Goal: Information Seeking & Learning: Learn about a topic

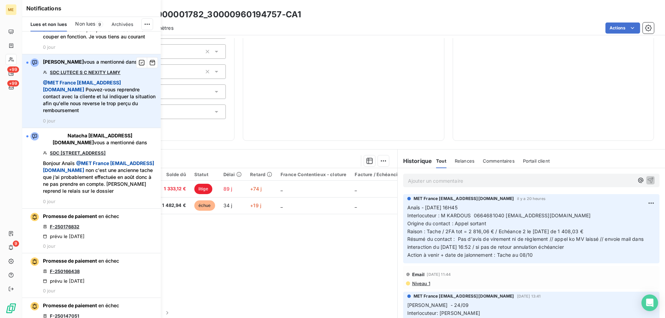
scroll to position [242, 0]
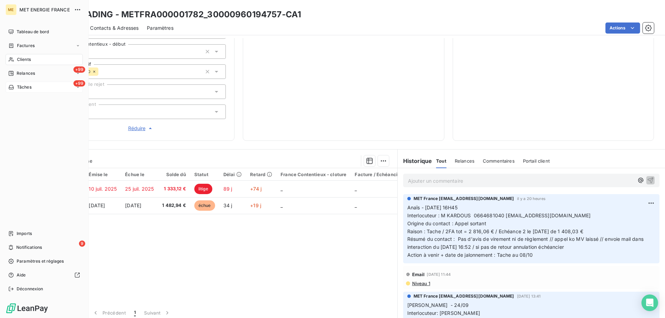
click at [24, 86] on span "Tâches" at bounding box center [24, 87] width 15 height 6
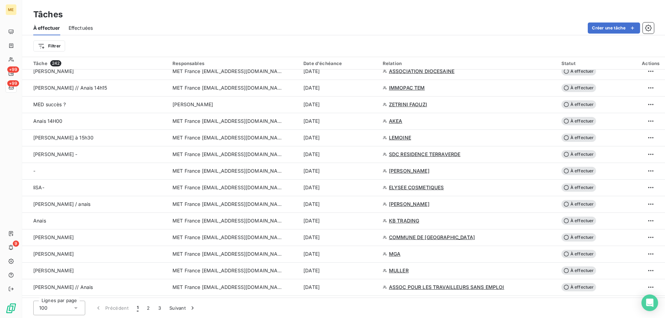
scroll to position [415, 0]
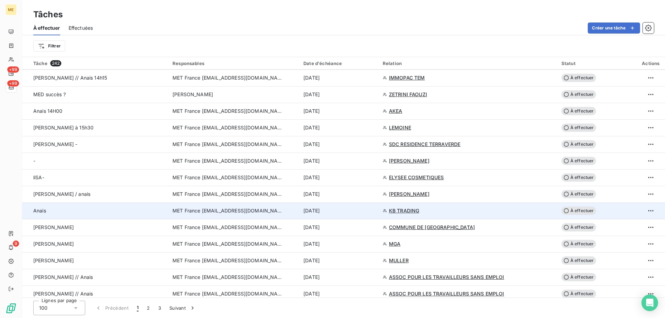
click at [355, 211] on div "[DATE]" at bounding box center [338, 210] width 71 height 7
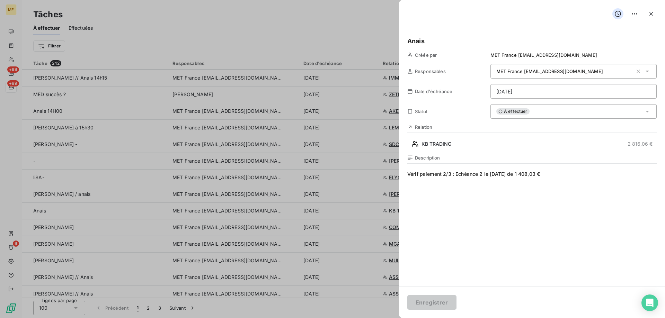
click at [542, 92] on html "ME +99 +99 9 Tâches À effectuer Effectuées Créer une tâche Filtrer Tâche 242 Re…" at bounding box center [332, 193] width 665 height 387
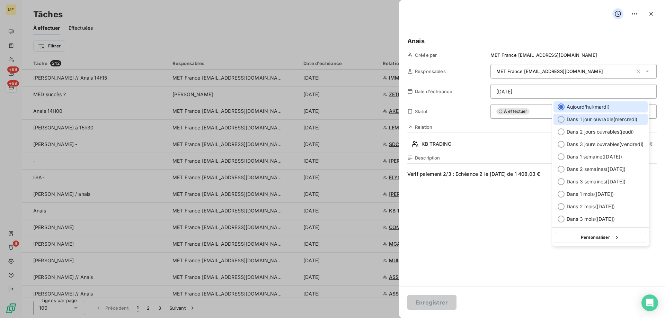
click at [587, 120] on span "Dans 1 jour ouvrable ( [DATE] )" at bounding box center [601, 119] width 71 height 7
type input "[DATE]"
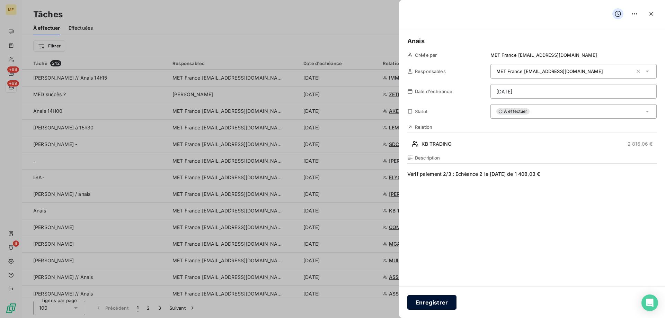
click at [432, 302] on button "Enregistrer" at bounding box center [431, 302] width 49 height 15
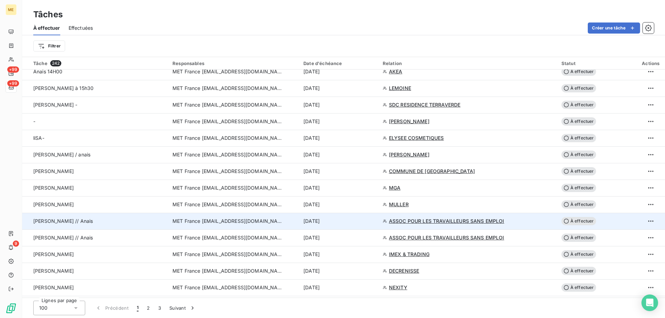
scroll to position [485, 0]
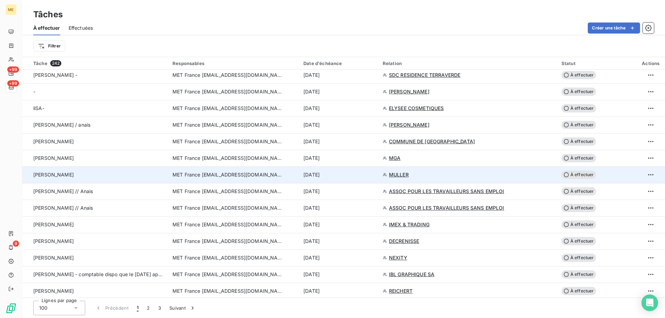
click at [357, 175] on div "[DATE]" at bounding box center [338, 174] width 71 height 7
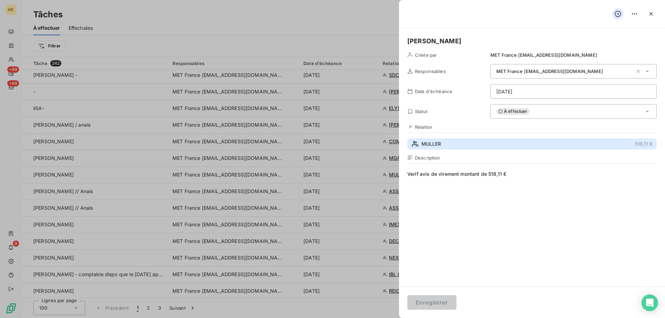
click at [440, 146] on span "MULLER" at bounding box center [430, 144] width 19 height 7
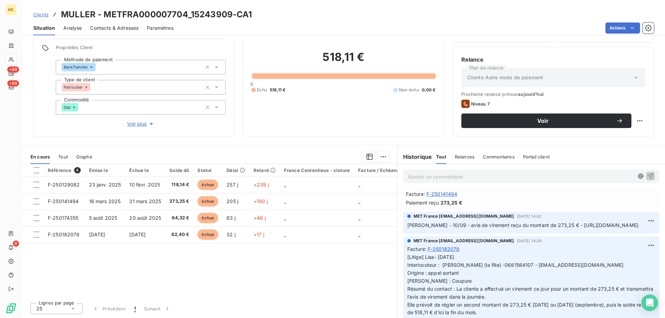
scroll to position [346, 0]
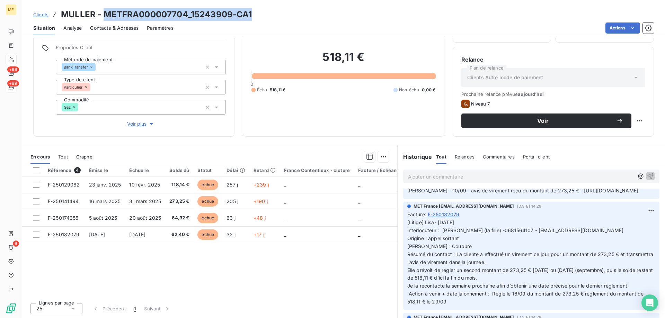
drag, startPoint x: 258, startPoint y: 12, endPoint x: 102, endPoint y: 19, distance: 155.2
click at [102, 19] on div "Clients MULLER - METFRA000007704_15243909-CA1" at bounding box center [343, 14] width 643 height 12
copy h3 "METFRA000007704_15243909-CA1"
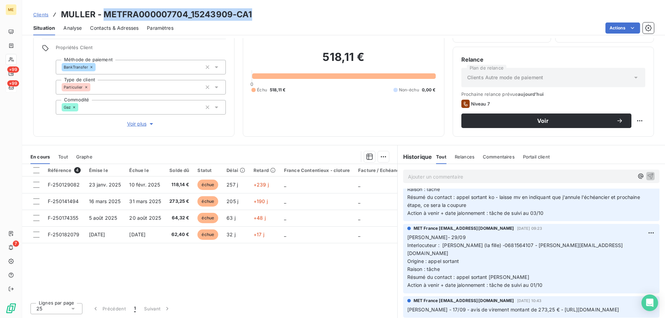
scroll to position [0, 0]
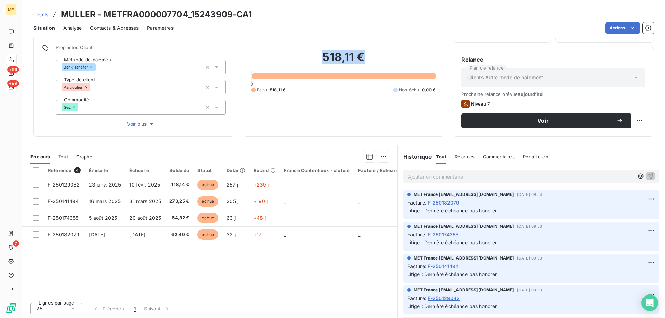
drag, startPoint x: 368, startPoint y: 58, endPoint x: 321, endPoint y: 61, distance: 46.5
click at [317, 62] on h2 "518,11 €" at bounding box center [343, 60] width 184 height 21
copy h2 "518,11 €"
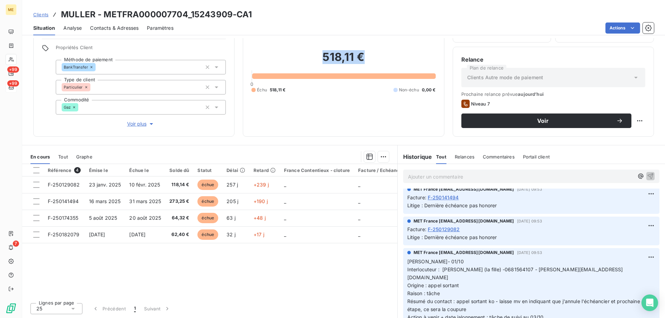
scroll to position [69, 0]
click at [354, 52] on div "518,11 € 0 Échu 518,11 € Non-échu 0,00 €" at bounding box center [343, 71] width 184 height 113
drag, startPoint x: 231, startPoint y: 14, endPoint x: 191, endPoint y: 18, distance: 40.1
click at [191, 18] on h3 "MULLER - METFRA000007704_15243909-CA1" at bounding box center [156, 14] width 191 height 12
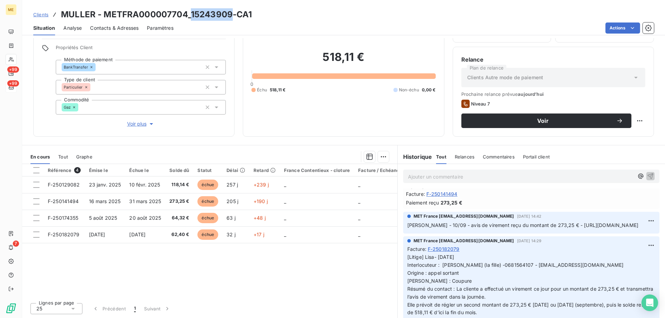
scroll to position [0, 0]
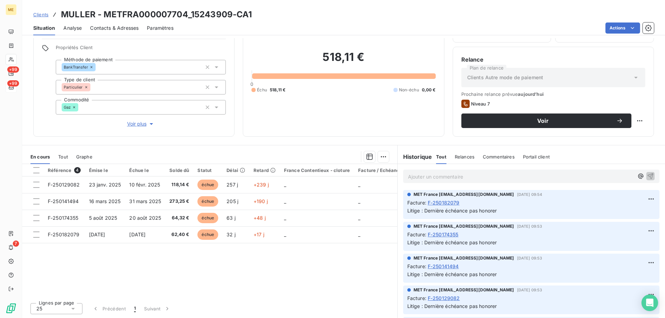
click at [509, 179] on p "Ajouter un commentaire ﻿" at bounding box center [521, 176] width 226 height 9
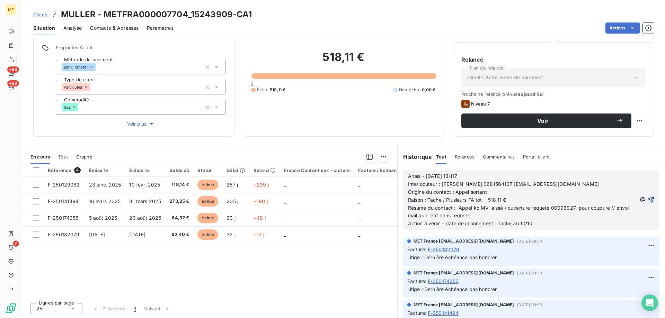
click at [647, 199] on icon "button" at bounding box center [650, 199] width 7 height 7
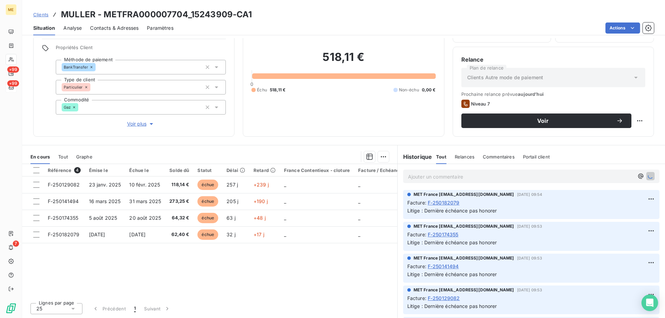
click at [637, 120] on html "ME +99 +99 7 Clients MULLER - METFRA000007704_15243909-CA1 Situation Analyse Co…" at bounding box center [332, 193] width 665 height 387
click at [632, 140] on div "Replanifier cette action" at bounding box center [606, 136] width 62 height 11
select select "9"
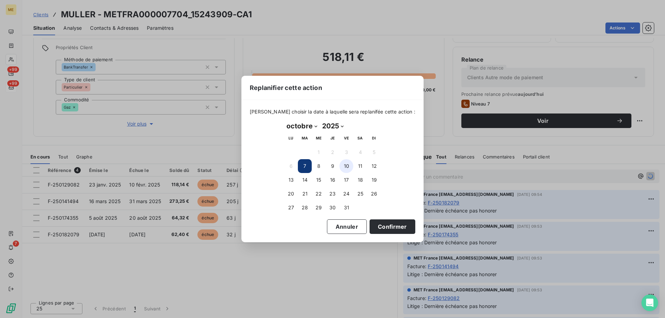
click at [344, 167] on button "10" at bounding box center [346, 166] width 14 height 14
drag, startPoint x: 378, startPoint y: 227, endPoint x: 405, endPoint y: 240, distance: 29.9
click at [378, 227] on button "Confirmer" at bounding box center [392, 227] width 46 height 15
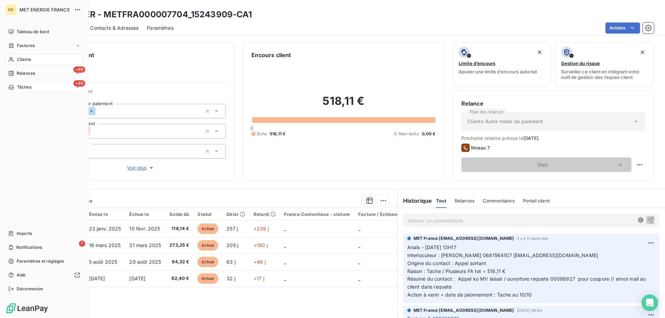
click at [25, 90] on span "Tâches" at bounding box center [24, 87] width 15 height 6
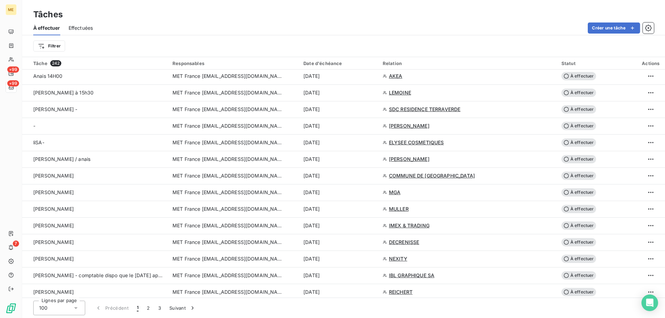
scroll to position [450, 0]
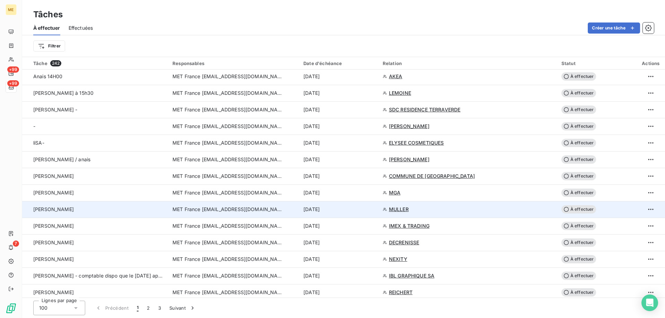
click at [371, 207] on div "[DATE]" at bounding box center [338, 209] width 71 height 7
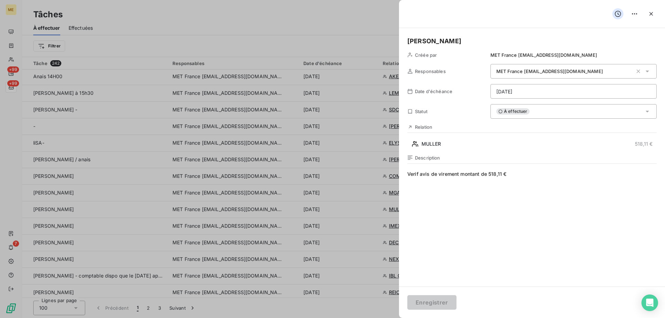
click at [563, 93] on html "ME +99 +99 7 Tâches À effectuer Effectuées Créer une tâche Filtrer Tâche 242 Re…" at bounding box center [332, 193] width 665 height 387
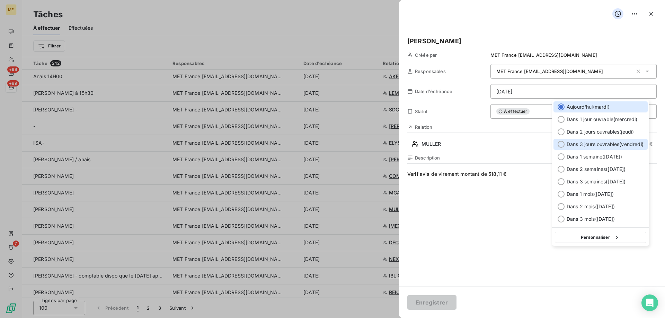
click at [602, 145] on span "Dans 3 jours ouvrables ( [DATE] )" at bounding box center [604, 144] width 77 height 7
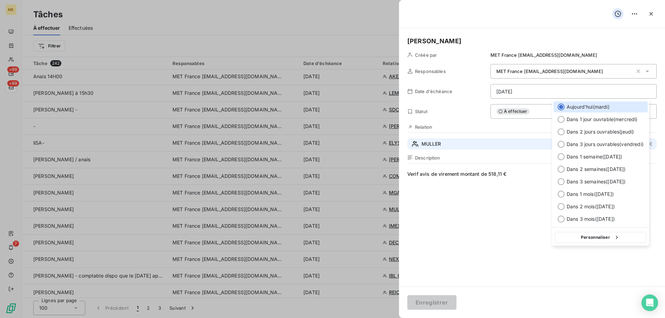
type input "[DATE]"
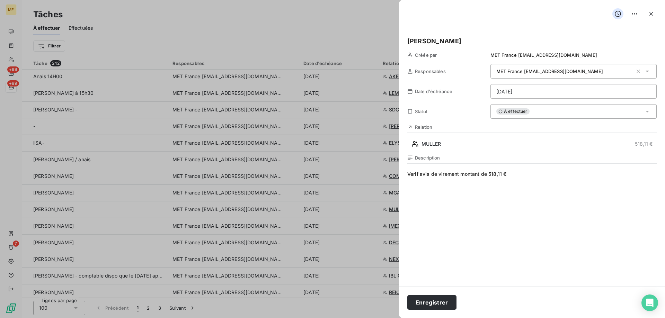
click at [536, 175] on span "Verif avis de virement montant de 518,11 €" at bounding box center [531, 237] width 249 height 133
drag, startPoint x: 446, startPoint y: 41, endPoint x: 330, endPoint y: 41, distance: 116.3
click at [425, 303] on button "Enregistrer" at bounding box center [431, 302] width 49 height 15
click at [429, 303] on button "Enregistrer" at bounding box center [431, 302] width 49 height 15
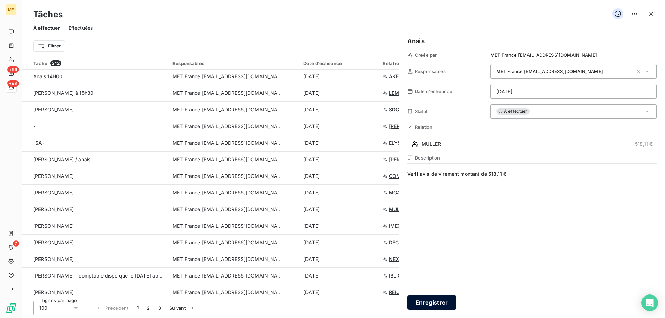
type input "[DATE]"
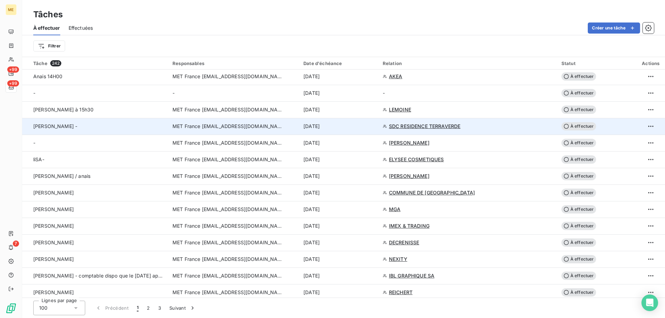
scroll to position [415, 0]
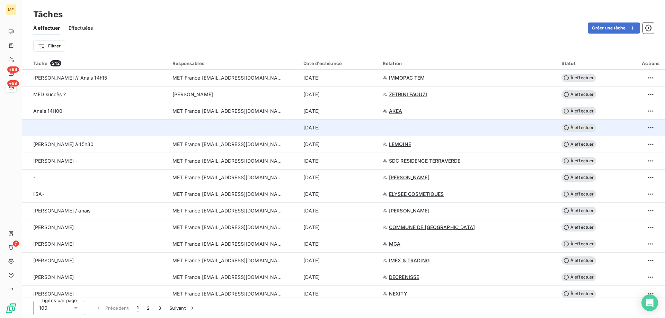
click at [353, 125] on div "[DATE]" at bounding box center [338, 127] width 71 height 7
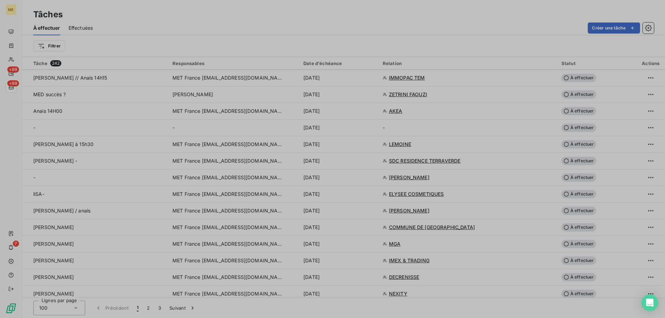
type input "[DATE]"
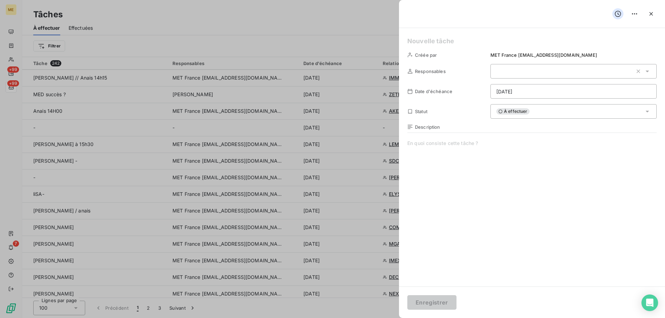
click at [649, 15] on icon "button" at bounding box center [650, 13] width 7 height 7
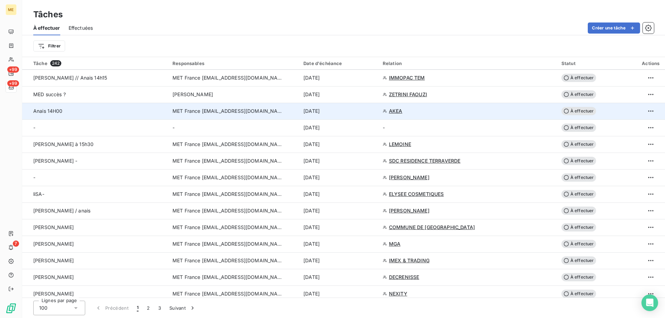
click at [373, 109] on div "[DATE]" at bounding box center [338, 111] width 71 height 7
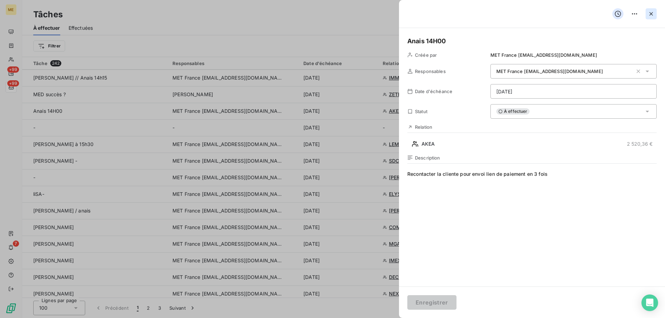
click at [653, 13] on icon "button" at bounding box center [650, 13] width 7 height 7
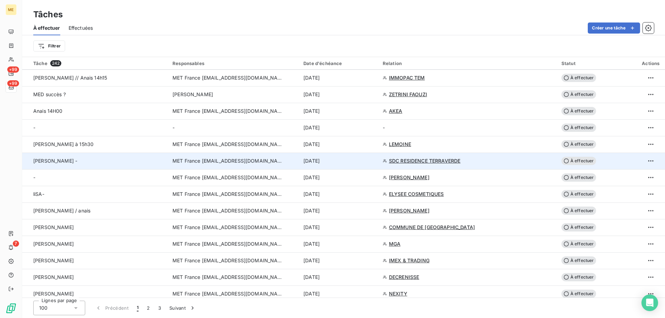
click at [352, 160] on div "[DATE]" at bounding box center [338, 161] width 71 height 7
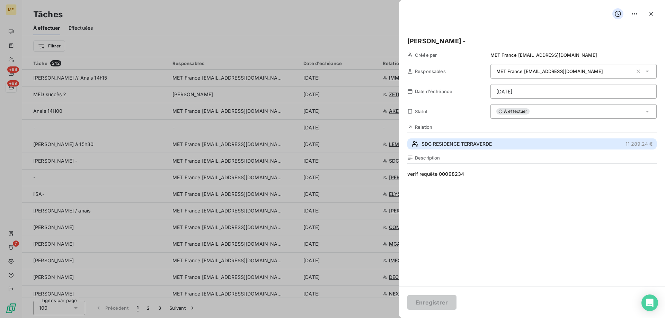
click at [451, 146] on span "SDC RESIDENCE TERRAVERDE" at bounding box center [456, 144] width 70 height 7
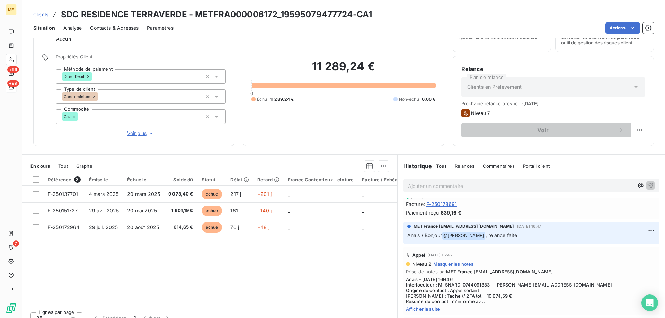
scroll to position [381, 0]
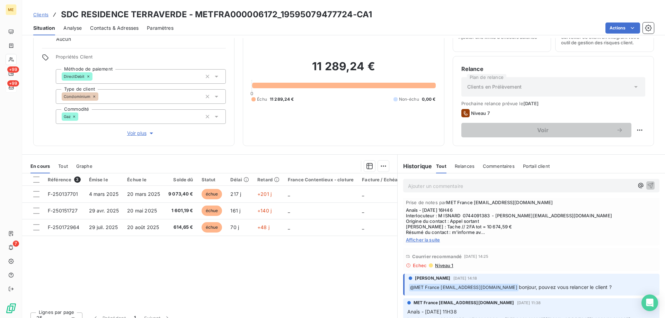
click at [425, 240] on span "Afficher la suite" at bounding box center [531, 240] width 251 height 6
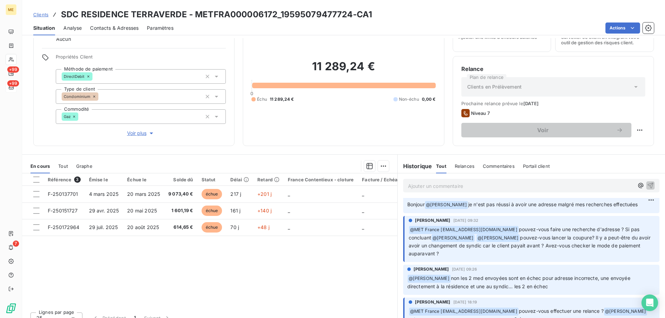
scroll to position [138, 0]
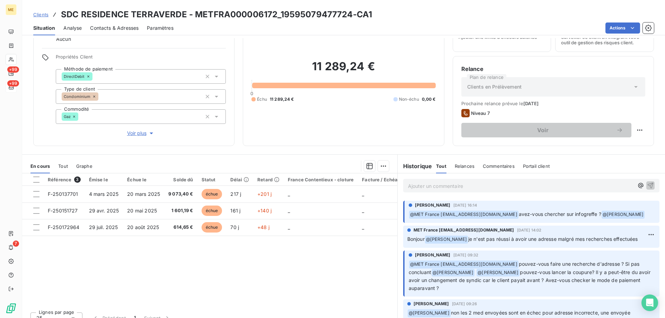
click at [128, 130] on span "Voir plus" at bounding box center [141, 133] width 28 height 7
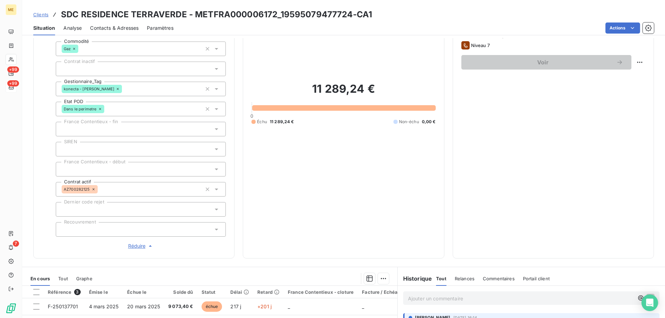
scroll to position [208, 0]
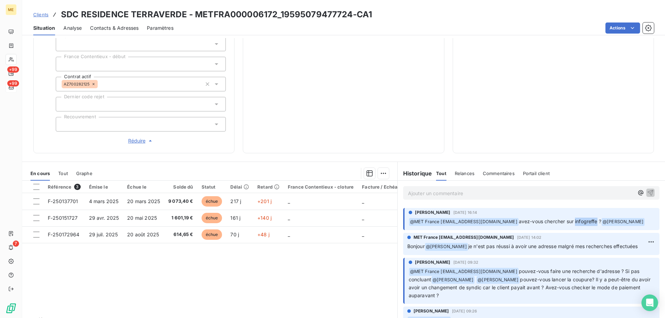
drag, startPoint x: 595, startPoint y: 217, endPoint x: 572, endPoint y: 216, distance: 22.5
click at [572, 218] on span "avez-vous chercher sur infogreffe ?" at bounding box center [560, 221] width 82 height 6
copy span "infogreffe"
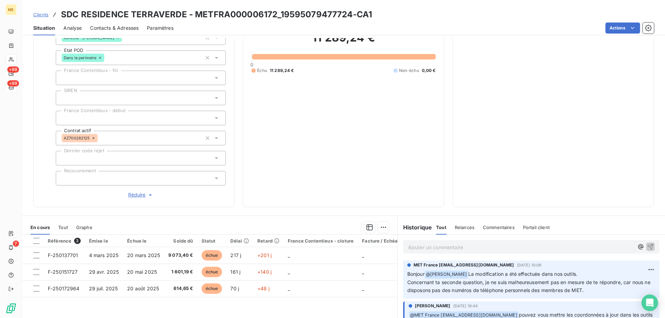
scroll to position [104, 0]
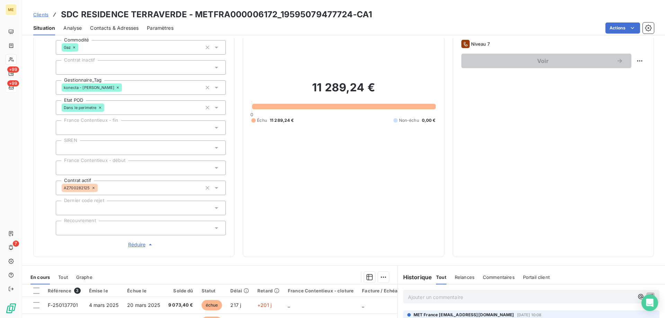
click at [129, 27] on span "Contacts & Adresses" at bounding box center [114, 28] width 48 height 7
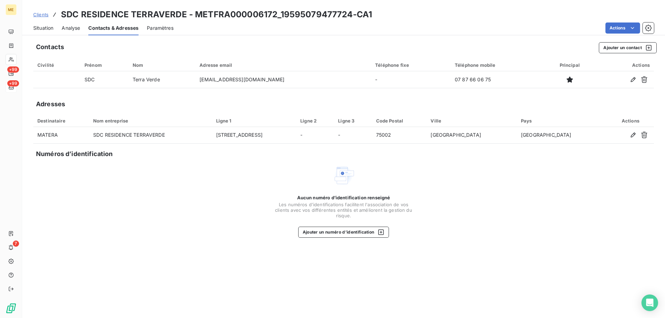
click at [45, 26] on span "Situation" at bounding box center [43, 28] width 20 height 7
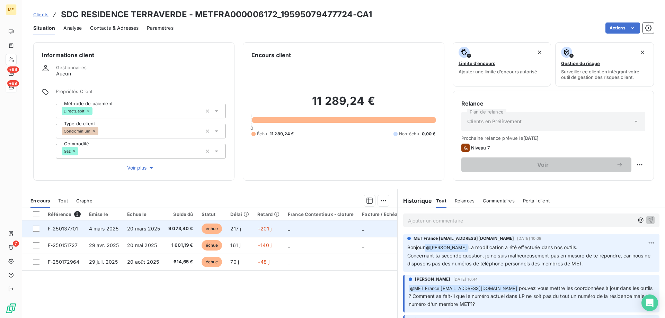
click at [314, 234] on td "_" at bounding box center [321, 229] width 74 height 17
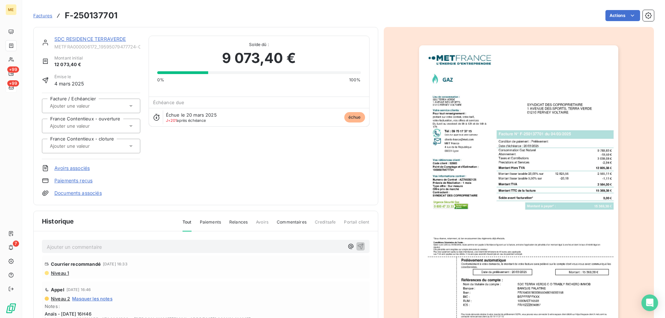
click at [507, 147] on img "button" at bounding box center [518, 186] width 199 height 282
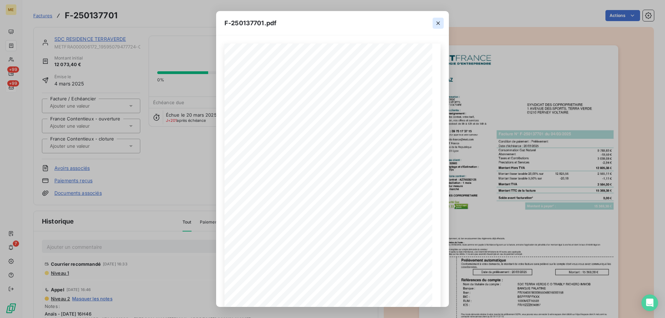
click at [438, 21] on icon "button" at bounding box center [438, 23] width 7 height 7
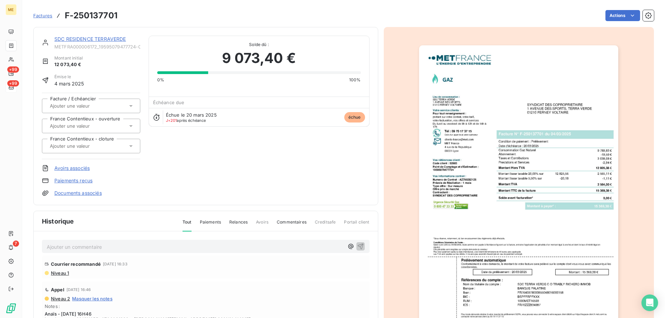
click at [75, 38] on link "SDC RESIDENCE TERRAVERDE" at bounding box center [90, 39] width 72 height 6
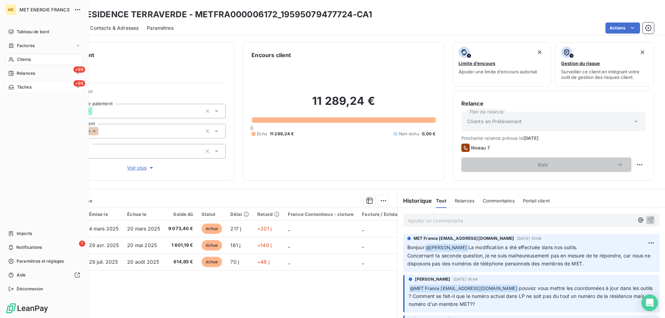
click at [15, 88] on div "Tâches" at bounding box center [19, 87] width 23 height 6
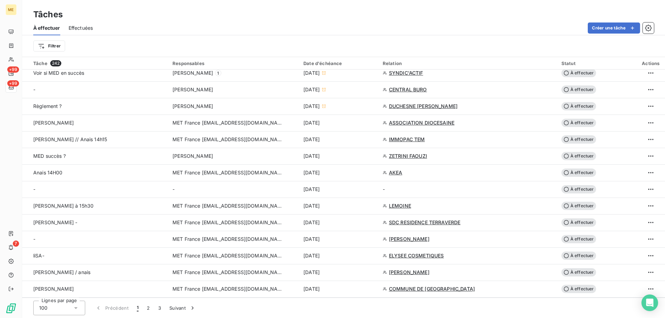
scroll to position [381, 0]
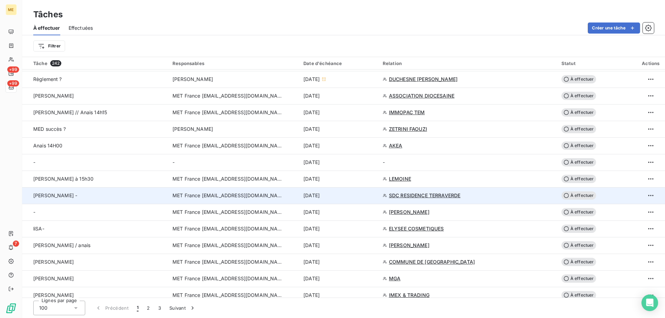
click at [351, 199] on div "[DATE]" at bounding box center [338, 195] width 71 height 7
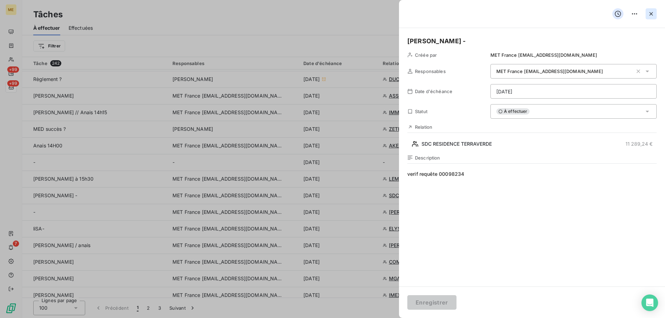
click at [647, 12] on button "button" at bounding box center [650, 13] width 11 height 11
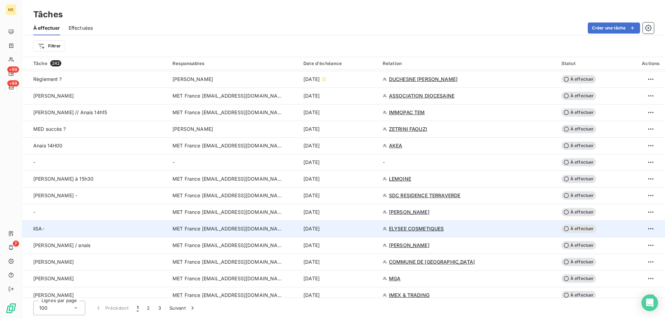
click at [368, 230] on div "[DATE]" at bounding box center [338, 228] width 71 height 7
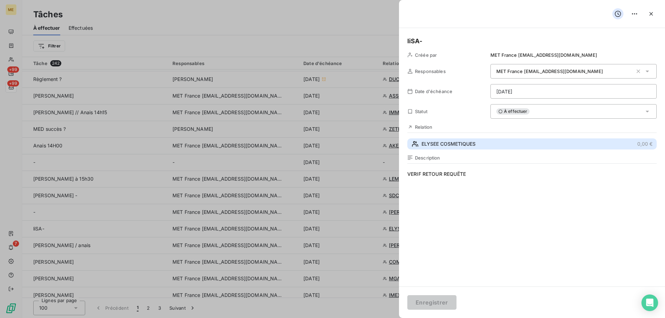
click at [472, 147] on span "ELYSEE COSMETIQUES" at bounding box center [448, 144] width 54 height 7
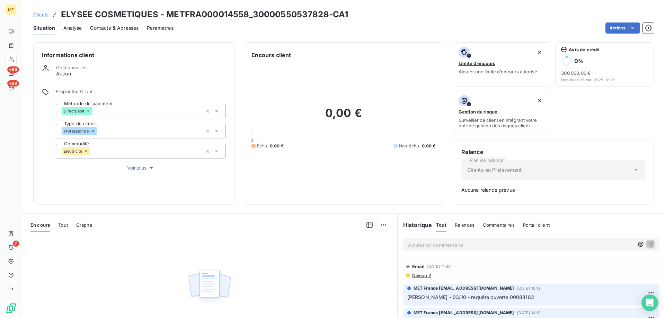
click at [135, 167] on span "Voir plus" at bounding box center [141, 167] width 28 height 7
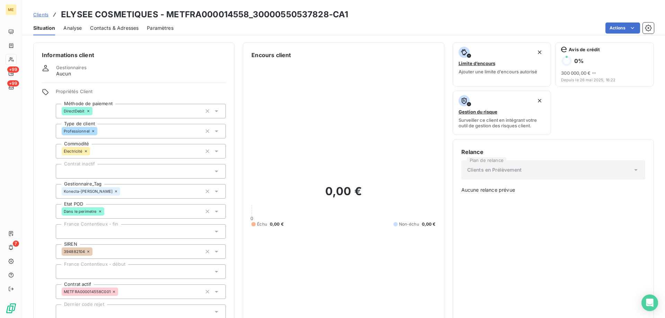
scroll to position [173, 0]
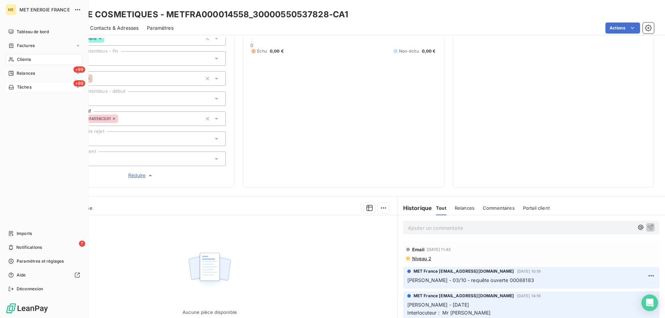
click at [19, 88] on span "Tâches" at bounding box center [24, 87] width 15 height 6
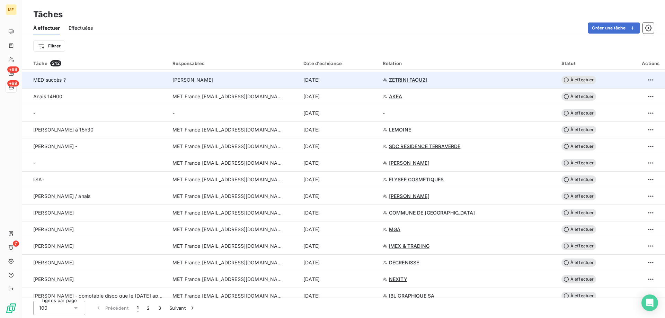
scroll to position [450, 0]
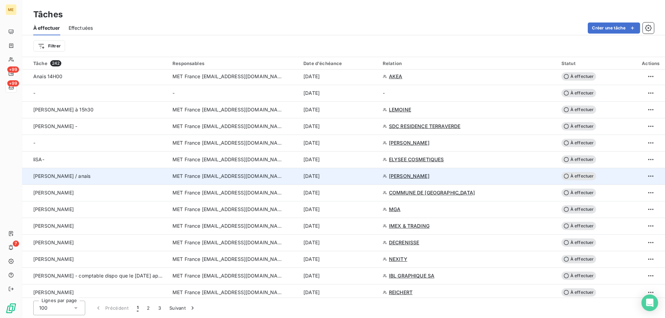
click at [368, 177] on div "[DATE]" at bounding box center [338, 176] width 71 height 7
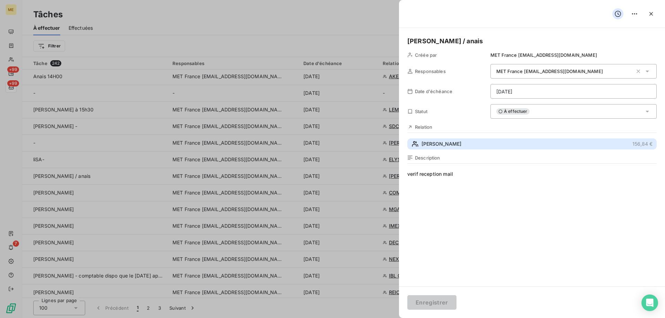
click at [440, 144] on span "[PERSON_NAME]" at bounding box center [441, 144] width 40 height 7
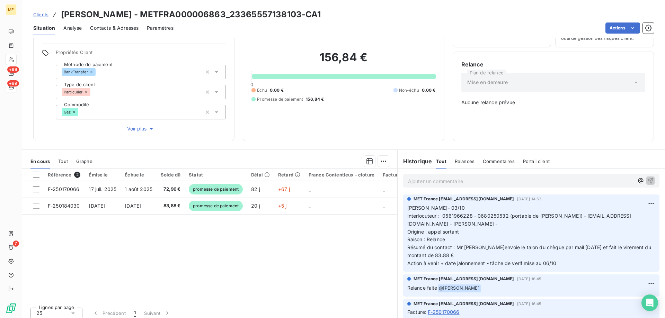
scroll to position [39, 0]
drag, startPoint x: 506, startPoint y: 210, endPoint x: 545, endPoint y: 211, distance: 39.1
click at [545, 213] on span "Interlocuteur : 0561966228 - 0680250532 (portable de [PERSON_NAME]) - [EMAIL_AD…" at bounding box center [519, 220] width 224 height 14
click at [559, 214] on span "Interlocuteur : 0561966228 - 0680250532 (portable de [PERSON_NAME]) - [EMAIL_AD…" at bounding box center [519, 220] width 224 height 14
click at [134, 125] on span "Voir plus" at bounding box center [141, 128] width 28 height 7
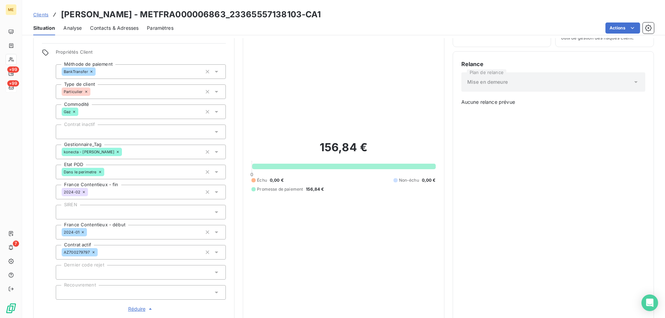
scroll to position [220, 0]
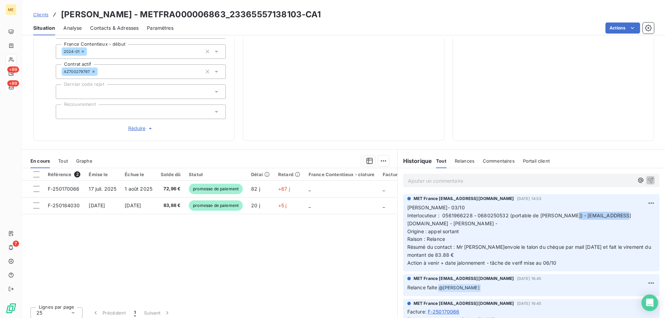
drag, startPoint x: 565, startPoint y: 212, endPoint x: 612, endPoint y: 215, distance: 47.2
click at [612, 215] on p "[PERSON_NAME]- 03/10 Interlocuteur : 0561966228 - 0680250532 (portable de [PERS…" at bounding box center [531, 235] width 248 height 63
click at [616, 213] on span "Interlocuteur : 0561966228 - 0680250532 (portable de [PERSON_NAME]) - [EMAIL_AD…" at bounding box center [519, 220] width 224 height 14
drag, startPoint x: 566, startPoint y: 213, endPoint x: 637, endPoint y: 215, distance: 71.4
click at [637, 215] on p "[PERSON_NAME]- 03/10 Interlocuteur : 0561966228 - 0680250532 (portable de [PERS…" at bounding box center [531, 235] width 248 height 63
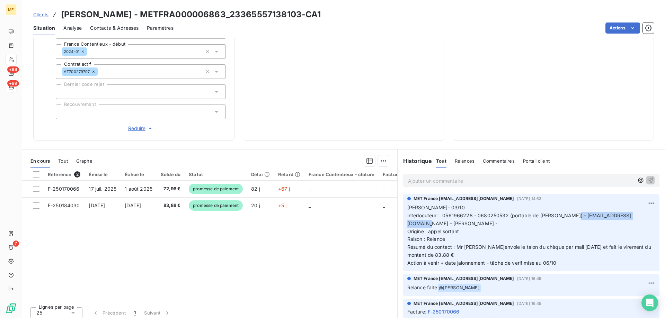
copy span "[EMAIL_ADDRESS][DOMAIN_NAME]"
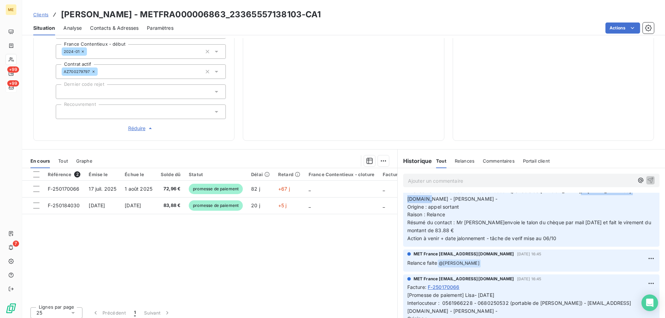
scroll to position [0, 0]
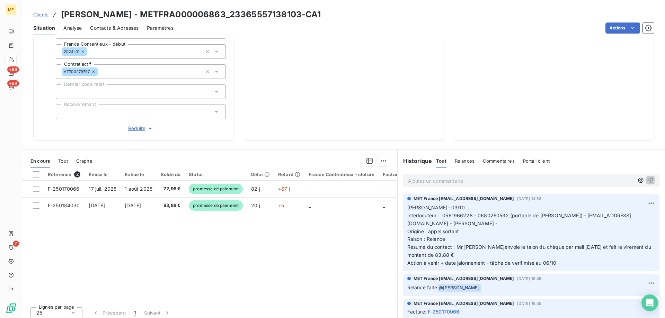
drag, startPoint x: 354, startPoint y: 11, endPoint x: 64, endPoint y: 18, distance: 289.5
click at [64, 18] on div "Clients [PERSON_NAME] - METFRA000006863_23365557138103-CA1" at bounding box center [343, 14] width 643 height 12
copy h3 "[PERSON_NAME] - METFRA000006863_23365557138103-CA1"
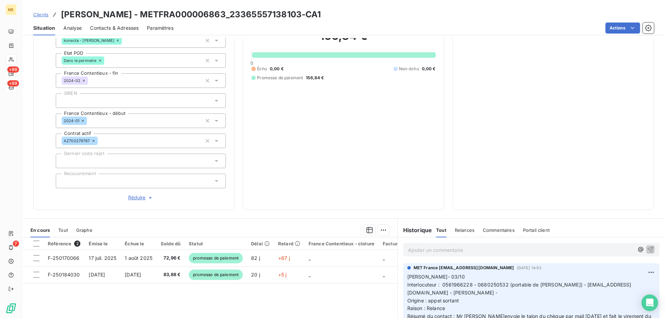
scroll to position [220, 0]
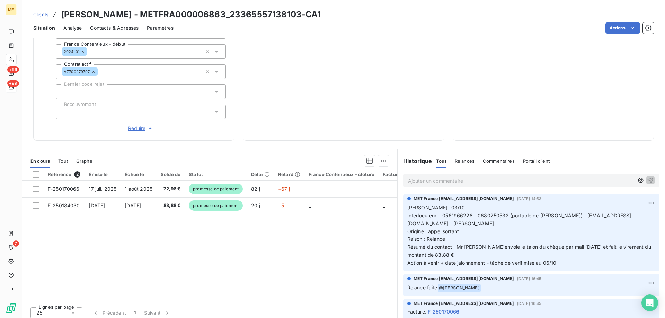
drag, startPoint x: 561, startPoint y: 260, endPoint x: 402, endPoint y: 203, distance: 168.1
click at [403, 203] on div "MET France [EMAIL_ADDRESS][DOMAIN_NAME] [DATE] 14:53 [PERSON_NAME]- 03/10 Inter…" at bounding box center [531, 232] width 256 height 77
copy p "[PERSON_NAME]- 03/10 Interlocuteur : 0561966228 - 0680250532 (portable de [PERS…"
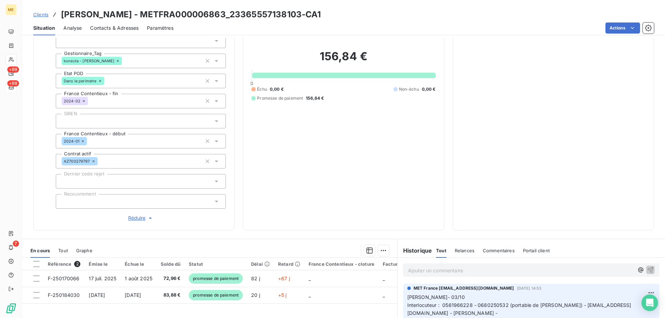
scroll to position [116, 0]
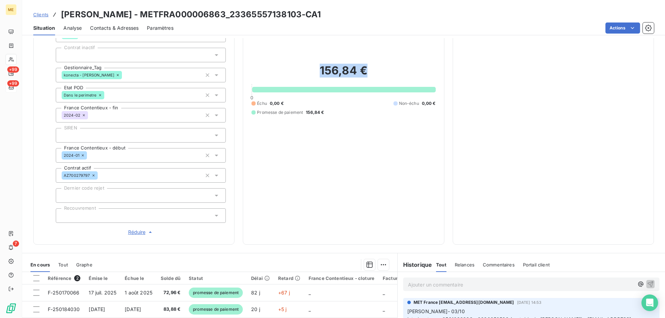
drag, startPoint x: 370, startPoint y: 69, endPoint x: 312, endPoint y: 68, distance: 58.9
click at [312, 68] on h2 "156,84 €" at bounding box center [343, 74] width 184 height 21
copy h2 "156,84 €"
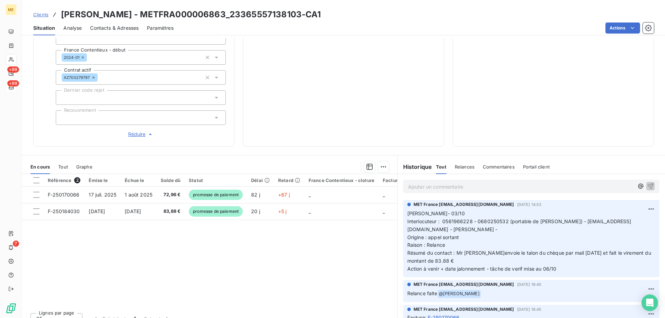
scroll to position [220, 0]
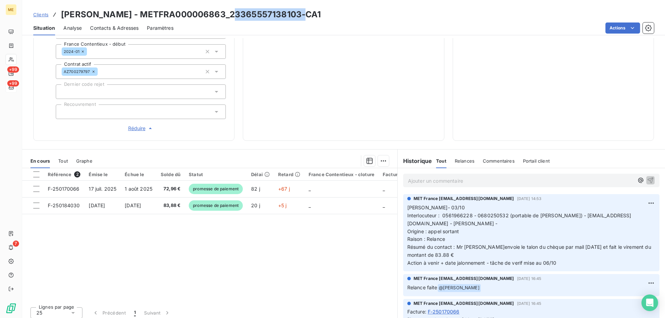
drag, startPoint x: 303, startPoint y: 12, endPoint x: 235, endPoint y: 13, distance: 68.6
click at [234, 13] on h3 "[PERSON_NAME] - METFRA000006863_23365557138103-CA1" at bounding box center [191, 14] width 260 height 12
copy h3 "23365557138103"
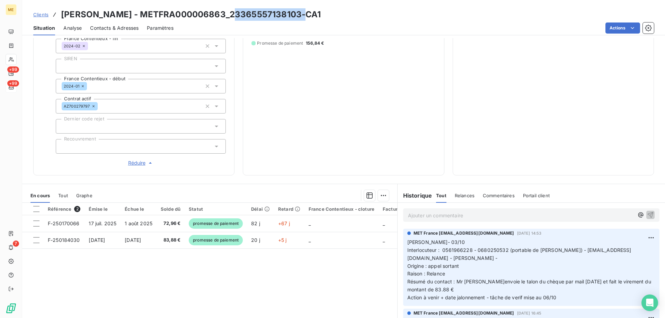
click at [137, 160] on span "Réduire" at bounding box center [141, 163] width 26 height 7
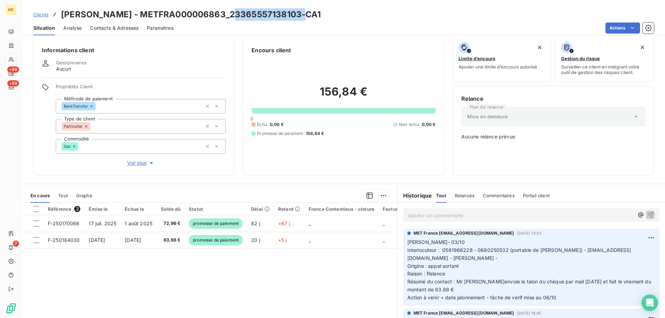
click at [148, 160] on icon "button" at bounding box center [151, 163] width 7 height 7
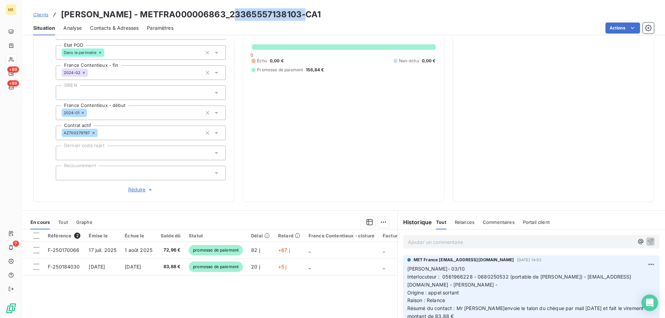
scroll to position [220, 0]
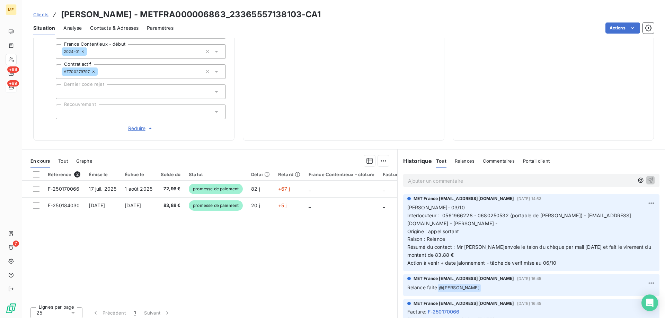
click at [480, 177] on p "Ajouter un commentaire ﻿" at bounding box center [521, 181] width 226 height 9
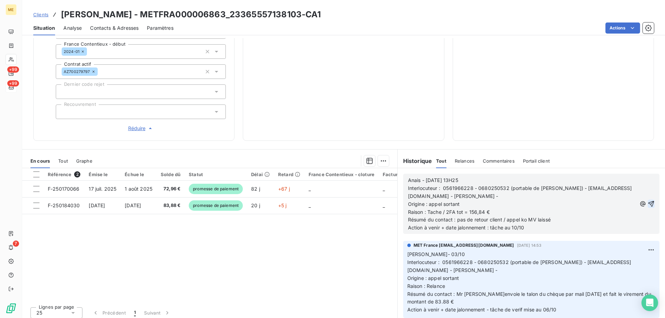
click at [647, 201] on icon "button" at bounding box center [650, 203] width 7 height 7
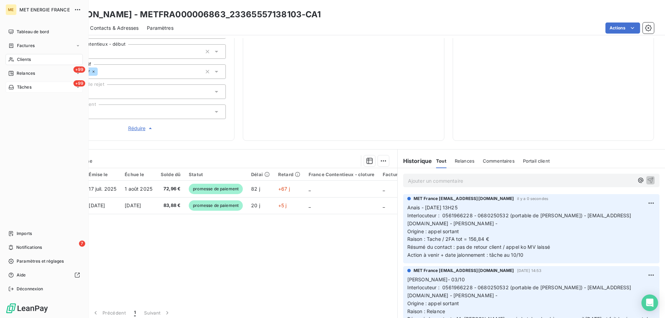
click at [8, 87] on div "+99 Tâches" at bounding box center [44, 87] width 77 height 11
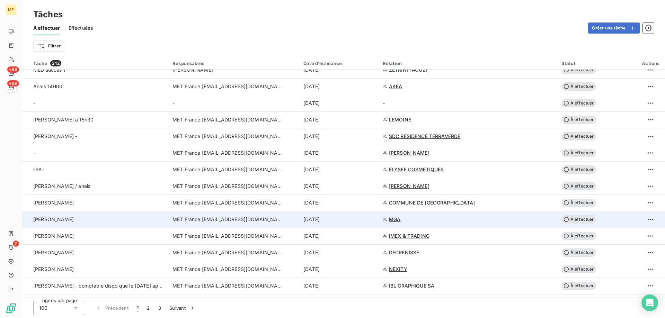
scroll to position [450, 0]
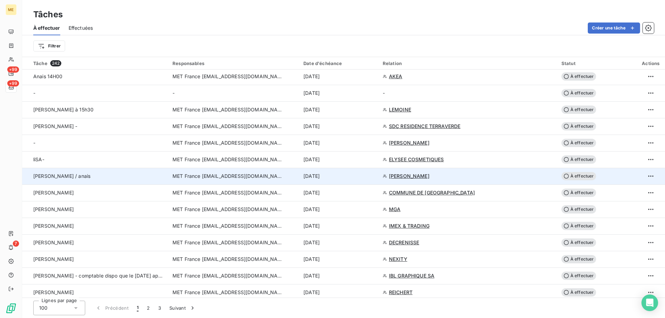
click at [362, 179] on div "[DATE]" at bounding box center [338, 176] width 71 height 7
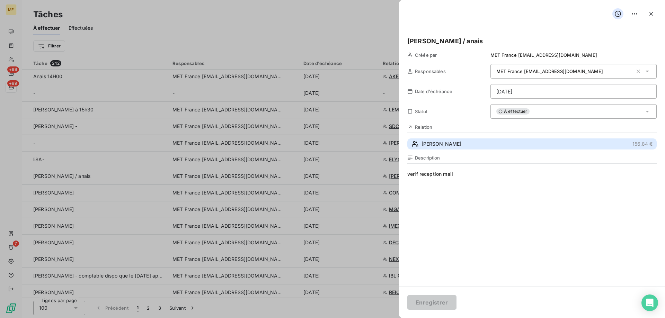
click at [465, 146] on button "[PERSON_NAME] 156,84 €" at bounding box center [531, 143] width 249 height 11
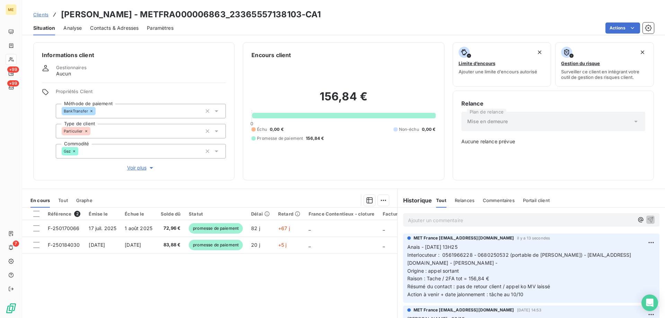
click at [139, 164] on span "Voir plus" at bounding box center [141, 167] width 28 height 7
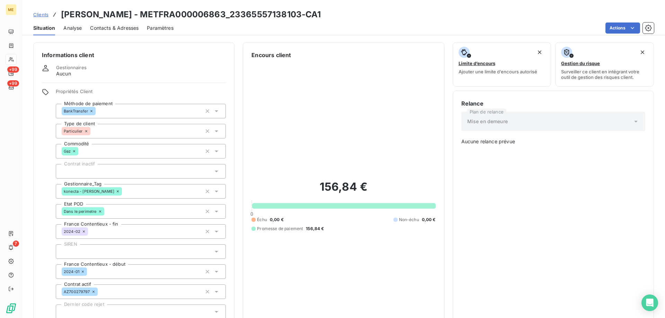
click at [133, 185] on div "konecta - [PERSON_NAME]" at bounding box center [141, 191] width 170 height 15
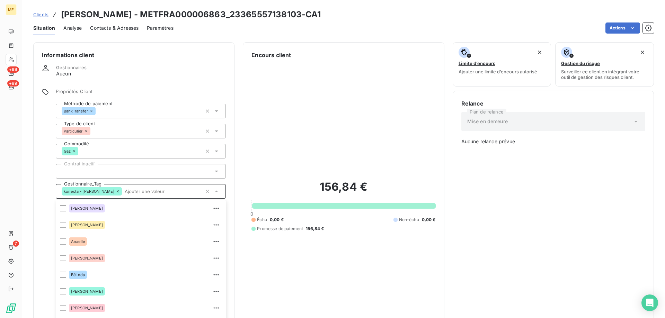
scroll to position [44, 0]
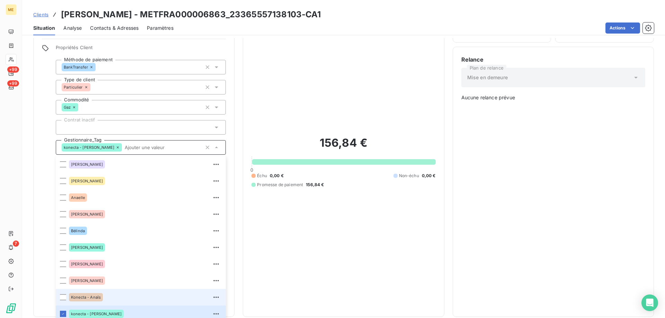
click at [125, 292] on div "Konecta - Anaïs" at bounding box center [145, 297] width 153 height 11
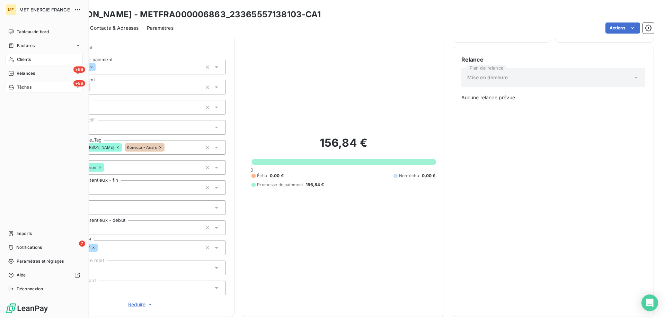
click at [26, 87] on span "Tâches" at bounding box center [24, 87] width 15 height 6
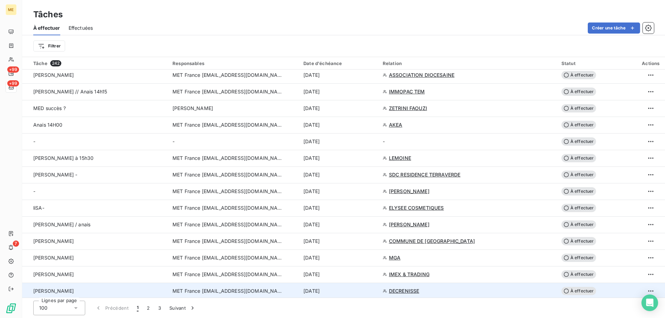
scroll to position [485, 0]
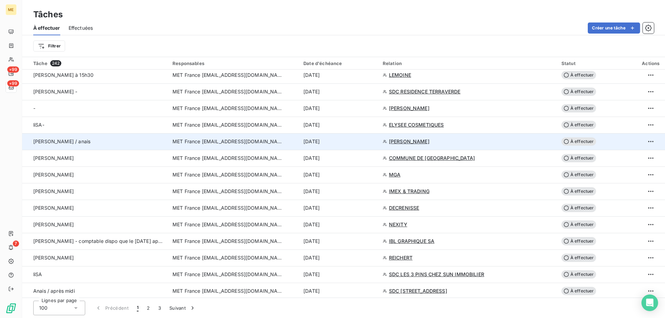
click at [365, 145] on td "[DATE]" at bounding box center [338, 141] width 79 height 17
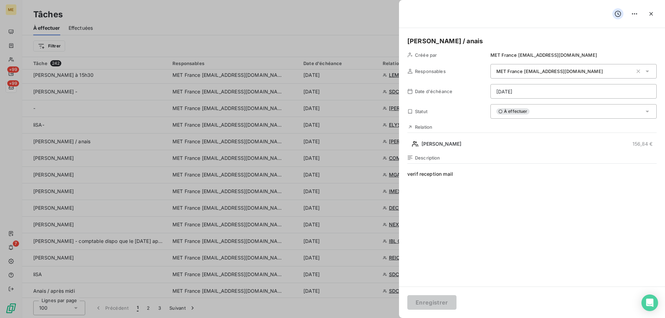
click at [530, 92] on html "ME +99 +99 7 Tâches À effectuer Effectuées Créer une tâche Filtrer Tâche 242 Re…" at bounding box center [332, 193] width 665 height 387
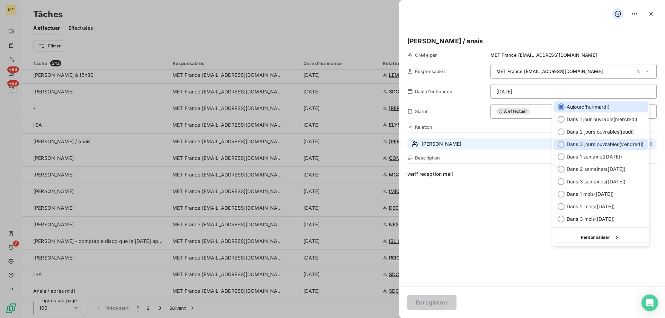
click at [616, 143] on span "Dans 3 jours ouvrables ( [DATE] )" at bounding box center [604, 144] width 77 height 7
type input "[DATE]"
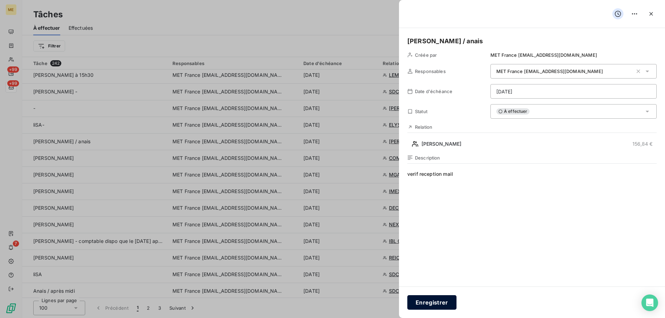
click at [430, 299] on button "Enregistrer" at bounding box center [431, 302] width 49 height 15
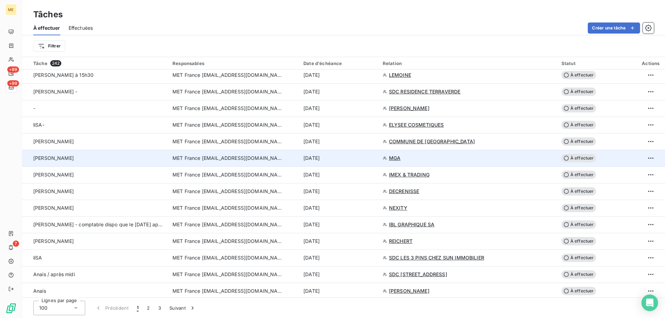
click at [352, 156] on div "[DATE]" at bounding box center [338, 158] width 71 height 7
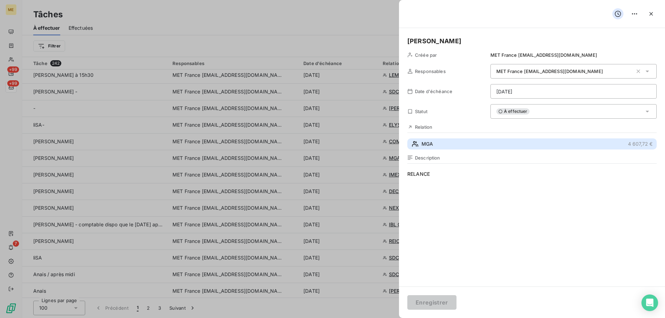
click at [469, 145] on button "MGA 4 607,72 €" at bounding box center [531, 143] width 249 height 11
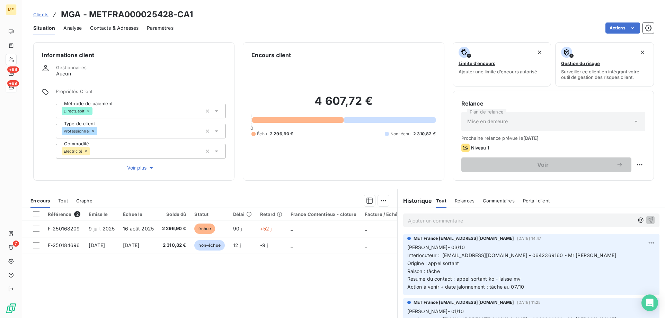
click at [143, 164] on span "Voir plus" at bounding box center [141, 167] width 28 height 7
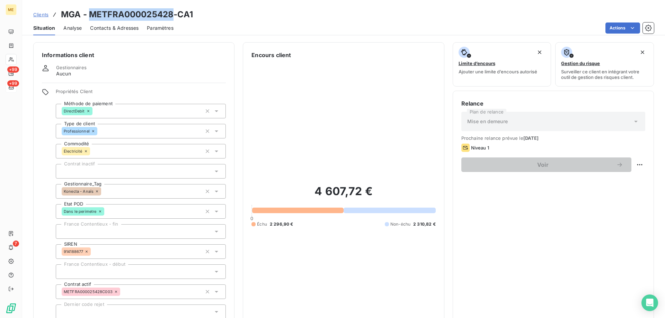
drag, startPoint x: 171, startPoint y: 15, endPoint x: 88, endPoint y: 17, distance: 83.1
click at [88, 17] on h3 "MGA - METFRA000025428-CA1" at bounding box center [127, 14] width 132 height 12
copy h3 "METFRA000025428"
drag, startPoint x: 205, startPoint y: 16, endPoint x: 58, endPoint y: 15, distance: 147.5
click at [61, 16] on div "Clients MGA - METFRA000025428-CA1" at bounding box center [343, 14] width 643 height 12
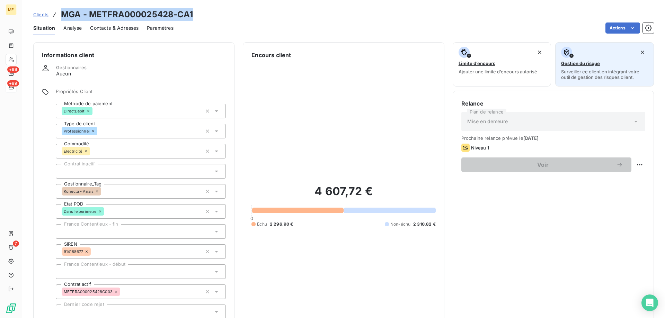
copy h3 "MGA - METFRA000025428-CA1"
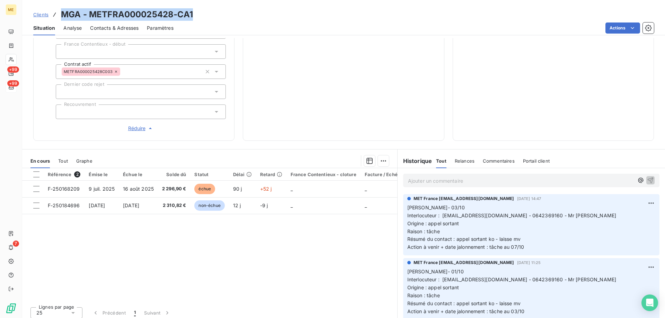
drag, startPoint x: 528, startPoint y: 246, endPoint x: 403, endPoint y: 204, distance: 131.3
click at [403, 204] on div "MET France [EMAIL_ADDRESS][DOMAIN_NAME] [DATE] 14:47 Lisa- 03/10 Interlocuteur …" at bounding box center [531, 224] width 256 height 61
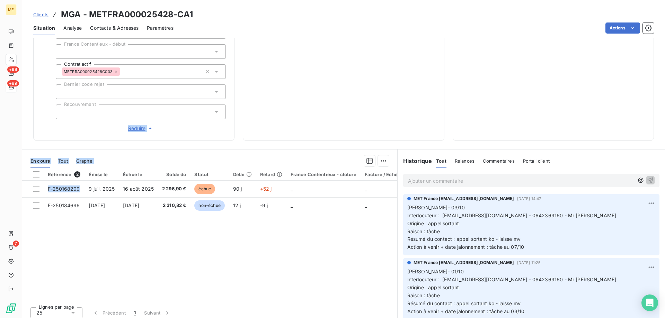
drag, startPoint x: 75, startPoint y: 185, endPoint x: 49, endPoint y: 122, distance: 68.0
click at [48, 123] on div "Informations client Gestionnaires Aucun Propriétés Client Méthode de paiement D…" at bounding box center [343, 178] width 643 height 280
drag, startPoint x: 194, startPoint y: 187, endPoint x: 178, endPoint y: 127, distance: 62.6
click at [173, 131] on div "Informations client Gestionnaires Aucun Propriétés Client Méthode de paiement D…" at bounding box center [343, 178] width 643 height 280
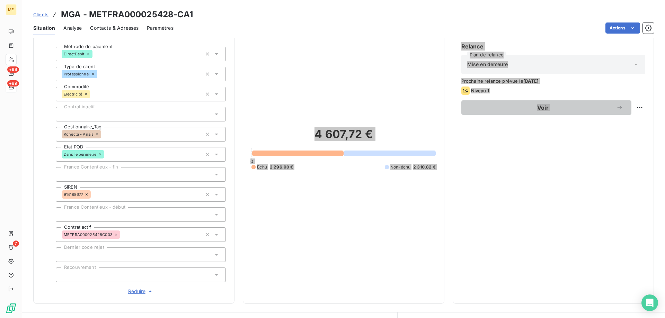
scroll to position [47, 0]
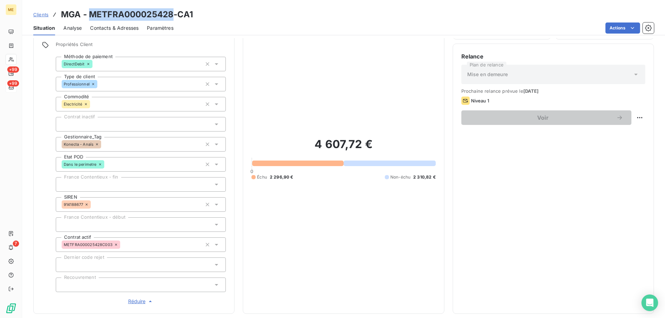
drag, startPoint x: 172, startPoint y: 16, endPoint x: 91, endPoint y: 18, distance: 81.4
click at [91, 18] on h3 "MGA - METFRA000025428-CA1" at bounding box center [127, 14] width 132 height 12
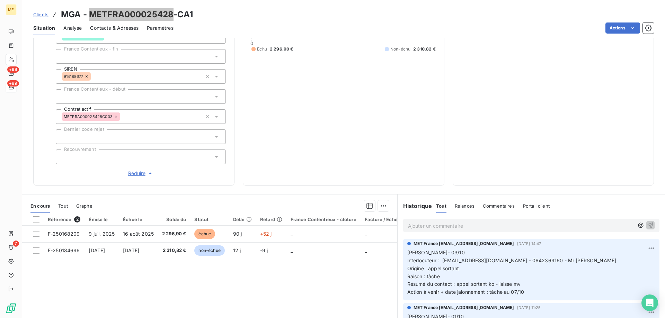
scroll to position [186, 0]
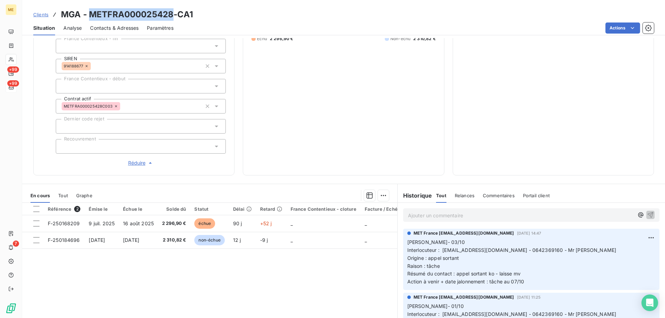
click at [478, 212] on p "Ajouter un commentaire ﻿" at bounding box center [521, 215] width 226 height 9
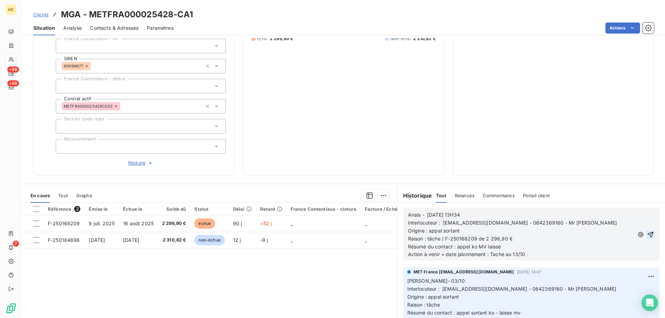
click at [647, 231] on icon "button" at bounding box center [650, 234] width 7 height 7
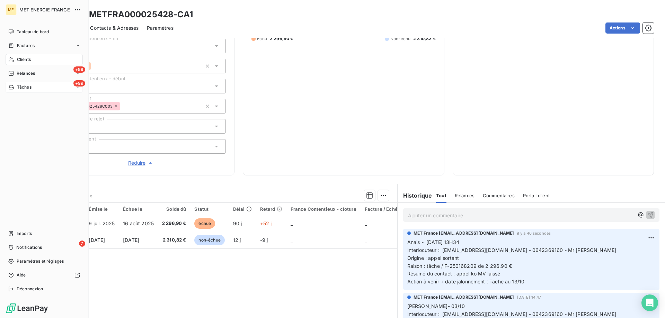
click at [59, 88] on div "+99 Tâches" at bounding box center [44, 87] width 77 height 11
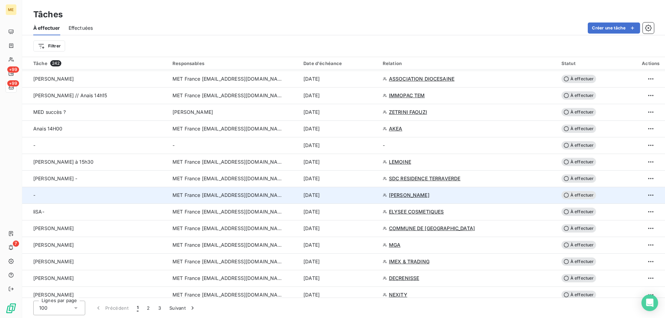
scroll to position [415, 0]
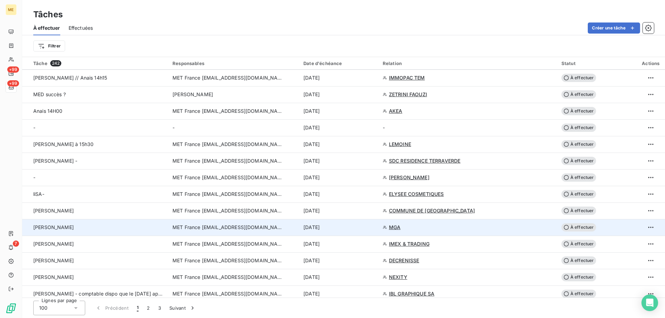
click at [358, 227] on div "[DATE]" at bounding box center [338, 227] width 71 height 7
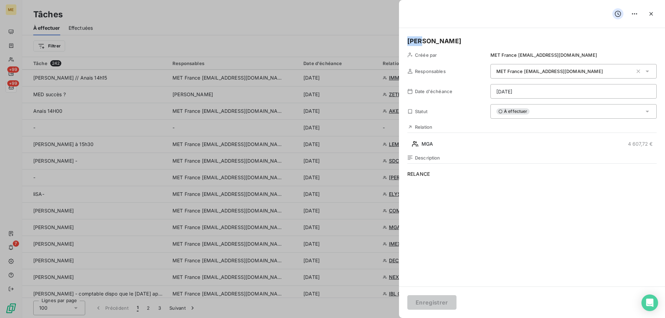
drag, startPoint x: 424, startPoint y: 41, endPoint x: 396, endPoint y: 42, distance: 28.8
click at [529, 89] on html "ME +99 +99 7 Tâches À effectuer Effectuées Créer une tâche Filtrer Tâche 242 Re…" at bounding box center [332, 193] width 665 height 387
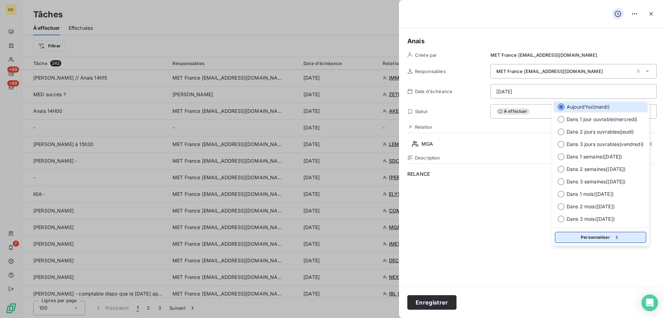
click at [582, 240] on button "Personnaliser" at bounding box center [600, 237] width 91 height 11
select select "9"
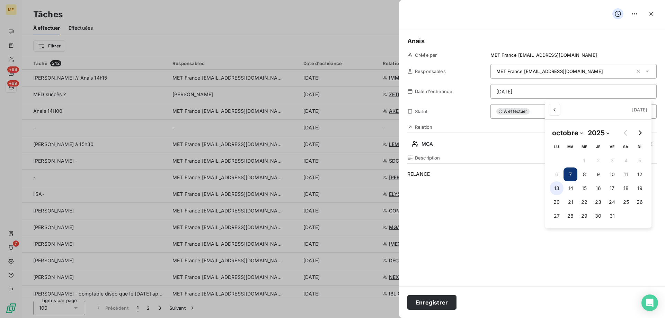
click at [554, 185] on button "13" at bounding box center [556, 188] width 14 height 14
type input "[DATE]"
click at [458, 203] on html "ME +99 +99 7 Tâches À effectuer Effectuées Créer une tâche Filtrer Tâche 242 Re…" at bounding box center [332, 193] width 665 height 387
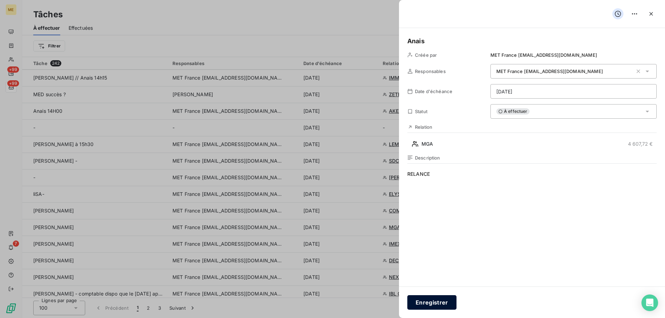
click at [423, 301] on button "Enregistrer" at bounding box center [431, 302] width 49 height 15
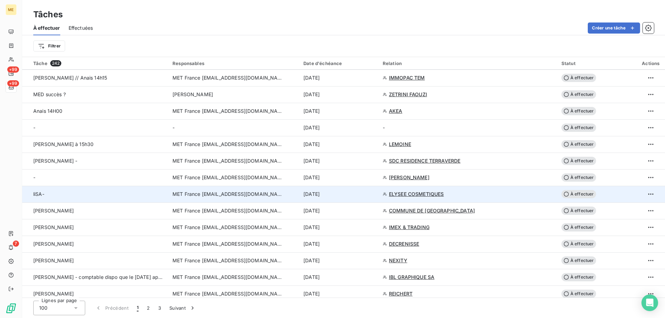
click at [355, 196] on div "[DATE]" at bounding box center [338, 194] width 71 height 7
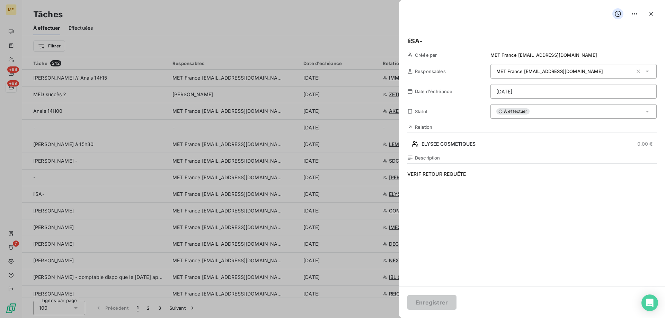
click at [436, 43] on h5 "liSA-" at bounding box center [531, 41] width 249 height 10
click at [432, 301] on button "Enregistrer" at bounding box center [431, 302] width 49 height 15
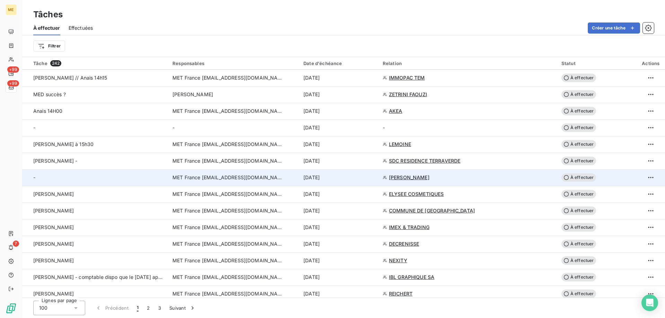
click at [366, 179] on div "[DATE]" at bounding box center [338, 177] width 71 height 7
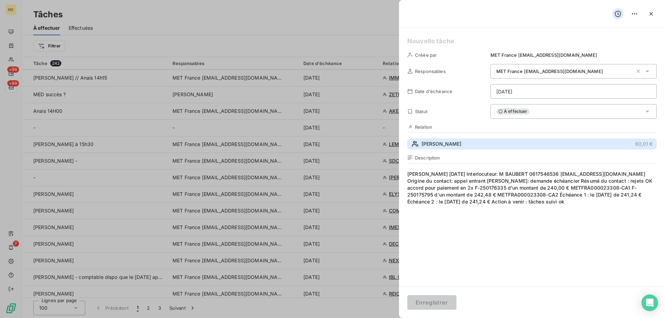
click at [500, 145] on button "[PERSON_NAME] 60,01 €" at bounding box center [531, 143] width 249 height 11
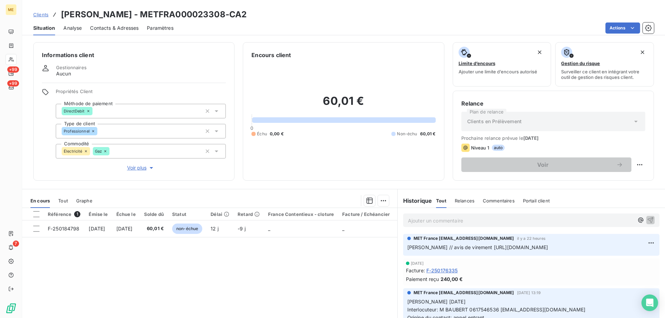
click at [131, 164] on span "Voir plus" at bounding box center [141, 167] width 28 height 7
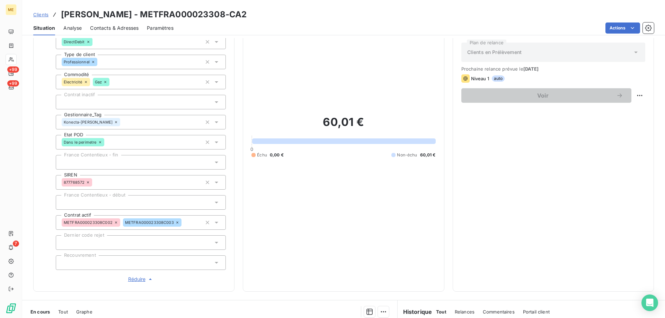
scroll to position [138, 0]
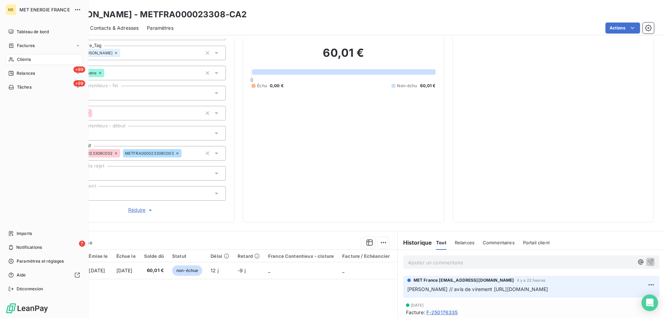
click at [14, 86] on div "Tâches" at bounding box center [19, 87] width 23 height 6
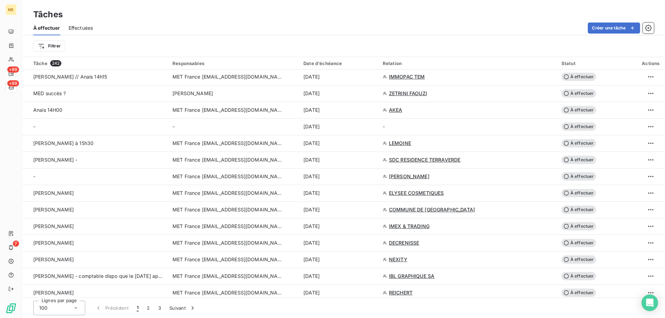
scroll to position [415, 0]
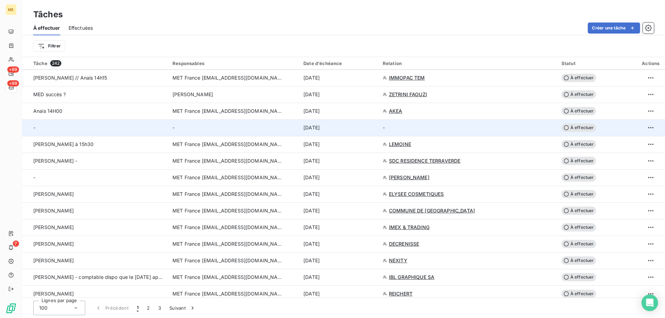
click at [352, 128] on div "[DATE]" at bounding box center [338, 127] width 71 height 7
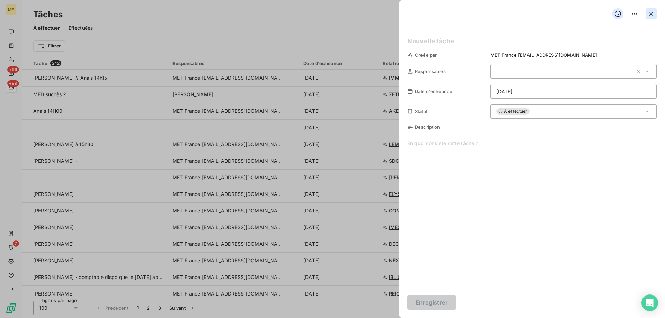
drag, startPoint x: 651, startPoint y: 10, endPoint x: 646, endPoint y: 14, distance: 6.0
click at [652, 10] on button "button" at bounding box center [650, 13] width 11 height 11
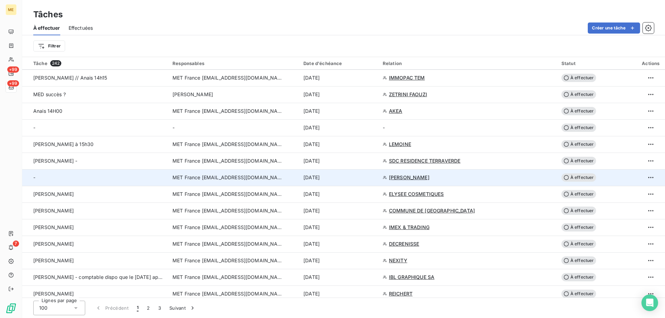
click at [354, 178] on div "[DATE]" at bounding box center [338, 177] width 71 height 7
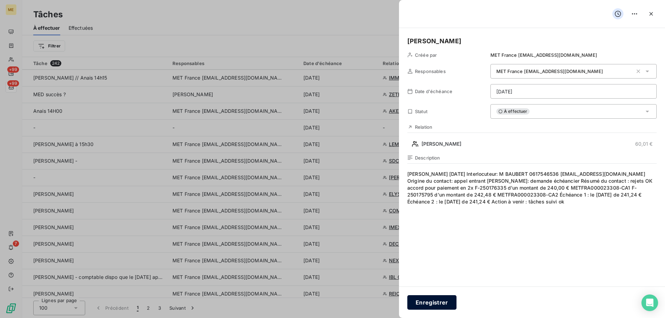
click at [428, 305] on button "Enregistrer" at bounding box center [431, 302] width 49 height 15
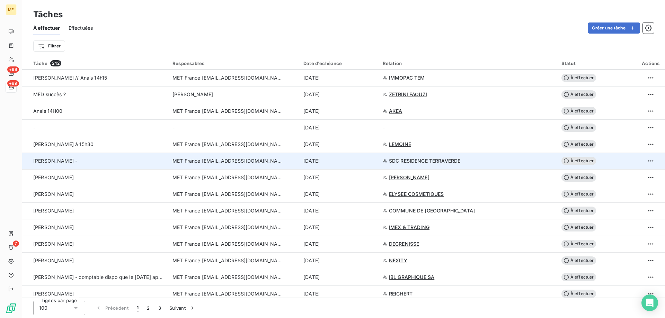
click at [355, 160] on div "[DATE]" at bounding box center [338, 161] width 71 height 7
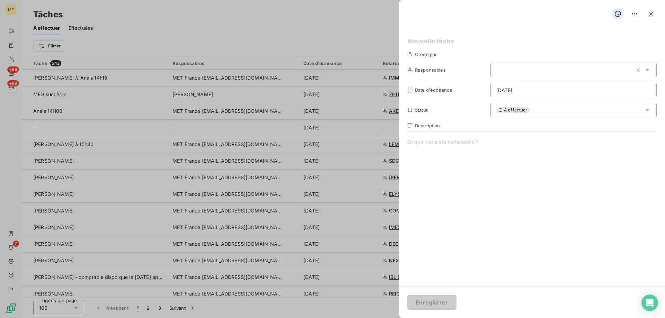
drag, startPoint x: 651, startPoint y: 12, endPoint x: 640, endPoint y: 24, distance: 15.9
click at [651, 12] on icon "button" at bounding box center [650, 13] width 7 height 7
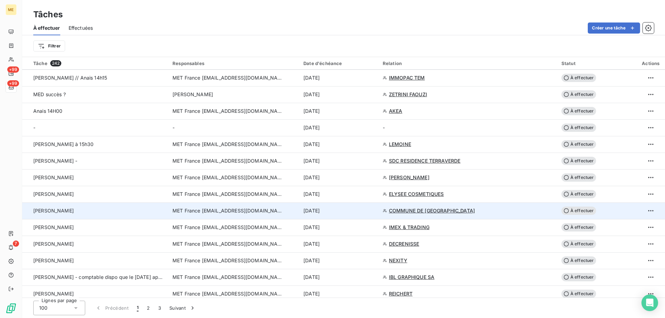
click at [361, 210] on div "[DATE]" at bounding box center [338, 210] width 71 height 7
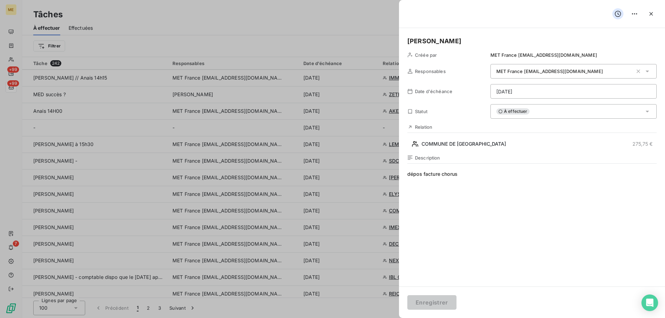
click at [433, 39] on h5 "[PERSON_NAME]" at bounding box center [531, 41] width 249 height 10
click at [423, 304] on button "Enregistrer" at bounding box center [431, 302] width 49 height 15
click at [425, 302] on button "Enregistrer" at bounding box center [431, 302] width 49 height 15
click at [422, 304] on button "Enregistrer" at bounding box center [431, 302] width 49 height 15
click at [421, 305] on button "Enregistrer" at bounding box center [431, 302] width 49 height 15
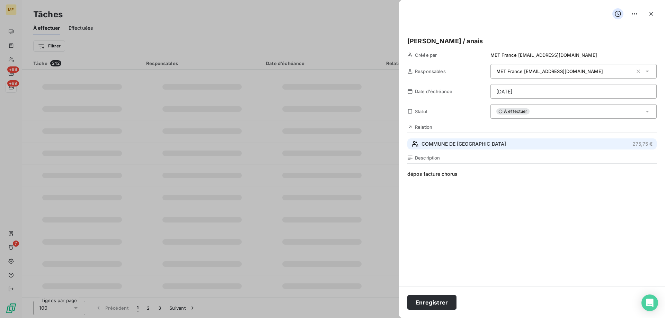
scroll to position [105, 0]
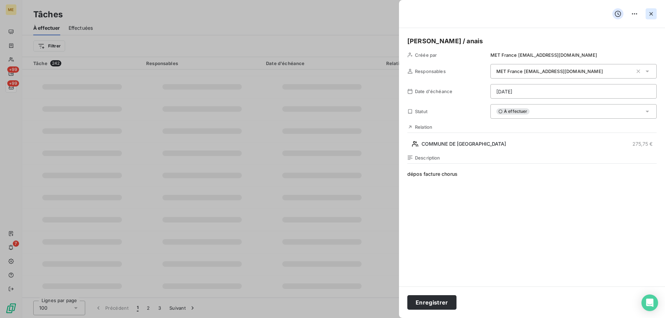
click at [650, 15] on icon "button" at bounding box center [650, 13] width 3 height 3
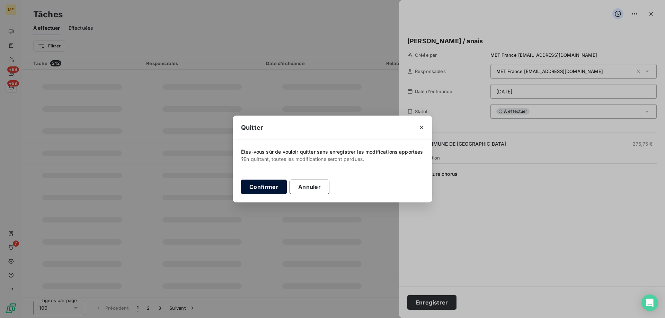
click at [267, 186] on button "Confirmer" at bounding box center [264, 187] width 46 height 15
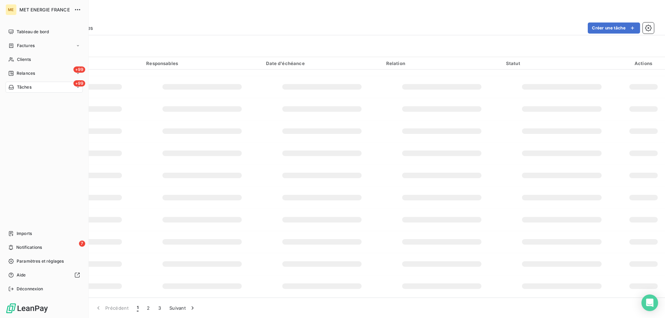
click at [24, 88] on span "Tâches" at bounding box center [24, 87] width 15 height 6
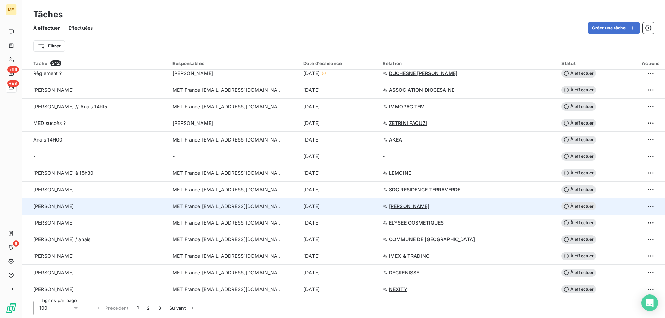
scroll to position [381, 0]
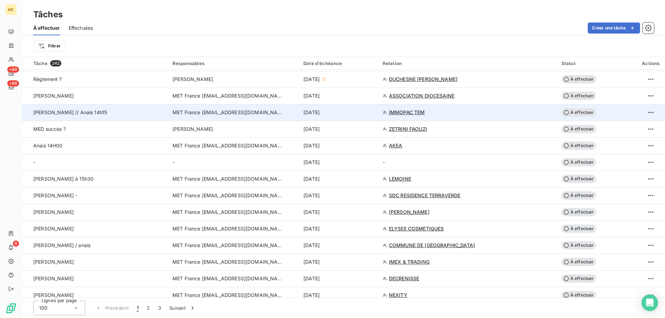
click at [366, 116] on td "[DATE]" at bounding box center [338, 112] width 79 height 17
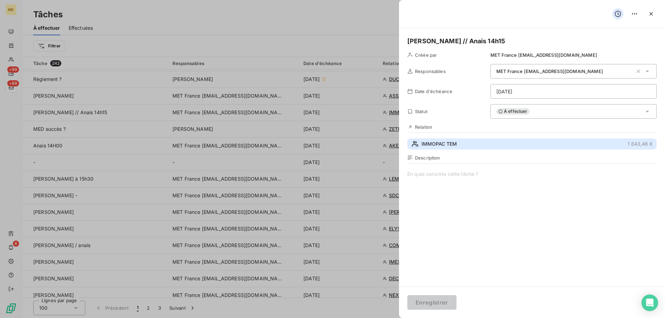
click at [449, 143] on span "IMMOPAC TEM" at bounding box center [438, 144] width 35 height 7
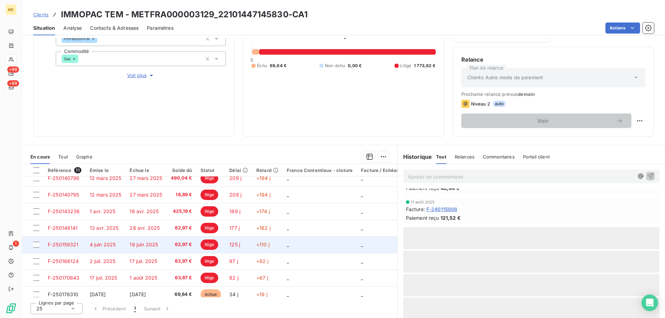
scroll to position [65, 0]
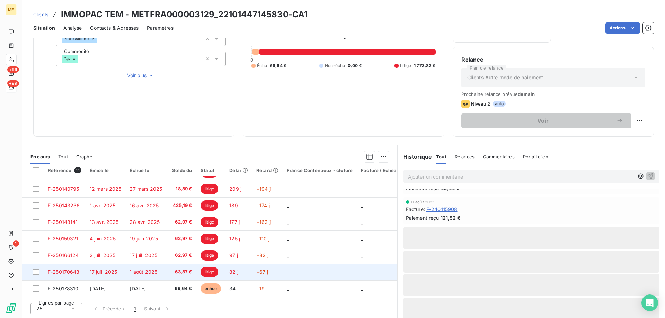
click at [297, 269] on td "_" at bounding box center [320, 272] width 74 height 17
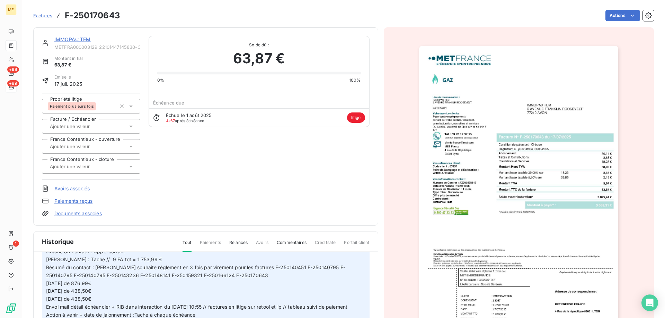
scroll to position [1, 0]
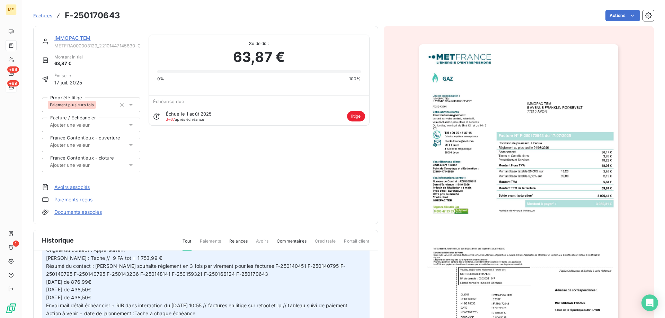
click at [80, 36] on link "IMMOPAC TEM" at bounding box center [72, 38] width 36 height 6
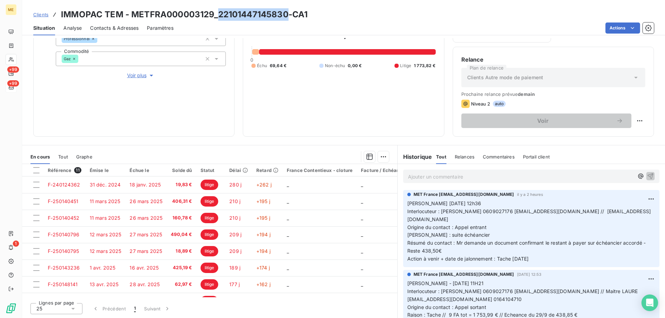
drag, startPoint x: 288, startPoint y: 13, endPoint x: 217, endPoint y: 15, distance: 71.7
click at [217, 15] on h3 "IMMOPAC TEM - METFRA000003129_22101447145830-CA1" at bounding box center [184, 14] width 247 height 12
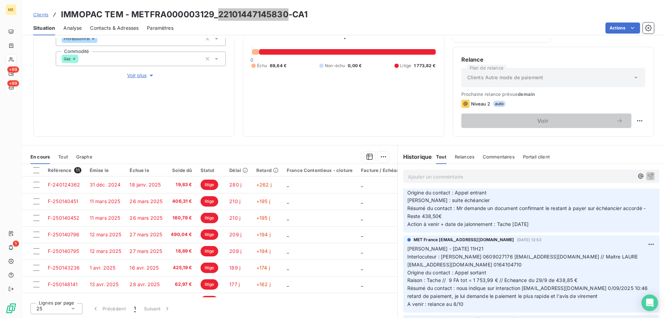
scroll to position [69, 0]
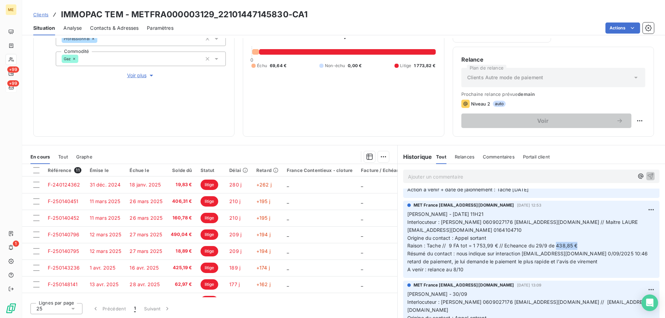
drag, startPoint x: 553, startPoint y: 238, endPoint x: 586, endPoint y: 238, distance: 32.6
click at [586, 238] on p "[PERSON_NAME] - [DATE] 11H21 Interlocuteur : [PERSON_NAME] 0609027176 [EMAIL_AD…" at bounding box center [531, 242] width 248 height 63
click at [588, 242] on p "[PERSON_NAME] - [DATE] 11H21 Interlocuteur : [PERSON_NAME] 0609027176 [EMAIL_AD…" at bounding box center [531, 242] width 248 height 63
click at [577, 252] on p "[PERSON_NAME] - [DATE] 11H21 Interlocuteur : [PERSON_NAME] 0609027176 [EMAIL_AD…" at bounding box center [531, 242] width 248 height 63
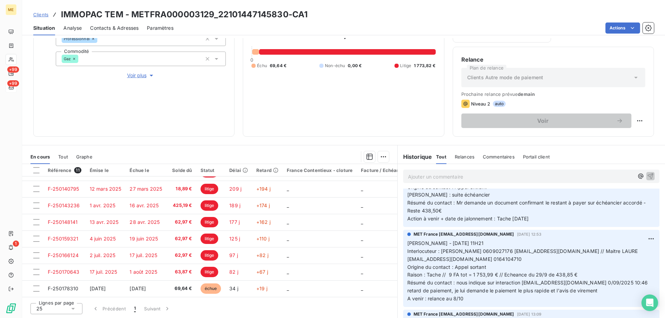
scroll to position [0, 0]
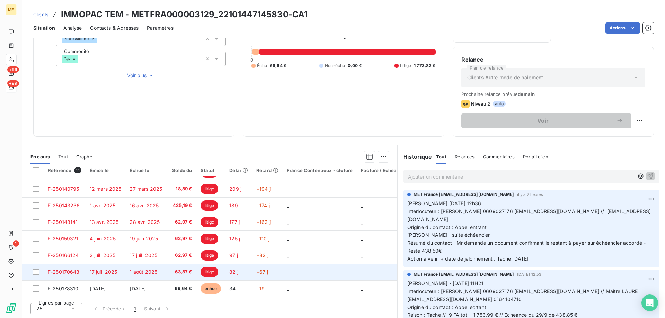
click at [290, 271] on td "_" at bounding box center [320, 272] width 74 height 17
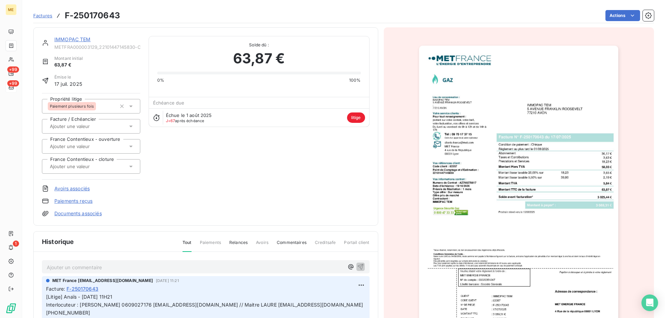
scroll to position [85, 0]
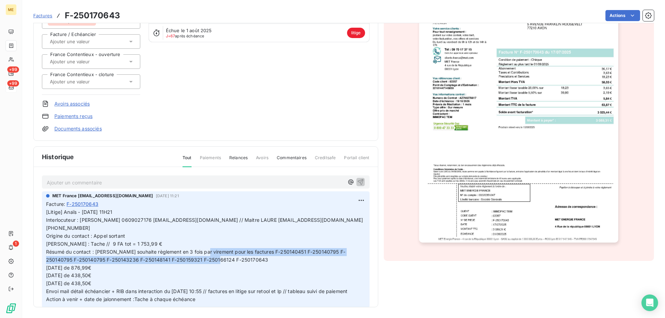
drag, startPoint x: 236, startPoint y: 243, endPoint x: 272, endPoint y: 254, distance: 37.0
click at [272, 254] on p "[Litige] Anaïs - [DATE] 11H21 Interlocuteur : [PERSON_NAME] 0609027176 [EMAIL_A…" at bounding box center [205, 255] width 319 height 95
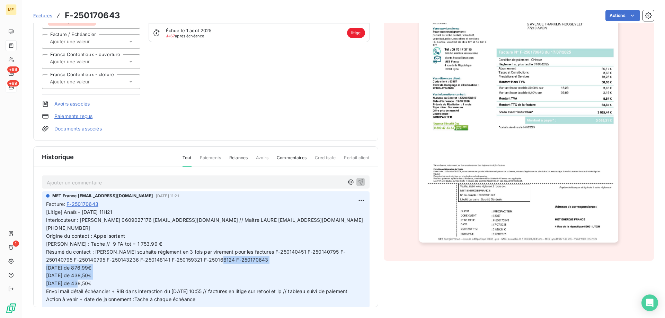
drag, startPoint x: 48, startPoint y: 260, endPoint x: 111, endPoint y: 277, distance: 64.7
click at [111, 277] on div "MET [GEOGRAPHIC_DATA] [EMAIL_ADDRESS][DOMAIN_NAME] [DATE] 11:21 Facture : F-250…" at bounding box center [206, 249] width 328 height 116
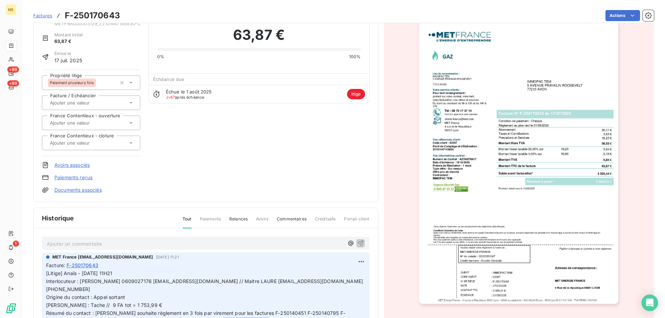
scroll to position [16, 0]
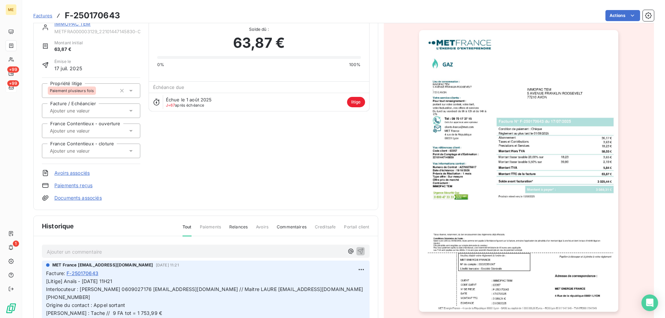
click at [74, 26] on link "IMMOPAC TEM" at bounding box center [72, 24] width 36 height 6
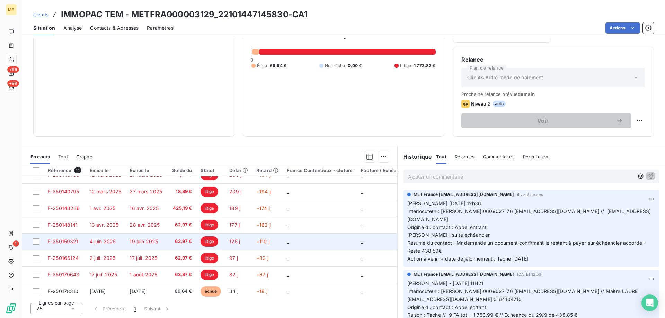
scroll to position [65, 0]
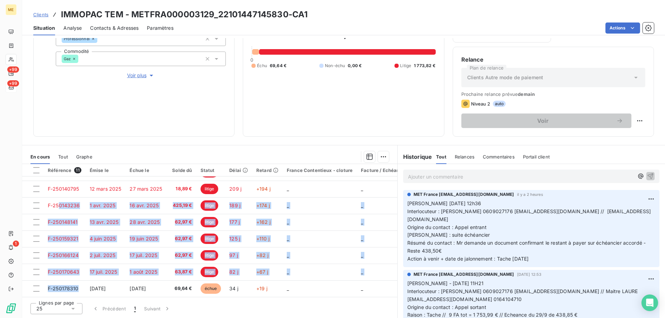
drag, startPoint x: 79, startPoint y: 286, endPoint x: 102, endPoint y: 37, distance: 249.3
click at [70, 137] on div "Informations client Gestionnaires Aucun Propriétés Client Méthode de paiement C…" at bounding box center [343, 178] width 643 height 280
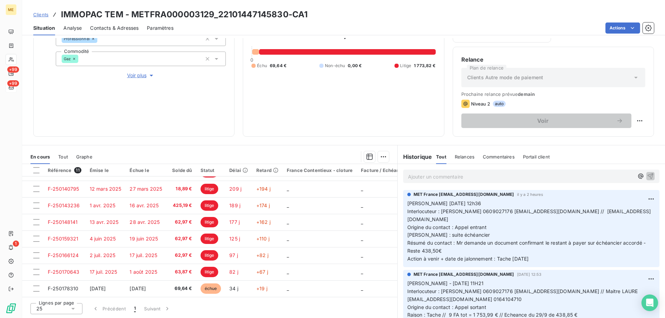
click at [436, 177] on p "Ajouter un commentaire ﻿" at bounding box center [521, 176] width 226 height 9
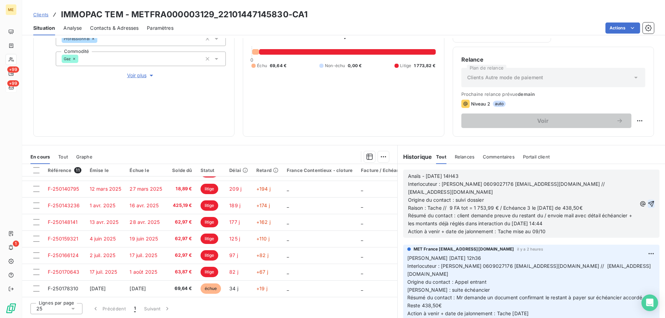
click at [647, 200] on icon "button" at bounding box center [650, 203] width 7 height 7
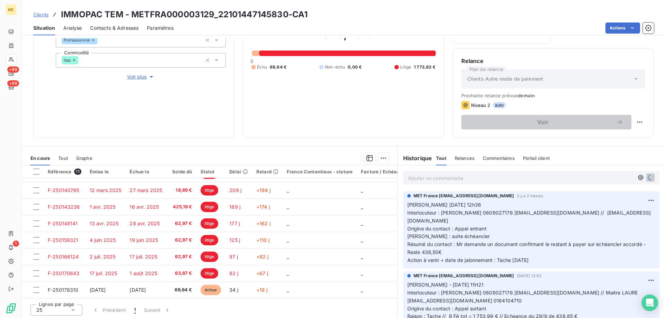
scroll to position [92, 0]
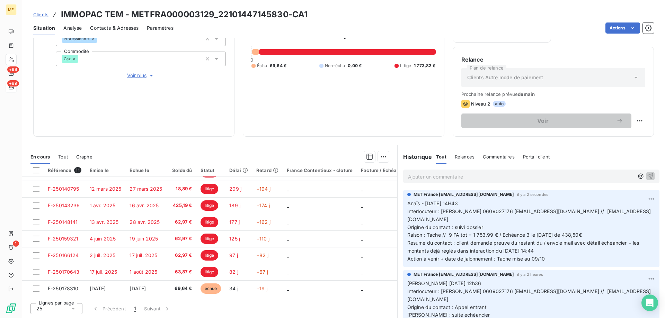
click at [616, 29] on html "ME +99 +99 1 Clients IMMOPAC TEM - METFRA000003129_22101447145830-CA1 Situation…" at bounding box center [332, 193] width 665 height 387
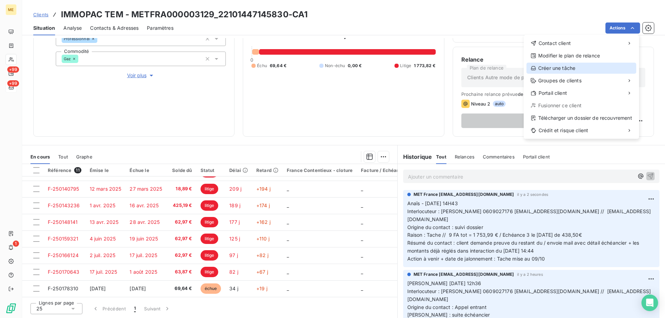
click at [586, 67] on div "Créer une tâche" at bounding box center [581, 68] width 110 height 11
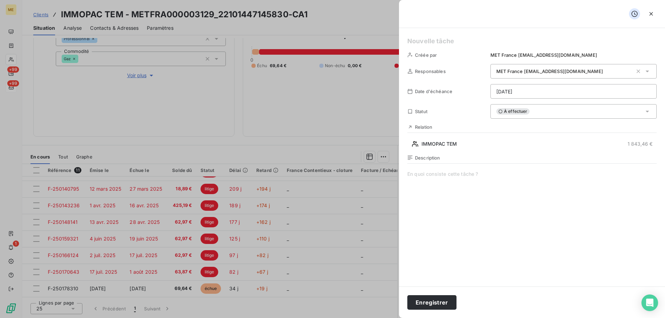
click at [443, 39] on h5 at bounding box center [531, 41] width 249 height 10
click at [511, 91] on html "ME +99 +99 1 Clients IMMOPAC TEM - METFRA000003129_22101447145830-CA1 Situation…" at bounding box center [332, 193] width 665 height 387
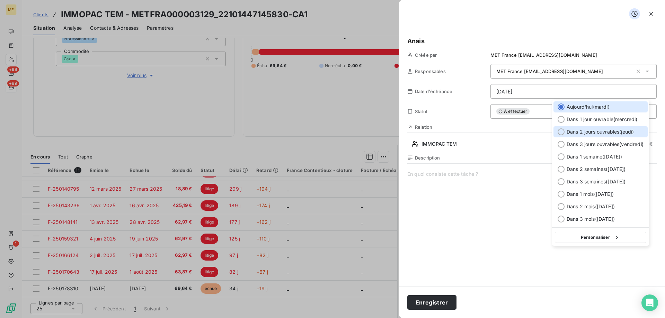
click at [587, 134] on span "Dans 2 jours ouvrables ( [DATE] )" at bounding box center [599, 131] width 67 height 7
type input "[DATE]"
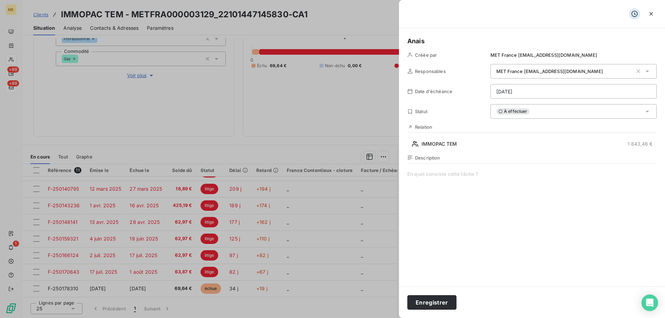
click at [423, 187] on span at bounding box center [531, 237] width 249 height 133
click at [439, 302] on button "Enregistrer" at bounding box center [431, 302] width 49 height 15
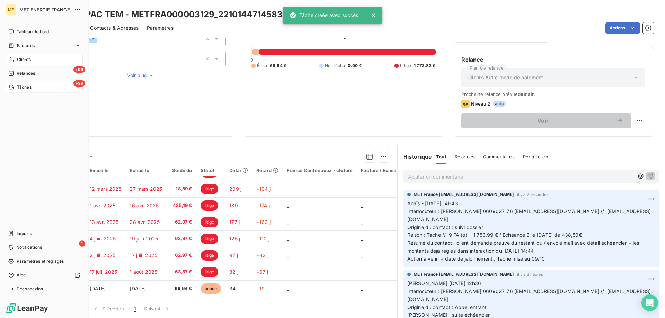
click at [31, 86] on span "Tâches" at bounding box center [24, 87] width 15 height 6
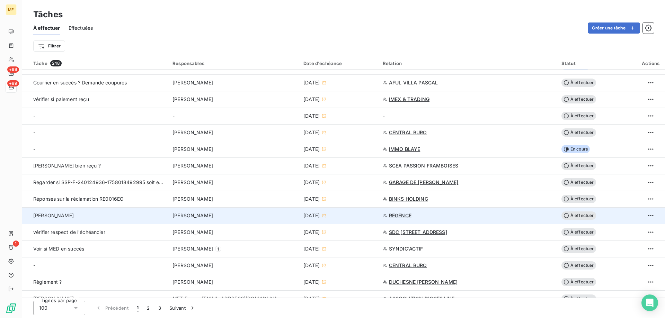
scroll to position [242, 0]
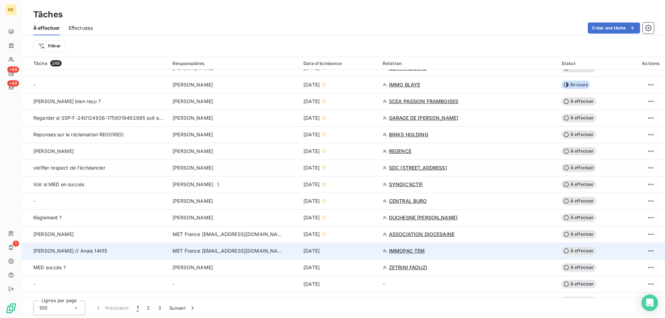
click at [353, 251] on div "[DATE]" at bounding box center [338, 251] width 71 height 7
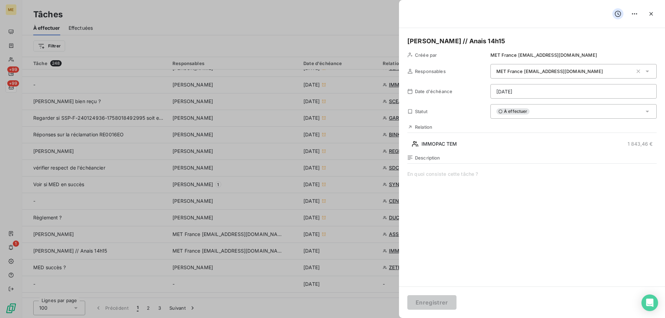
click at [535, 114] on div "À effectuer" at bounding box center [573, 111] width 166 height 15
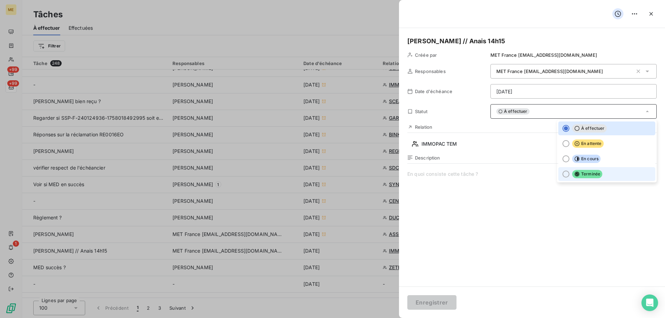
click at [592, 172] on span "Terminée" at bounding box center [587, 174] width 30 height 8
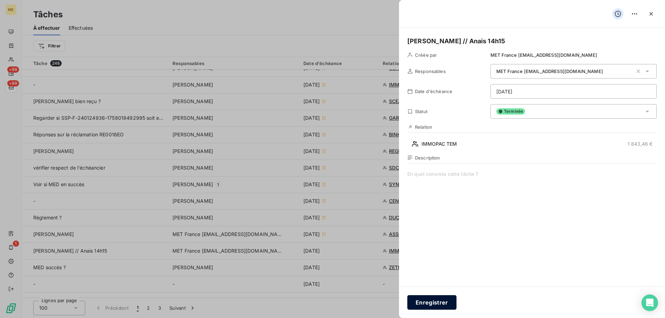
click at [437, 302] on button "Enregistrer" at bounding box center [431, 302] width 49 height 15
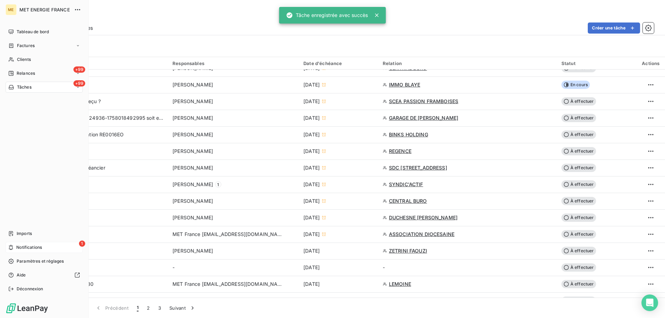
click at [20, 248] on span "Notifications" at bounding box center [29, 247] width 26 height 6
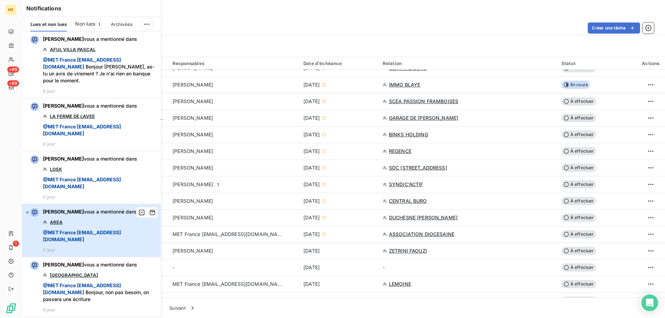
click at [107, 221] on div "[PERSON_NAME] vous a mentionné dans AREA @ MET [GEOGRAPHIC_DATA] [EMAIL_ADDRESS…" at bounding box center [100, 230] width 114 height 44
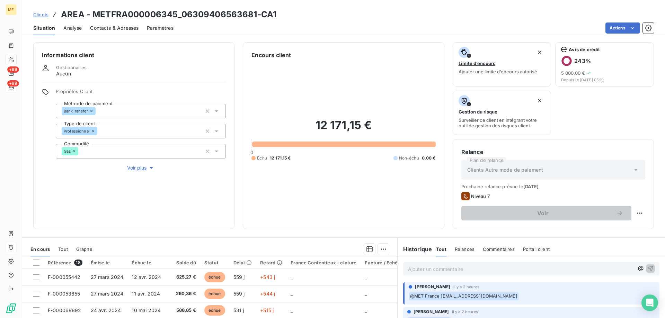
click at [134, 164] on span "Voir plus" at bounding box center [141, 167] width 28 height 7
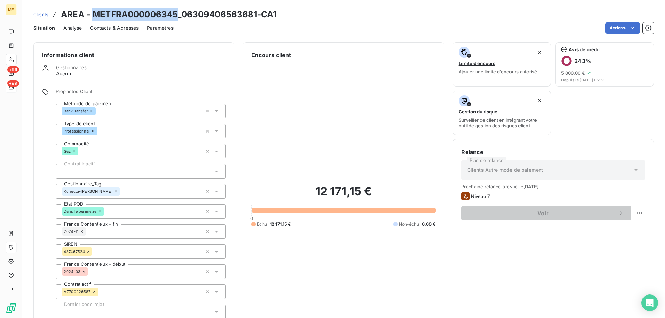
drag, startPoint x: 178, startPoint y: 14, endPoint x: 93, endPoint y: 12, distance: 85.2
click at [93, 12] on h3 "AREA - METFRA000006345_06309406563681-CA1" at bounding box center [168, 14] width 215 height 12
click at [40, 16] on span "Clients" at bounding box center [40, 15] width 15 height 6
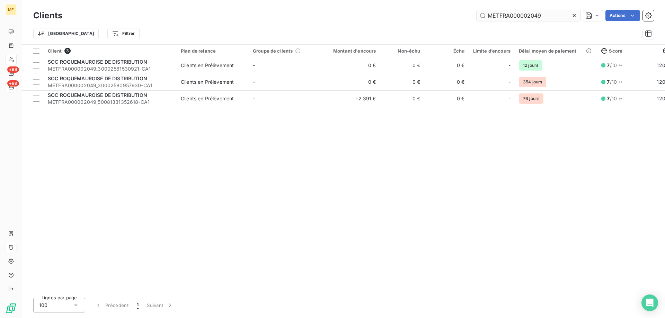
click at [513, 14] on input "METFRA000002049" at bounding box center [528, 15] width 104 height 11
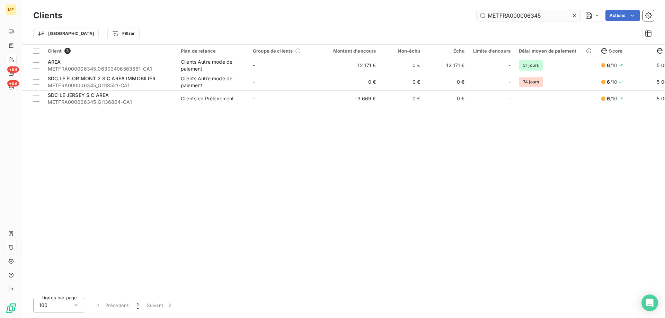
click at [512, 19] on input "METFRA000006345" at bounding box center [528, 15] width 104 height 11
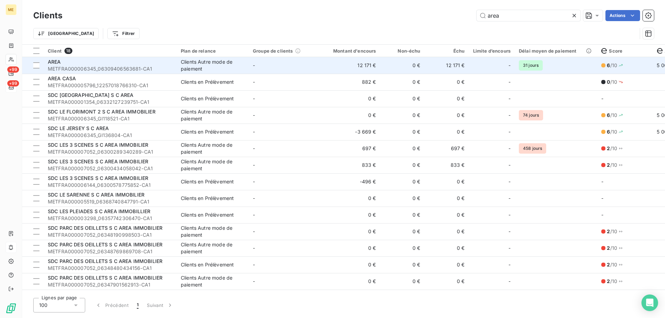
type input "area"
click at [277, 65] on td "-" at bounding box center [285, 65] width 72 height 17
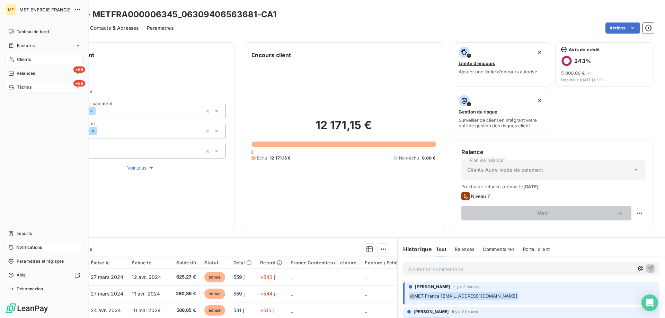
click at [14, 245] on div "Notifications" at bounding box center [44, 247] width 77 height 11
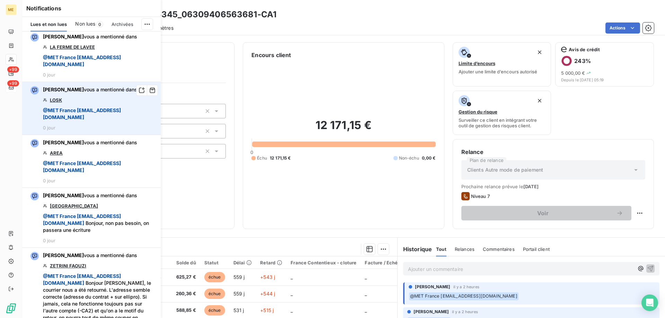
scroll to position [104, 0]
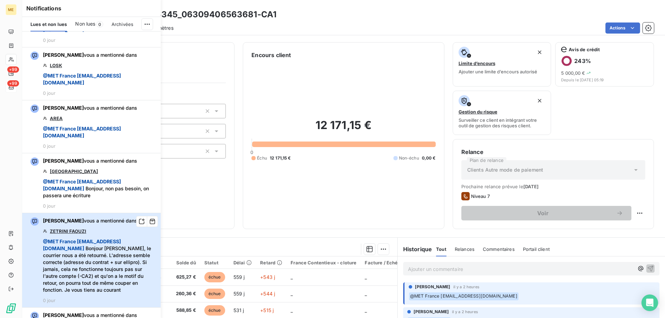
click at [117, 224] on div "[PERSON_NAME] vous a mentionné dans ZETRINI FAOUZI @ MET [GEOGRAPHIC_DATA] [EMA…" at bounding box center [100, 260] width 114 height 86
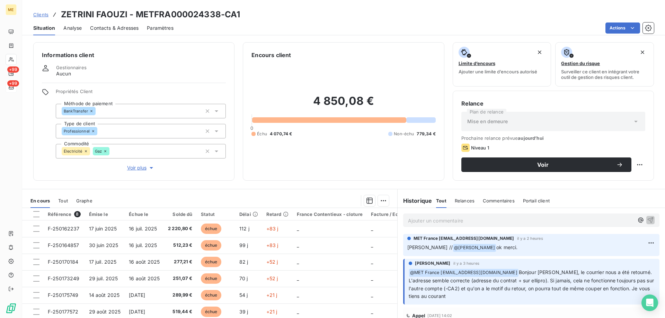
click at [138, 164] on span "Voir plus" at bounding box center [141, 167] width 28 height 7
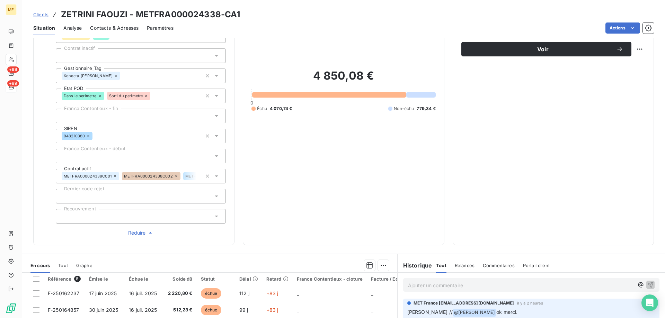
scroll to position [138, 0]
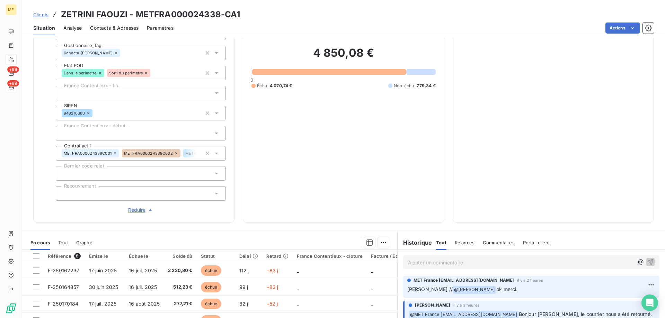
click at [277, 145] on div "4 850,08 € 0 Échu 4 070,74 € Non-échu 779,34 €" at bounding box center [343, 67] width 184 height 293
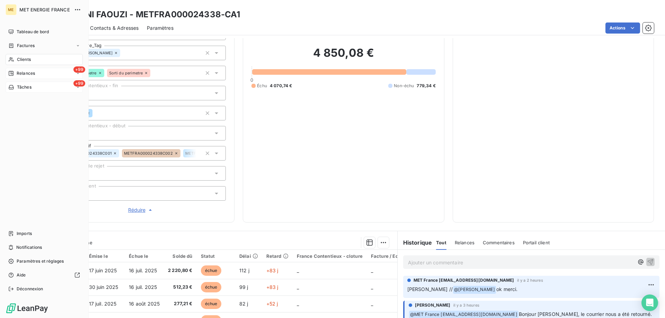
click at [16, 73] on div "Relances" at bounding box center [21, 73] width 27 height 6
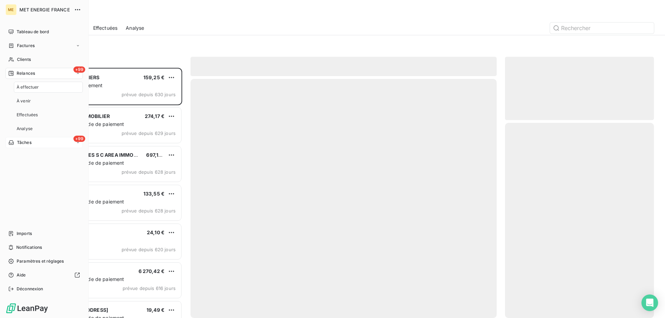
scroll to position [245, 144]
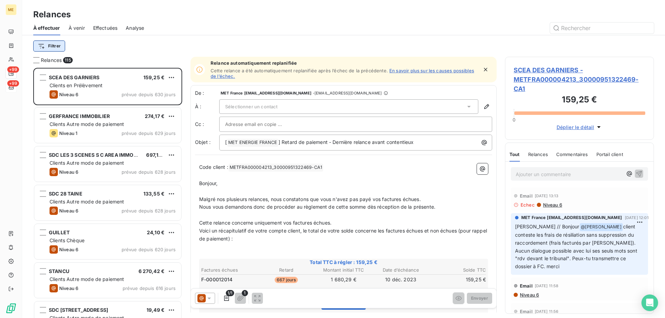
click at [48, 45] on html "ME +99 +99 Relances À effectuer À venir Effectuées Analyse Filtrer Relances 115…" at bounding box center [332, 193] width 665 height 387
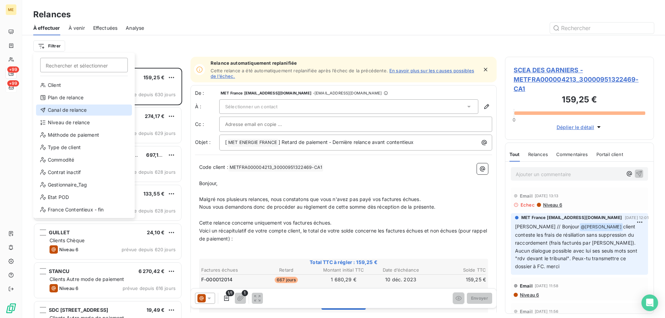
click at [62, 109] on div "Canal de relance" at bounding box center [84, 110] width 96 height 11
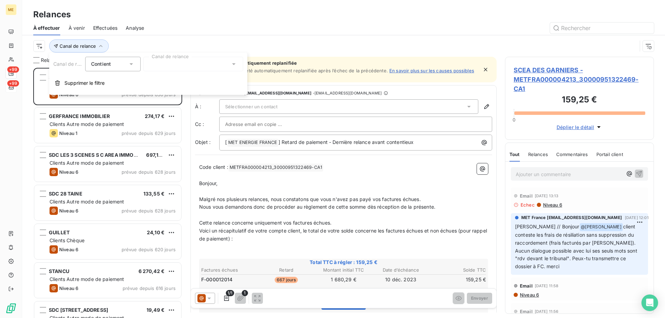
click at [173, 64] on div at bounding box center [193, 64] width 100 height 15
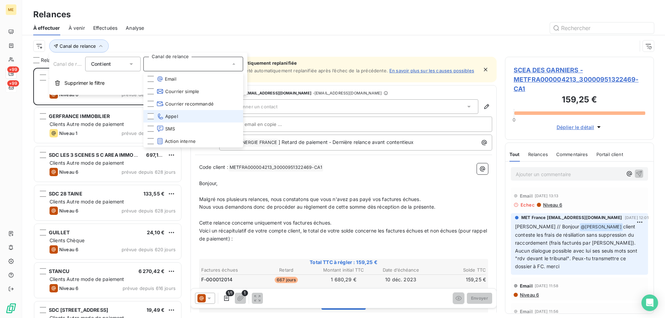
click at [197, 116] on li "Appel" at bounding box center [193, 116] width 100 height 12
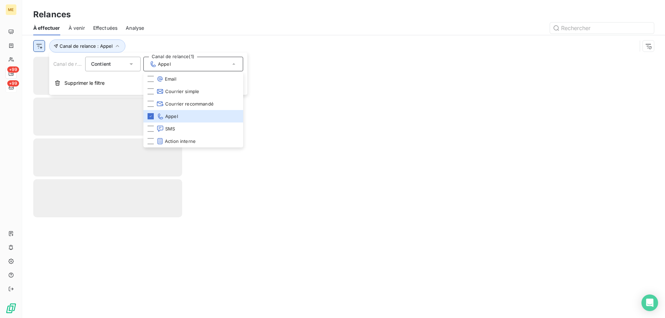
click at [43, 47] on html "ME +99 +99 Relances À effectuer À venir Effectuées Analyse Canal de relance : A…" at bounding box center [332, 193] width 665 height 387
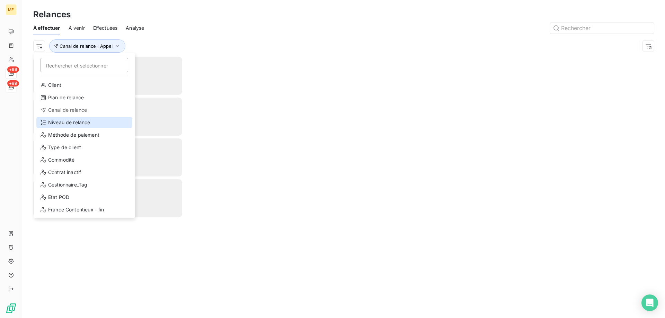
drag, startPoint x: 88, startPoint y: 126, endPoint x: 100, endPoint y: 117, distance: 15.5
click at [88, 126] on div "Niveau de relance" at bounding box center [84, 122] width 96 height 11
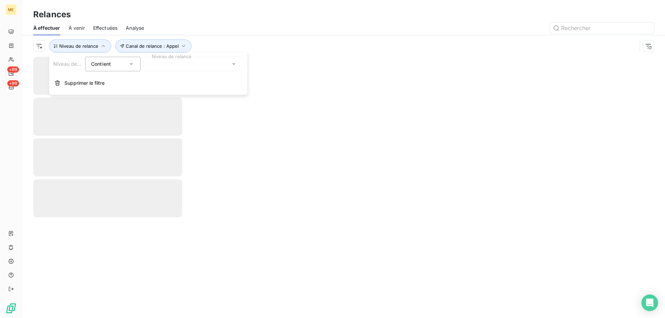
click at [201, 59] on div at bounding box center [193, 64] width 100 height 15
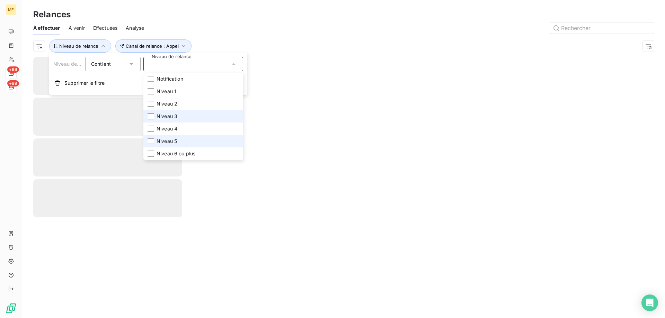
drag, startPoint x: 193, startPoint y: 118, endPoint x: 193, endPoint y: 136, distance: 17.7
click at [193, 119] on li "Niveau 3" at bounding box center [193, 116] width 100 height 12
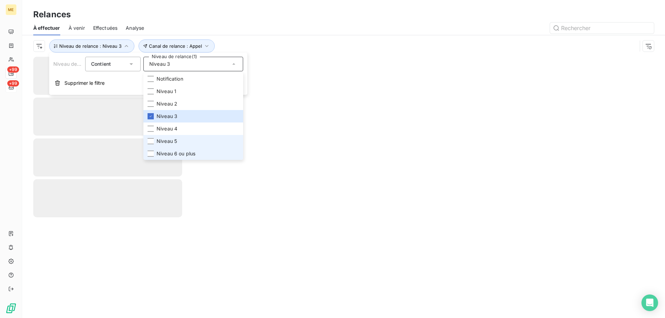
drag, startPoint x: 189, startPoint y: 144, endPoint x: 188, endPoint y: 153, distance: 9.4
click at [189, 146] on li "Niveau 5" at bounding box center [193, 141] width 100 height 12
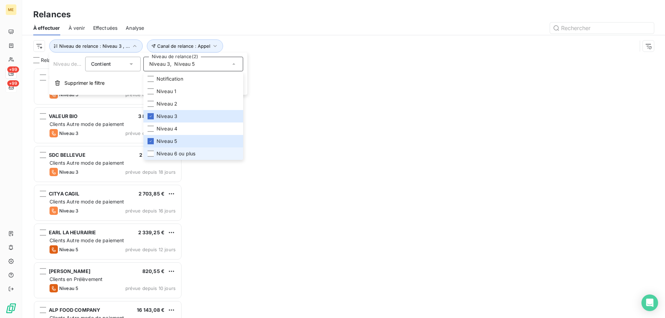
click at [183, 157] on span "Niveau 6 ou plus" at bounding box center [175, 153] width 39 height 7
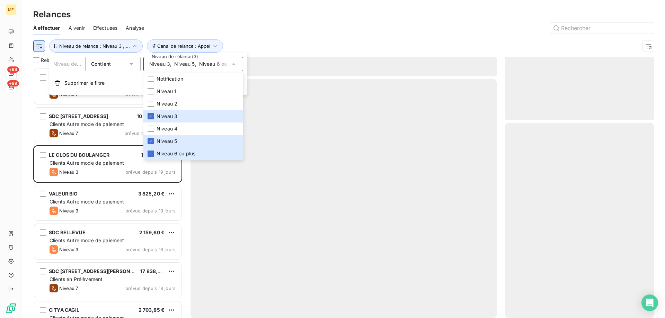
scroll to position [245, 144]
click at [36, 46] on html "ME +99 +99 Relances À effectuer À venir Effectuées Analyse Canal de relance : A…" at bounding box center [332, 193] width 665 height 387
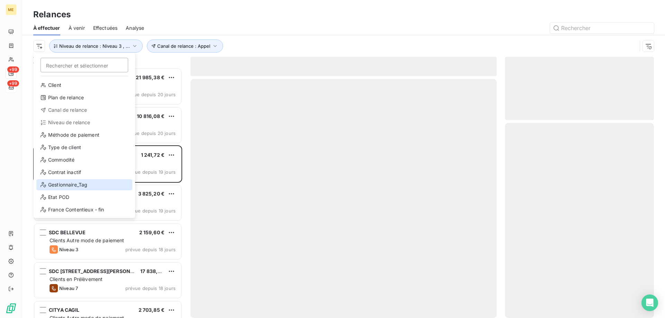
click at [65, 183] on div "Gestionnaire_Tag" at bounding box center [84, 184] width 96 height 11
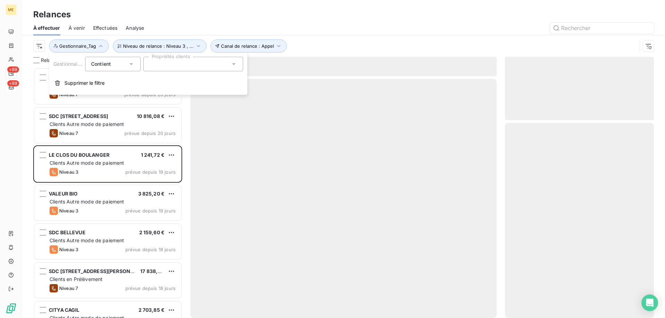
click at [163, 70] on div at bounding box center [193, 64] width 100 height 15
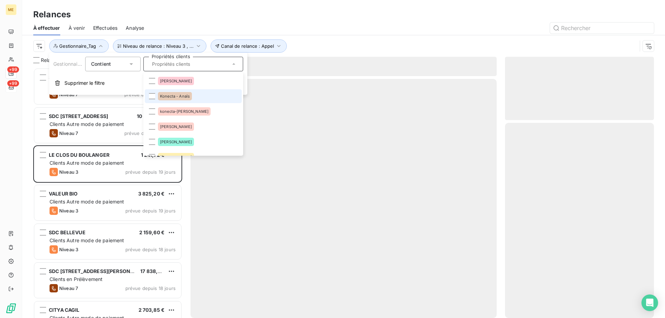
click at [170, 95] on span "Konecta - Anaïs" at bounding box center [175, 96] width 30 height 4
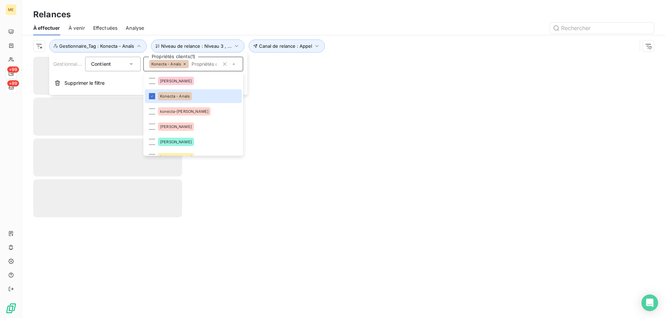
click at [373, 42] on div "Canal de relance : Appel Niveau de relance : Niveau 3 , ... Gestionnaire_Tag : …" at bounding box center [334, 45] width 603 height 13
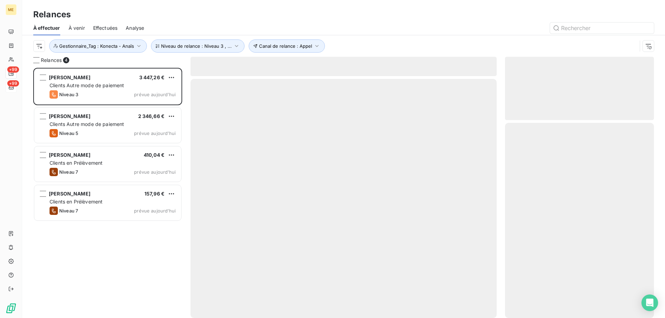
scroll to position [245, 144]
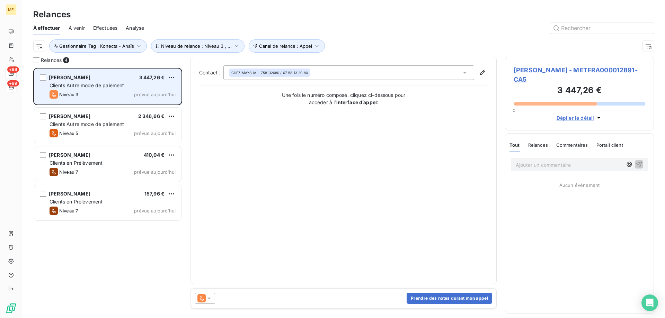
click at [120, 89] on div "OLIVIER 3 447,26 € Clients Autre mode de paiement Niveau 3 prévue [DATE]" at bounding box center [107, 86] width 147 height 35
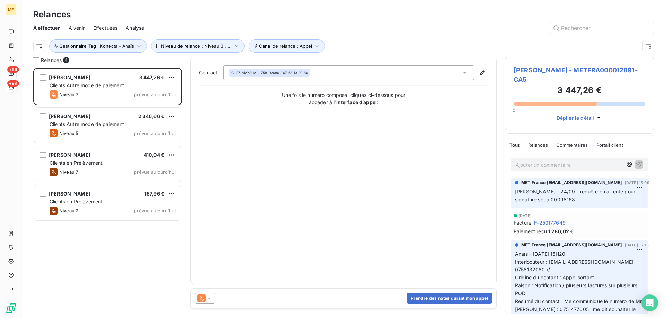
click at [573, 71] on span "[PERSON_NAME] - METFRA000012891-CA5" at bounding box center [579, 74] width 132 height 19
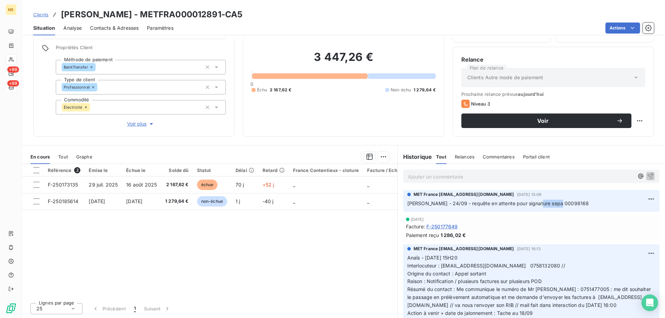
drag, startPoint x: 554, startPoint y: 203, endPoint x: 531, endPoint y: 202, distance: 22.9
click at [531, 202] on p "[PERSON_NAME] - 24/09 - requête en attente pour signature sepa 00098168" at bounding box center [531, 204] width 248 height 8
drag, startPoint x: 438, startPoint y: 267, endPoint x: 551, endPoint y: 264, distance: 113.6
click at [551, 264] on p "Anaïs - [DATE] 15H20 Interlocuteur : [EMAIL_ADDRESS][DOMAIN_NAME] 0758132080 //…" at bounding box center [531, 285] width 248 height 63
click at [426, 177] on p "Ajouter un commentaire ﻿" at bounding box center [521, 176] width 226 height 9
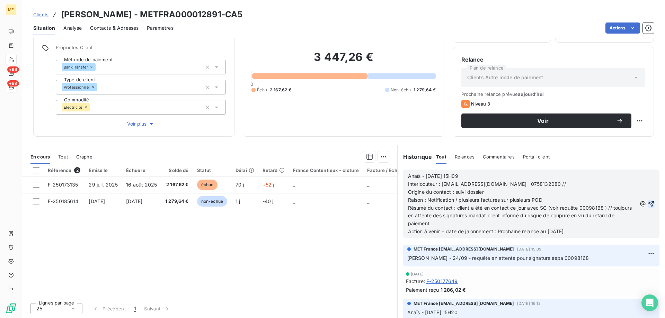
click at [647, 202] on icon "button" at bounding box center [650, 203] width 7 height 7
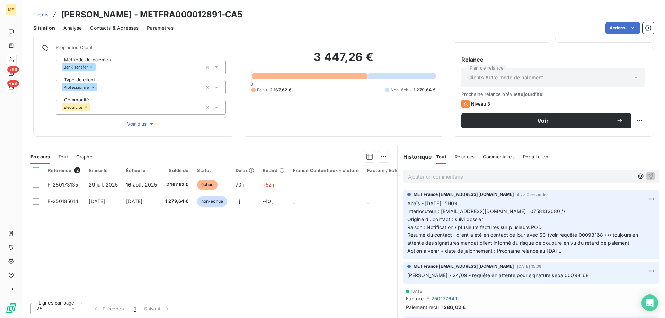
click at [633, 122] on html "ME +99 +99 Clients [PERSON_NAME] - METFRA000012891-CA5 Situation Analyse Contac…" at bounding box center [332, 193] width 665 height 387
click at [634, 137] on div "Replanifier cette action" at bounding box center [606, 136] width 62 height 11
select select "9"
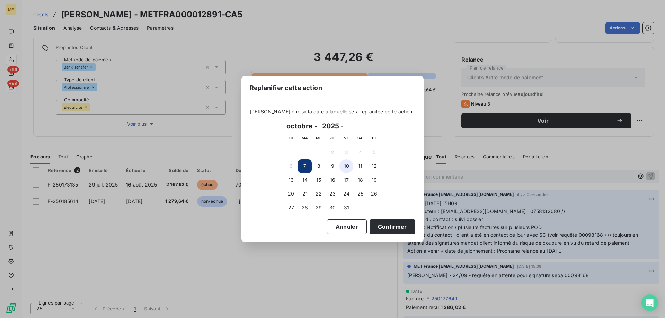
click at [346, 166] on button "10" at bounding box center [346, 166] width 14 height 14
click at [387, 226] on button "Confirmer" at bounding box center [392, 227] width 46 height 15
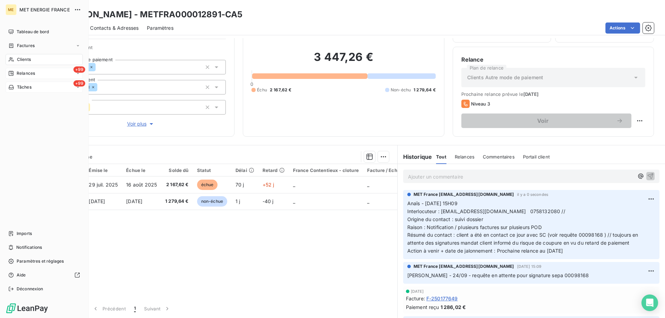
click at [28, 72] on span "Relances" at bounding box center [26, 73] width 18 height 6
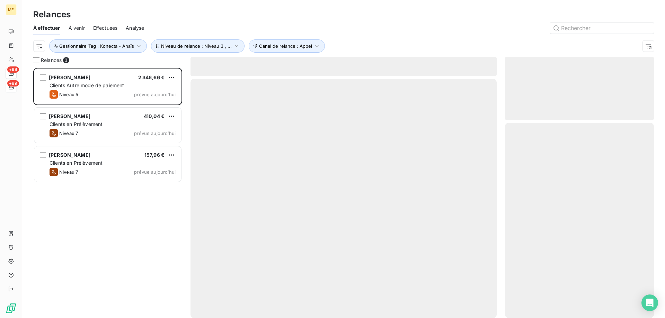
scroll to position [245, 144]
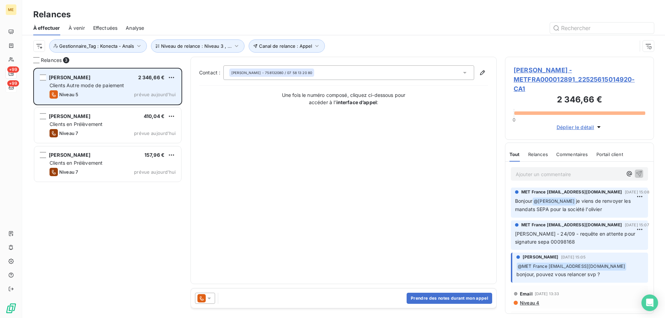
click at [78, 78] on div "OLIVIER 2 346,66 €" at bounding box center [113, 77] width 126 height 6
click at [94, 87] on span "Clients Autre mode de paiement" at bounding box center [87, 85] width 75 height 6
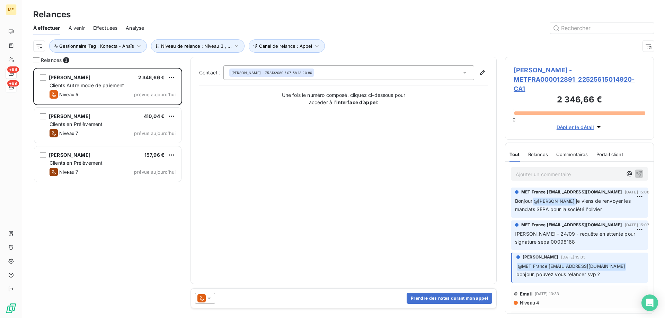
click at [520, 79] on span "[PERSON_NAME] - METFRA000012891_22525615014920-CA1" at bounding box center [579, 79] width 132 height 28
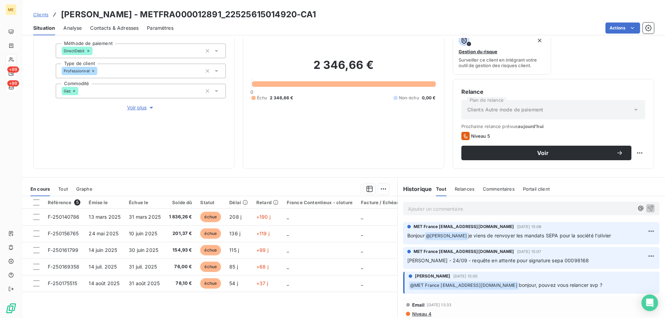
scroll to position [92, 0]
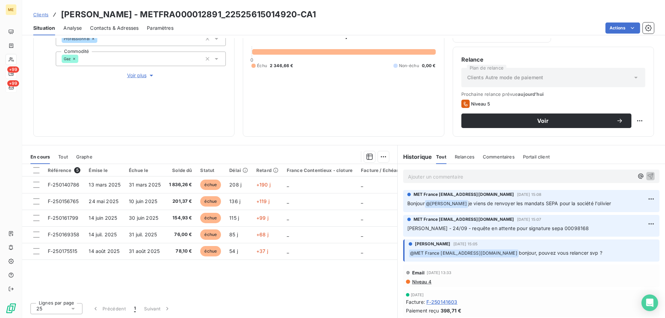
click at [511, 171] on div "Ajouter un commentaire ﻿" at bounding box center [531, 177] width 256 height 14
click at [511, 178] on p "Ajouter un commentaire ﻿" at bounding box center [521, 176] width 226 height 9
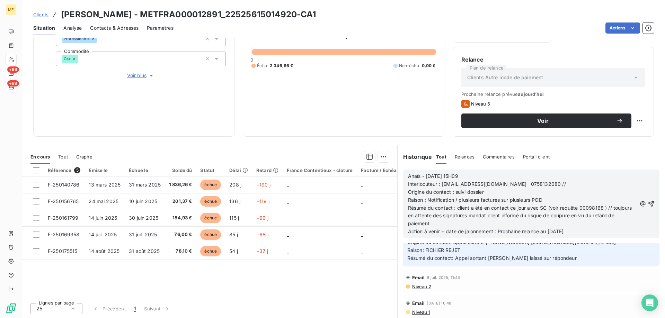
scroll to position [208, 0]
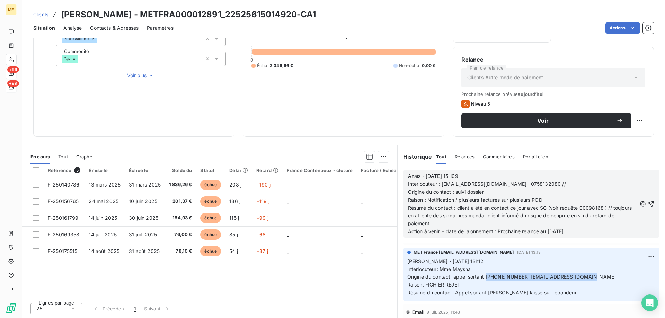
drag, startPoint x: 482, startPoint y: 277, endPoint x: 611, endPoint y: 276, distance: 129.2
click at [611, 276] on p "[PERSON_NAME] - [DATE] 13h12 Interlocuteur: Mme Maysha Origine du contact: appe…" at bounding box center [531, 277] width 248 height 39
click at [530, 191] on p "Origine du contact : suivi dossier" at bounding box center [522, 192] width 229 height 8
drag, startPoint x: 545, startPoint y: 183, endPoint x: 438, endPoint y: 185, distance: 106.7
click at [438, 185] on p "Interlocuteur : [EMAIL_ADDRESS][DOMAIN_NAME] 0758132080 //" at bounding box center [522, 184] width 229 height 8
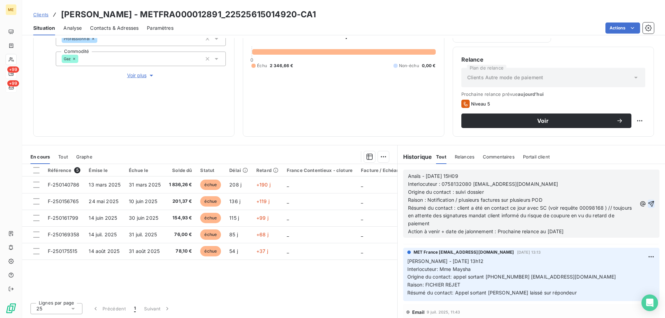
click at [647, 202] on icon "button" at bounding box center [650, 203] width 7 height 7
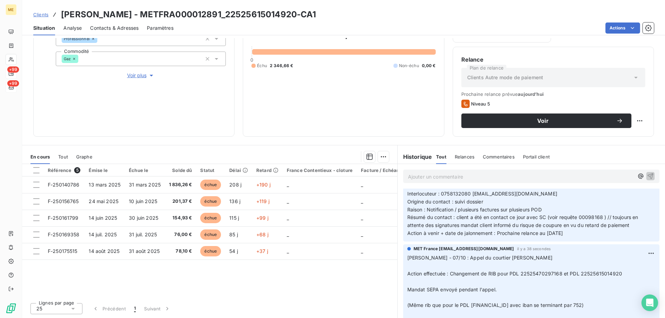
scroll to position [0, 0]
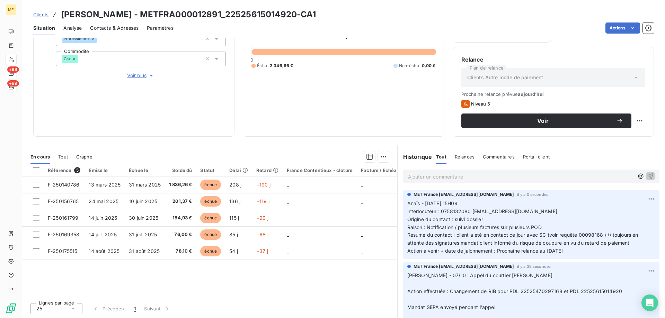
click at [634, 119] on html "ME +99 +99 Clients [PERSON_NAME] - METFRA000012891_22525615014920-CA1 Situation…" at bounding box center [332, 193] width 665 height 387
click at [626, 138] on div "Replanifier cette action" at bounding box center [606, 136] width 62 height 11
select select "9"
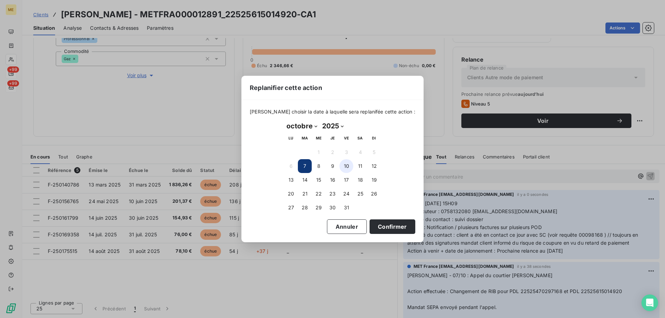
click at [344, 167] on button "10" at bounding box center [346, 166] width 14 height 14
click at [386, 226] on button "Confirmer" at bounding box center [392, 227] width 46 height 15
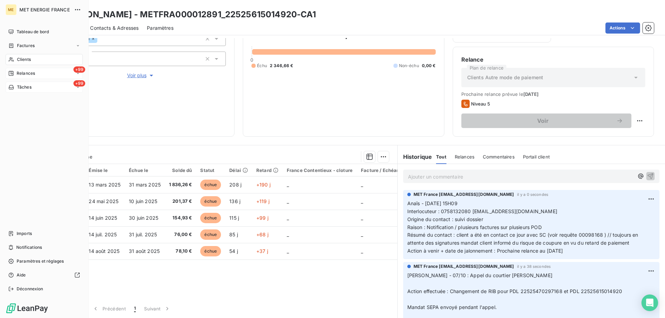
click at [25, 73] on span "Relances" at bounding box center [26, 73] width 18 height 6
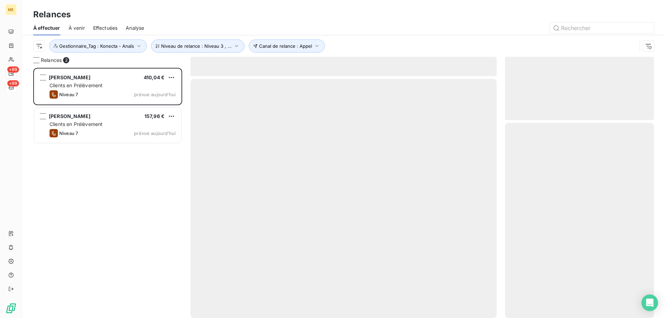
scroll to position [245, 144]
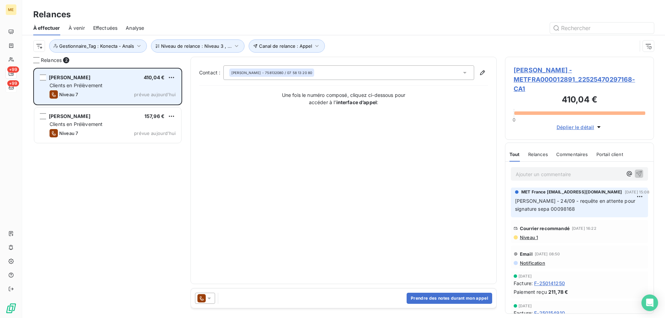
click at [138, 88] on div "Clients en Prélèvement" at bounding box center [113, 85] width 126 height 7
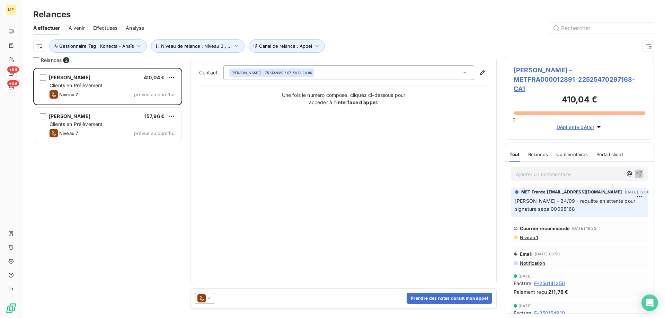
click at [538, 80] on span "[PERSON_NAME] - METFRA000012891_22525470297168-CA1" at bounding box center [579, 79] width 132 height 28
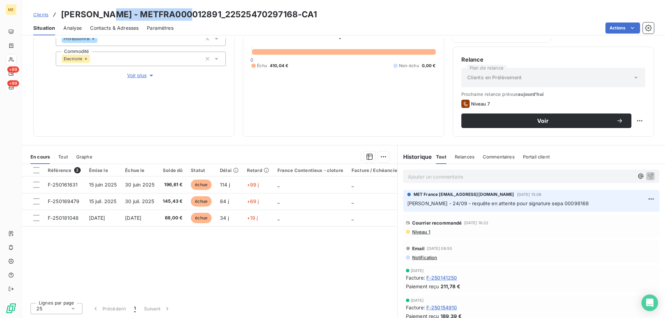
drag, startPoint x: 183, startPoint y: 15, endPoint x: 102, endPoint y: 14, distance: 80.7
click at [102, 14] on h3 "[PERSON_NAME] - METFRA000012891_22525470297168-CA1" at bounding box center [189, 14] width 256 height 12
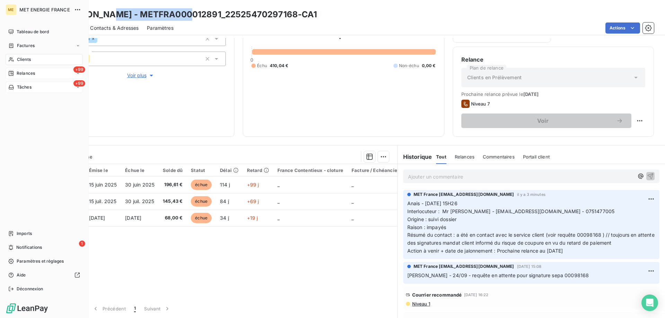
click at [15, 59] on div "Clients" at bounding box center [44, 59] width 77 height 11
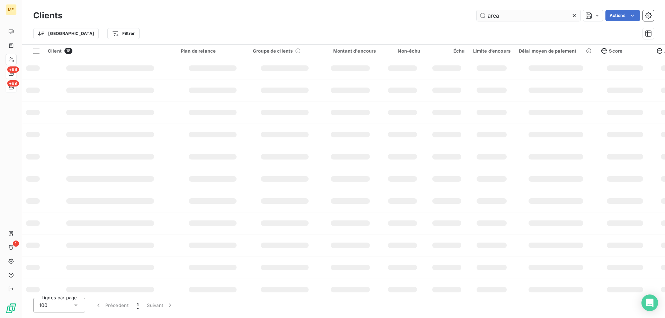
click at [493, 18] on input "area" at bounding box center [528, 15] width 104 height 11
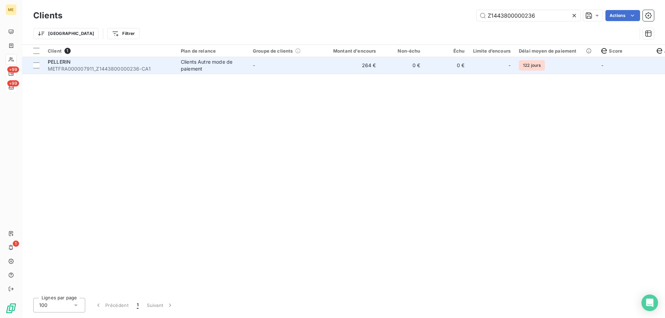
type input "Z1443800000236"
click at [237, 68] on div "Clients Autre mode de paiement" at bounding box center [213, 66] width 64 height 14
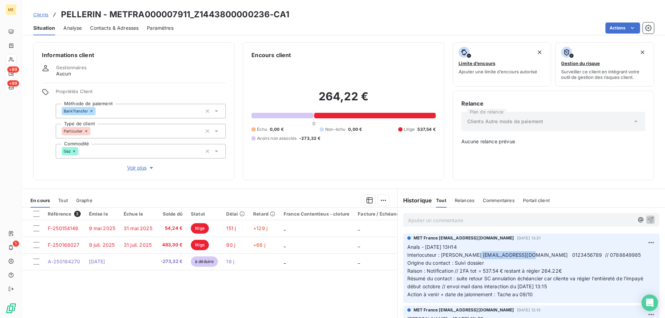
drag, startPoint x: 530, startPoint y: 250, endPoint x: 476, endPoint y: 252, distance: 54.0
click at [476, 252] on span "Interlocuteur : [PERSON_NAME] [EMAIL_ADDRESS][DOMAIN_NAME] 0123456789 // 078864…" at bounding box center [524, 255] width 234 height 6
drag, startPoint x: 189, startPoint y: 14, endPoint x: 109, endPoint y: 11, distance: 80.4
click at [109, 11] on h3 "PELLERIN - METFRA000007911_Z1443800000236-CA1" at bounding box center [175, 14] width 228 height 12
click at [444, 218] on p "Ajouter un commentaire ﻿" at bounding box center [521, 220] width 226 height 9
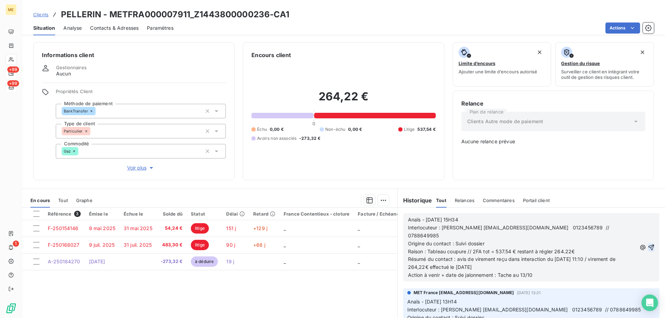
click at [648, 244] on icon "button" at bounding box center [651, 247] width 6 height 6
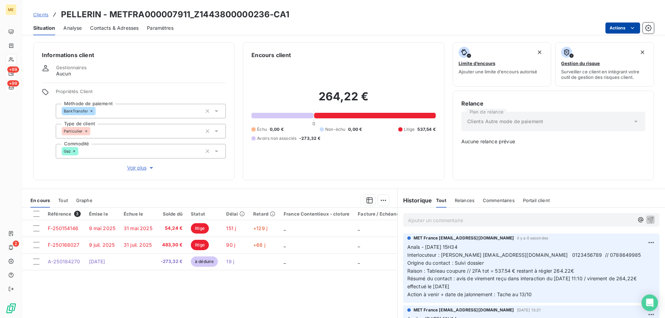
click at [621, 29] on html "ME +99 +99 2 Clients PELLERIN - METFRA000007911_Z1443800000236-CA1 Situation An…" at bounding box center [332, 193] width 665 height 387
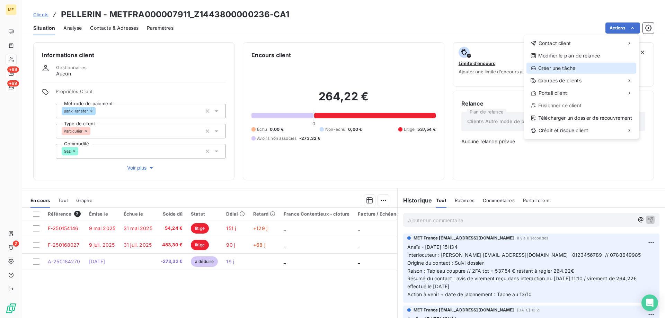
click at [559, 70] on div "Créer une tâche" at bounding box center [581, 68] width 110 height 11
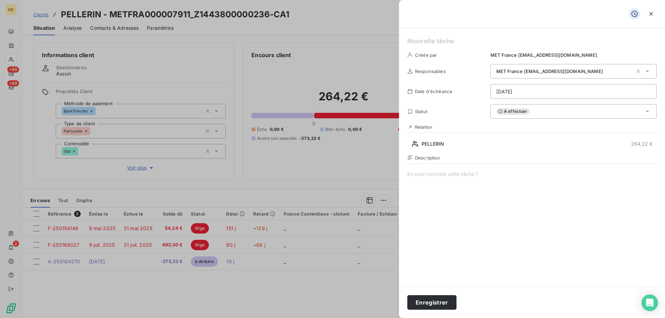
click at [501, 41] on h5 at bounding box center [531, 41] width 249 height 10
click at [473, 179] on span at bounding box center [531, 237] width 249 height 133
click at [604, 90] on html "ME +99 +99 2 Clients PELLERIN - METFRA000007911_Z1443800000236-CA1 Situation An…" at bounding box center [332, 193] width 665 height 387
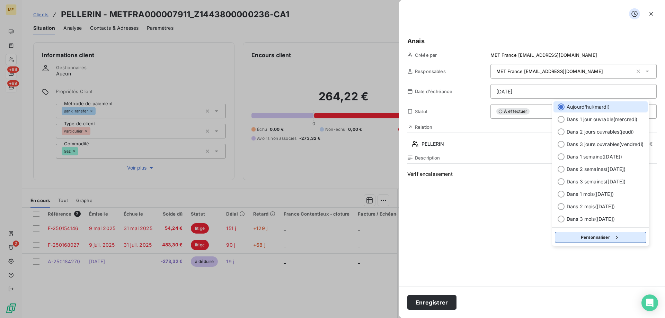
click at [575, 240] on button "Personnaliser" at bounding box center [600, 237] width 91 height 11
select select "9"
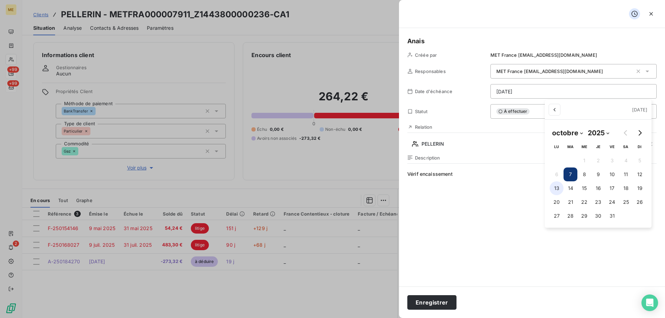
click at [554, 188] on button "13" at bounding box center [556, 188] width 14 height 14
type input "[DATE]"
click at [507, 202] on html "ME +99 +99 2 Clients PELLERIN - METFRA000007911_Z1443800000236-CA1 Situation An…" at bounding box center [332, 193] width 665 height 387
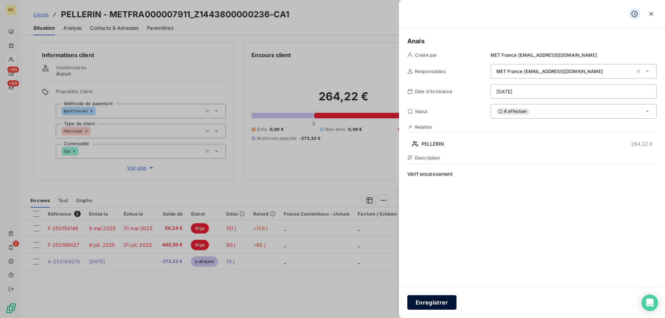
click at [436, 303] on button "Enregistrer" at bounding box center [431, 302] width 49 height 15
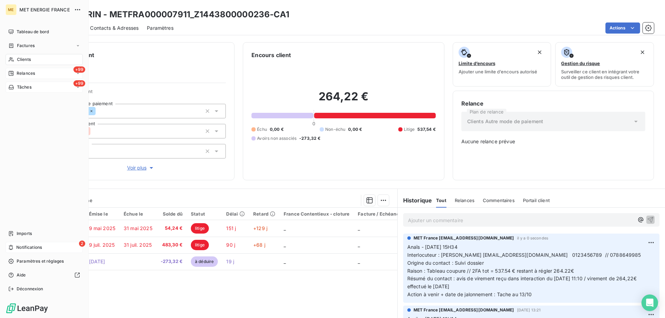
click at [32, 247] on span "Notifications" at bounding box center [29, 247] width 26 height 6
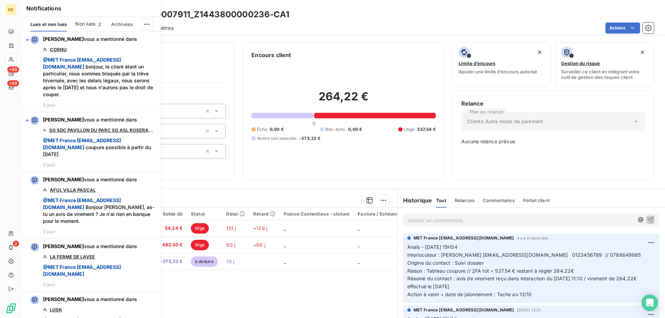
click at [200, 58] on h6 "Informations client" at bounding box center [134, 55] width 184 height 8
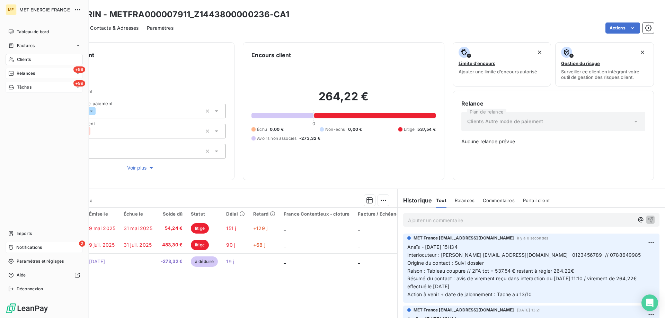
click at [11, 60] on icon at bounding box center [11, 60] width 6 height 6
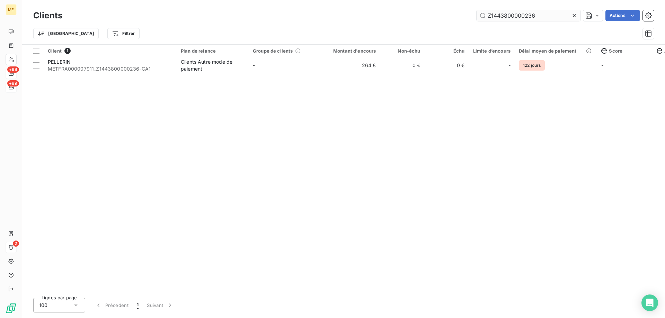
click at [502, 18] on input "Z1443800000236" at bounding box center [528, 15] width 104 height 11
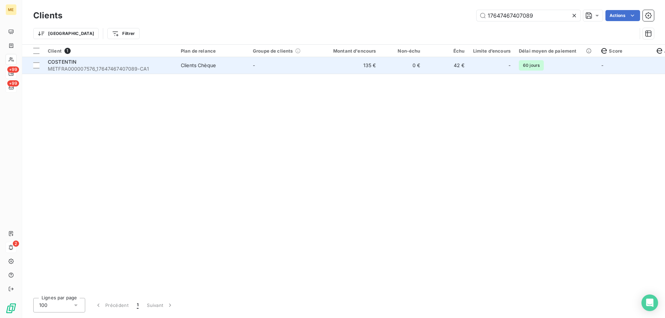
type input "17647467407089"
click at [314, 67] on td "-" at bounding box center [285, 65] width 72 height 17
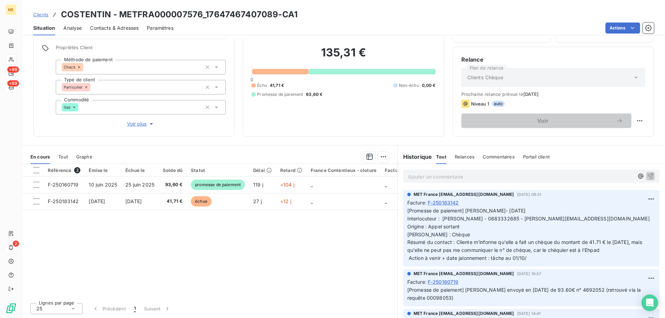
scroll to position [69, 0]
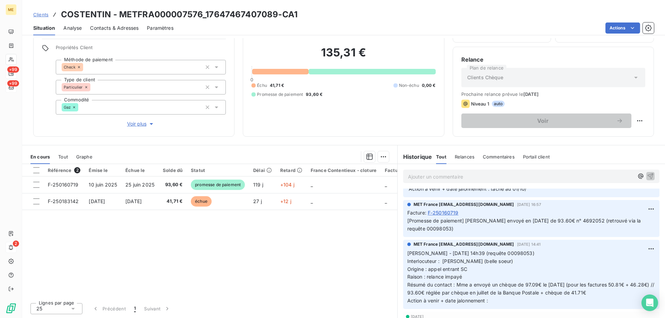
drag, startPoint x: 447, startPoint y: 229, endPoint x: 424, endPoint y: 228, distance: 22.5
click at [424, 228] on span "[Promesse de paiement] [PERSON_NAME] envoyé en [DATE] de 93.60€ n° 4692052 (ret…" at bounding box center [524, 225] width 235 height 14
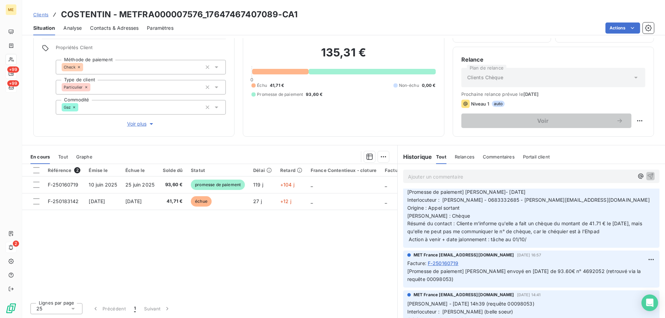
scroll to position [0, 0]
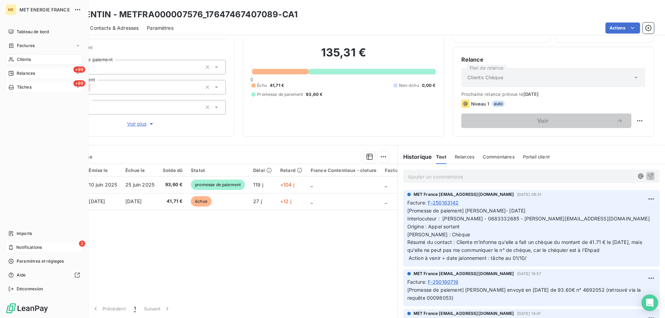
click at [16, 64] on div "Clients" at bounding box center [44, 59] width 77 height 11
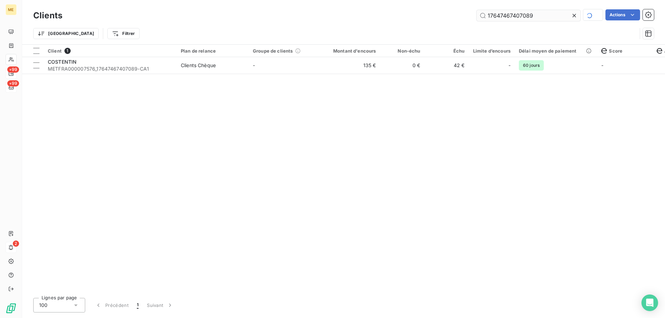
click at [497, 15] on input "17647467407089" at bounding box center [528, 15] width 104 height 11
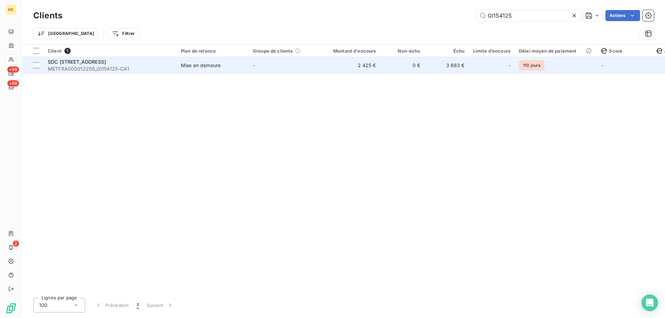
type input "GI154125"
click at [189, 67] on div "Mise en demeure" at bounding box center [201, 65] width 40 height 7
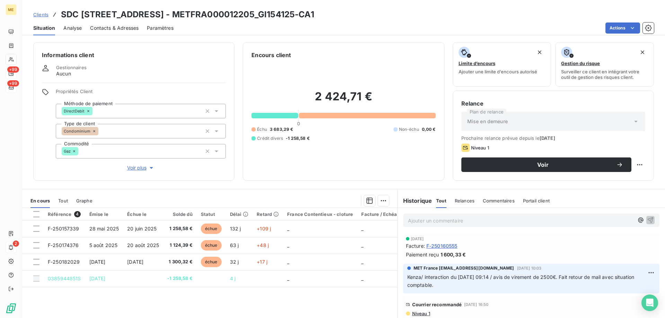
click at [136, 164] on span "Voir plus" at bounding box center [141, 167] width 28 height 7
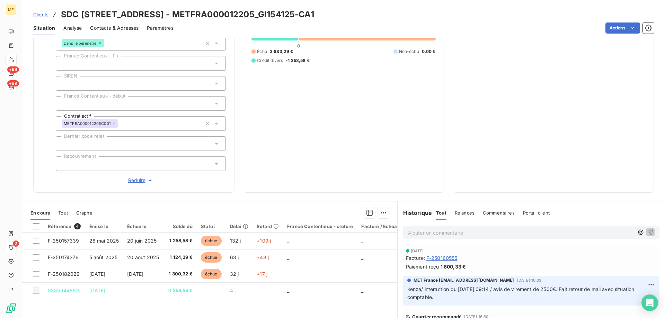
scroll to position [173, 0]
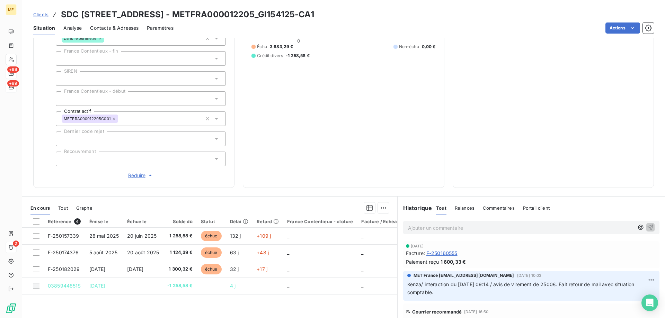
drag, startPoint x: 403, startPoint y: 15, endPoint x: 368, endPoint y: 17, distance: 34.7
click at [314, 17] on h3 "SDC [STREET_ADDRESS] - METFRA000012205_GI154125-CA1" at bounding box center [187, 14] width 253 height 12
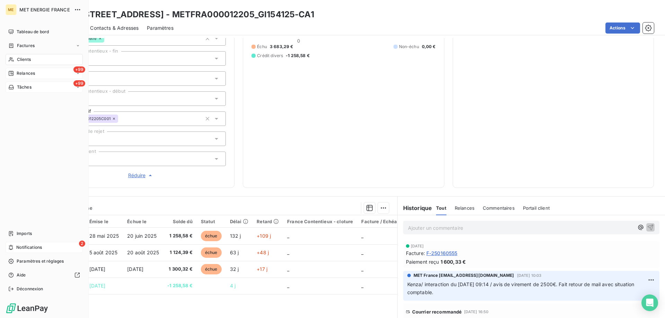
click at [10, 61] on icon at bounding box center [11, 60] width 6 height 6
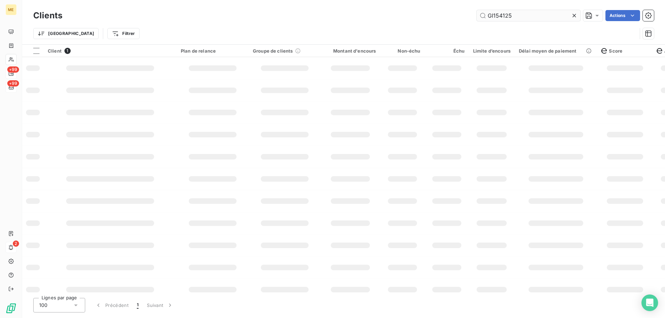
click at [516, 17] on input "GI154125" at bounding box center [528, 15] width 104 height 11
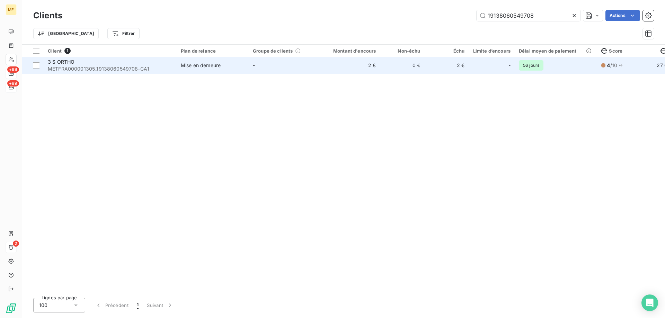
type input "19138060549708"
click at [302, 70] on td "-" at bounding box center [285, 65] width 72 height 17
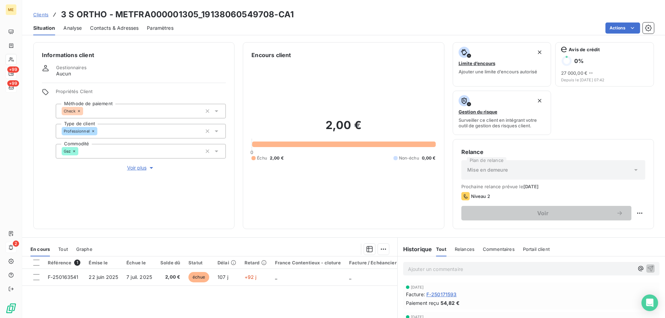
click at [136, 164] on span "Voir plus" at bounding box center [141, 167] width 28 height 7
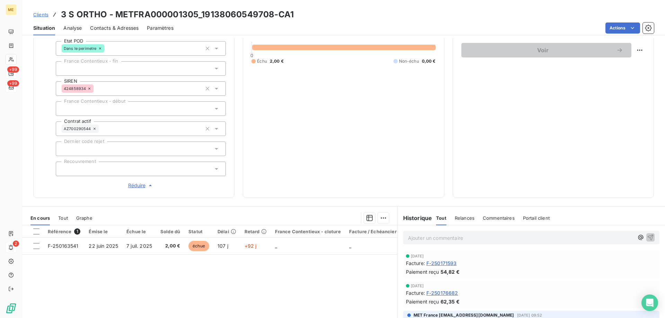
scroll to position [82, 0]
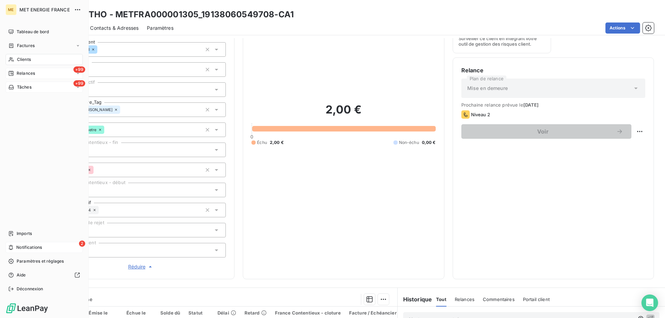
click at [10, 61] on icon at bounding box center [11, 60] width 6 height 6
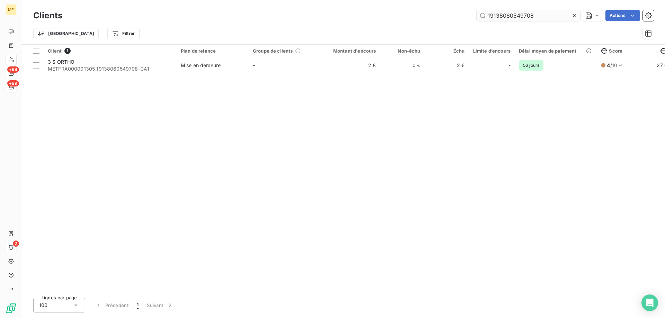
click at [521, 18] on input "19138060549708" at bounding box center [528, 15] width 104 height 11
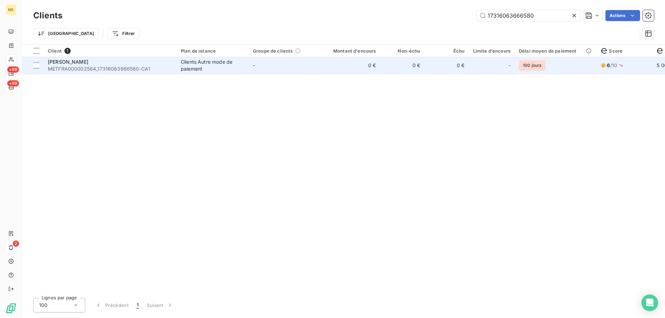
type input "17316063666580"
click at [314, 69] on td "-" at bounding box center [285, 65] width 72 height 17
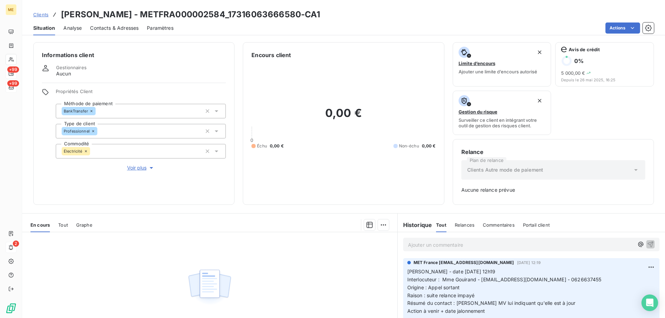
click at [128, 165] on span "Voir plus" at bounding box center [141, 167] width 28 height 7
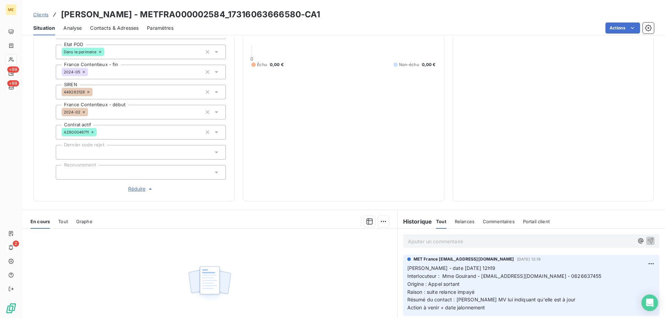
scroll to position [208, 0]
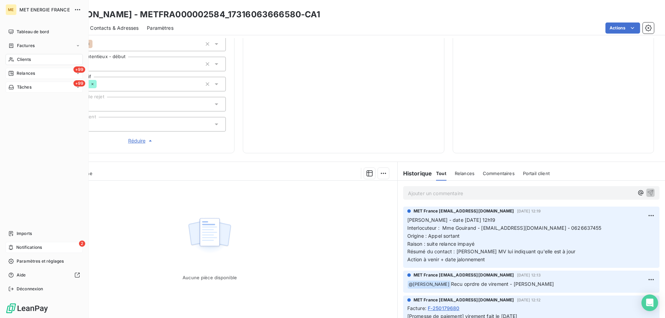
click at [11, 58] on icon at bounding box center [11, 60] width 6 height 6
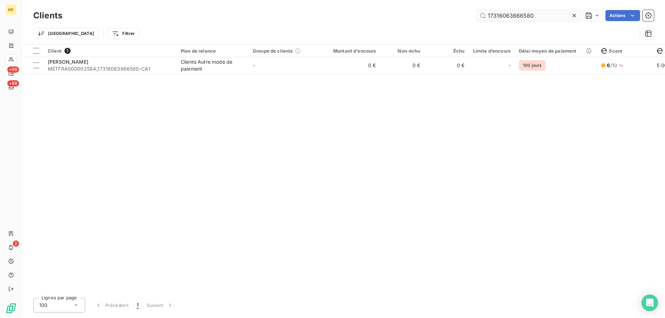
click at [508, 17] on input "17316063666580" at bounding box center [528, 15] width 104 height 11
click at [509, 17] on input "17316063666580" at bounding box center [528, 15] width 104 height 11
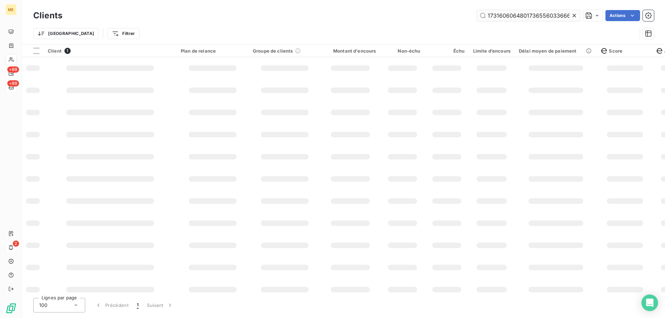
click at [509, 17] on input "1731606064801736556033666580" at bounding box center [528, 15] width 104 height 11
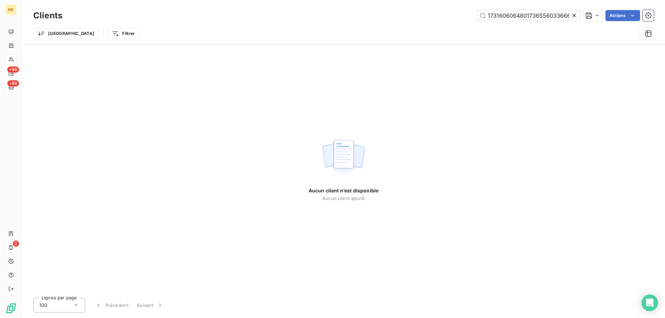
click at [509, 17] on input "1731606064801736556033666580" at bounding box center [528, 15] width 104 height 11
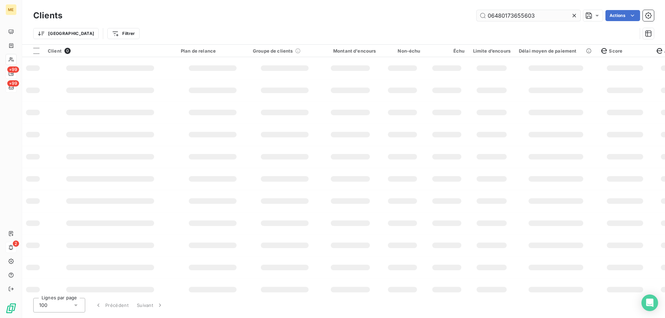
click at [543, 17] on input "06480173655603" at bounding box center [528, 15] width 104 height 11
type input "06480173655603"
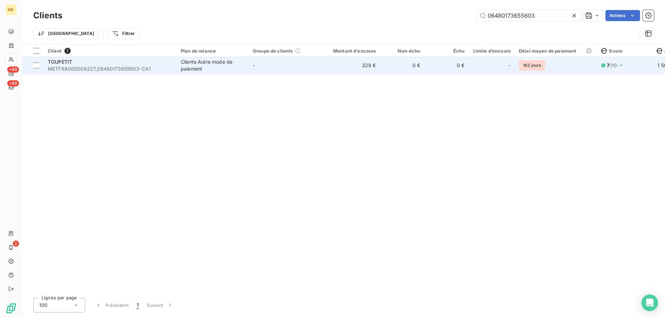
click at [322, 63] on td "329 €" at bounding box center [351, 65] width 60 height 17
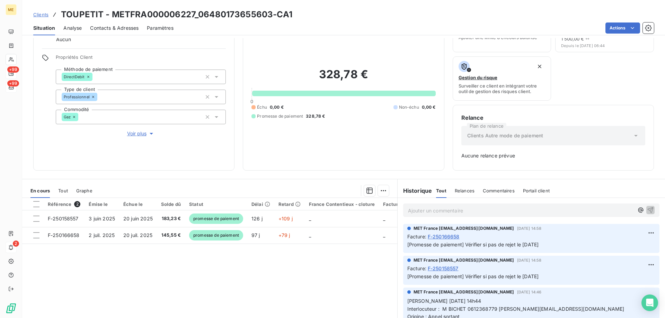
scroll to position [35, 0]
click at [134, 130] on span "Voir plus" at bounding box center [141, 133] width 28 height 7
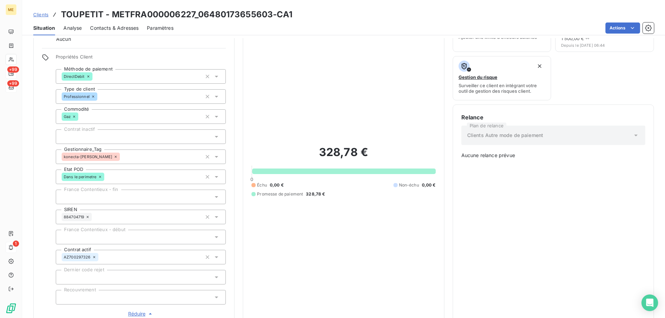
click at [332, 52] on div "328,78 € 0 Échu 0,00 € Non-échu 0,00 € Promesse de paiement 328,78 €" at bounding box center [343, 171] width 184 height 293
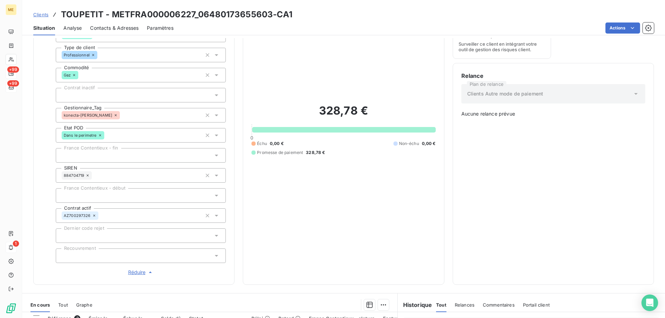
scroll to position [208, 0]
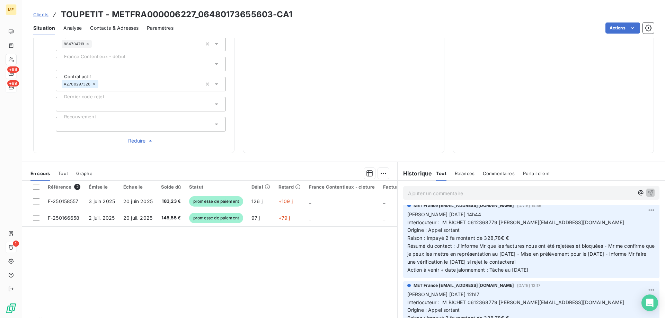
click at [41, 12] on span "Clients" at bounding box center [40, 15] width 15 height 6
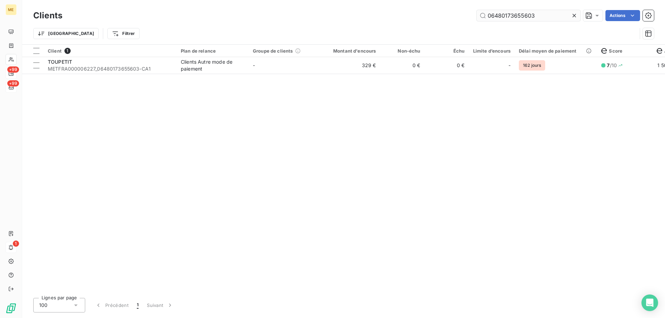
click at [508, 16] on input "06480173655603" at bounding box center [528, 15] width 104 height 11
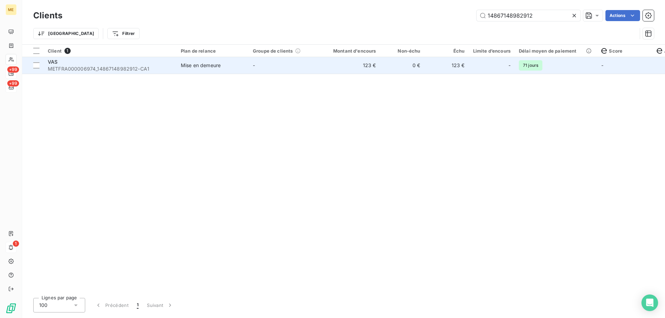
type input "14867148982912"
click at [262, 68] on td "-" at bounding box center [285, 65] width 72 height 17
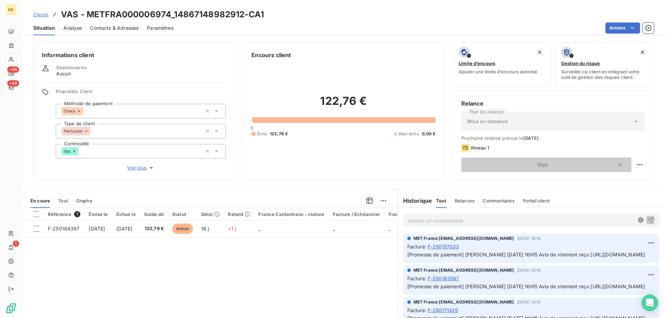
click at [137, 165] on span "Voir plus" at bounding box center [141, 167] width 28 height 7
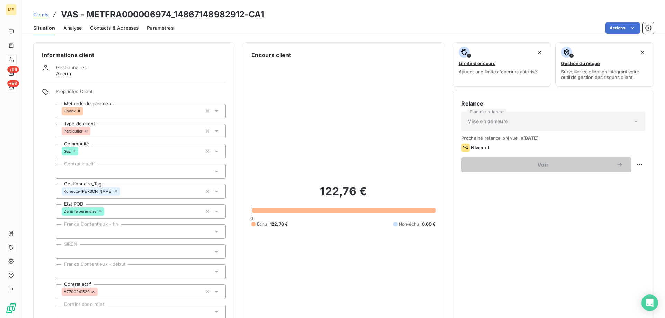
click at [43, 14] on span "Clients" at bounding box center [40, 15] width 15 height 6
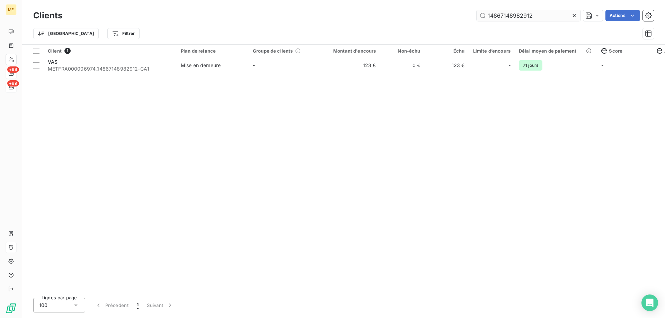
click at [502, 13] on input "14867148982912" at bounding box center [528, 15] width 104 height 11
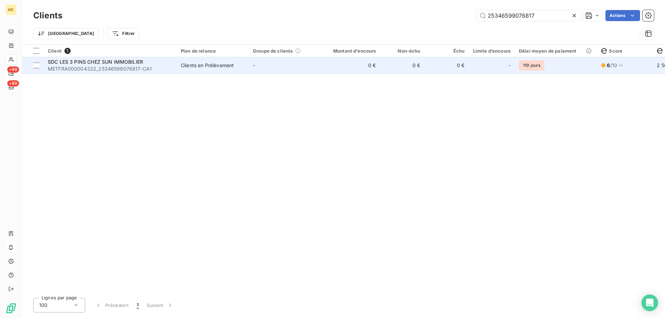
type input "25346599076817"
click at [307, 63] on td "-" at bounding box center [285, 65] width 72 height 17
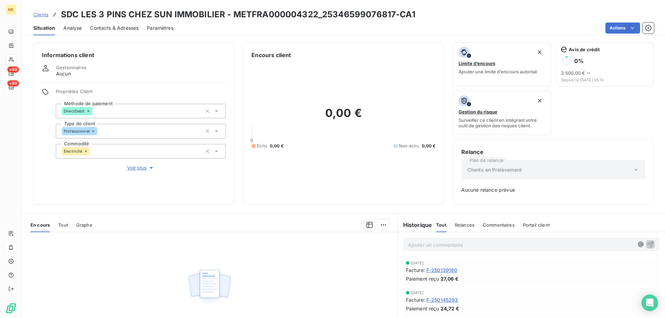
click at [133, 164] on span "Voir plus" at bounding box center [141, 167] width 28 height 7
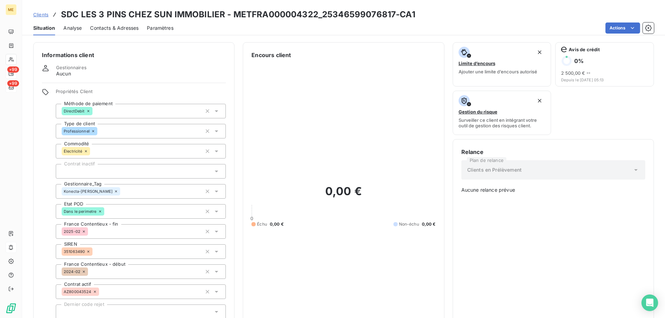
click at [42, 17] on span "Clients" at bounding box center [40, 15] width 15 height 6
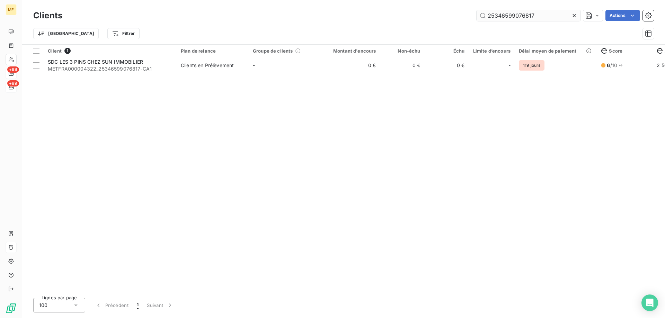
click at [522, 15] on input "25346599076817" at bounding box center [528, 15] width 104 height 11
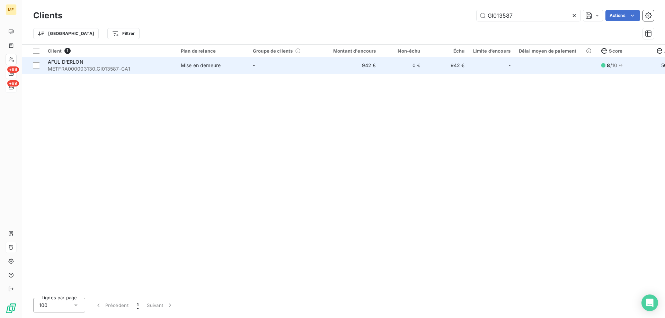
type input "GI013587"
click at [299, 67] on td "-" at bounding box center [285, 65] width 72 height 17
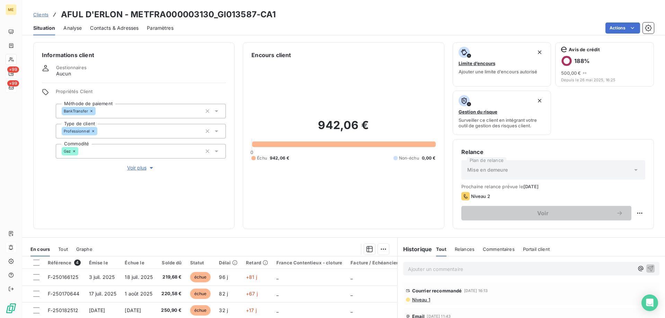
click at [135, 166] on span "Voir plus" at bounding box center [141, 167] width 28 height 7
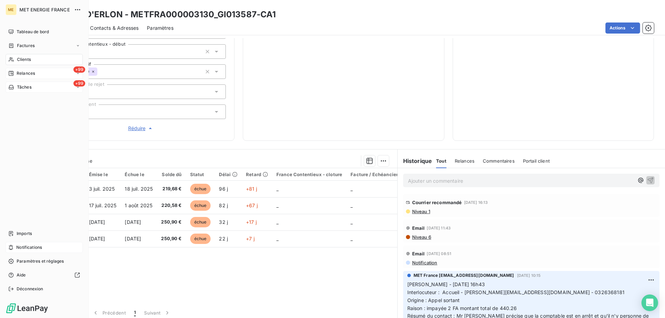
click at [10, 58] on icon at bounding box center [11, 59] width 5 height 5
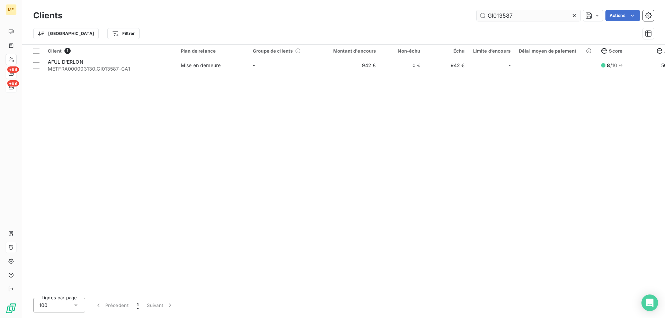
click at [502, 15] on input "GI013587" at bounding box center [528, 15] width 104 height 11
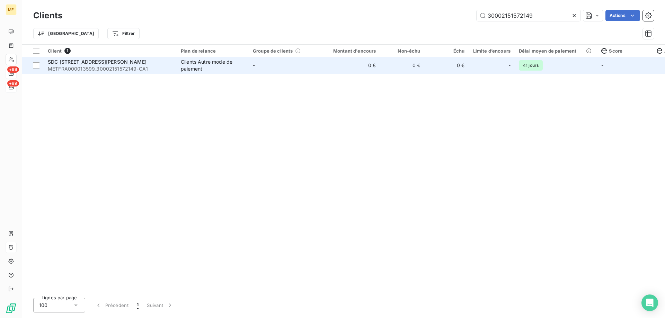
type input "30002151572149"
click at [247, 70] on td "Clients Autre mode de paiement" at bounding box center [213, 65] width 72 height 17
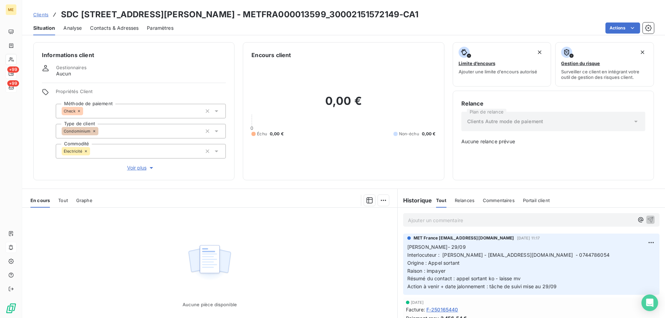
click at [140, 165] on span "Voir plus" at bounding box center [141, 167] width 28 height 7
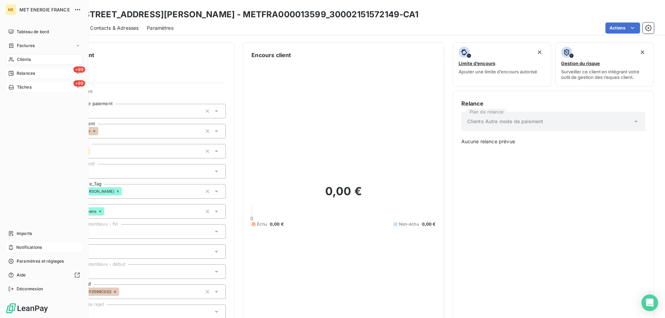
click at [23, 58] on span "Clients" at bounding box center [24, 59] width 14 height 6
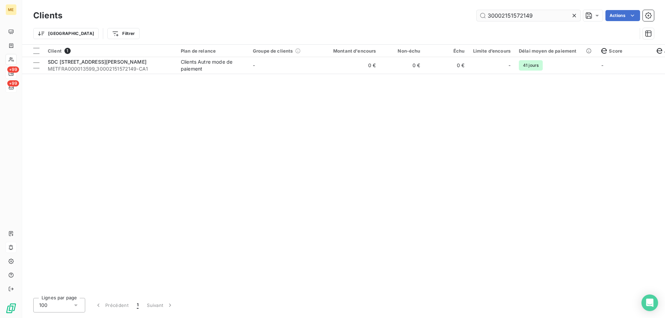
click at [495, 16] on input "30002151572149" at bounding box center [528, 15] width 104 height 11
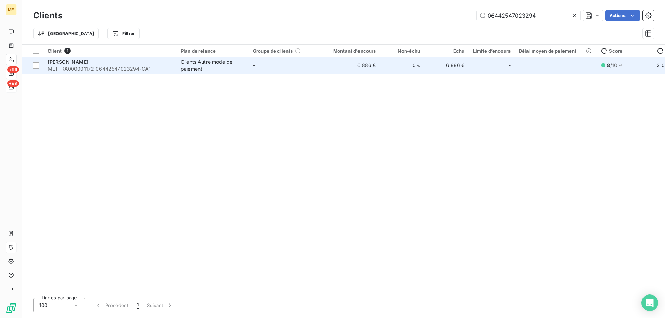
type input "06442547023294"
click at [310, 66] on td "-" at bounding box center [285, 65] width 72 height 17
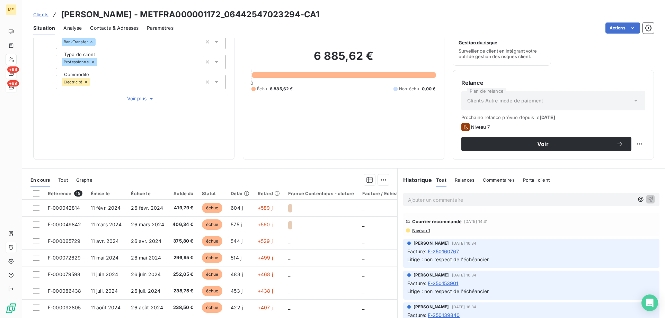
click at [135, 96] on span "Voir plus" at bounding box center [141, 98] width 28 height 7
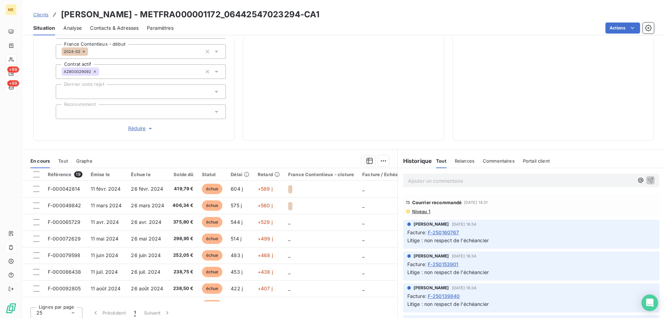
scroll to position [116, 0]
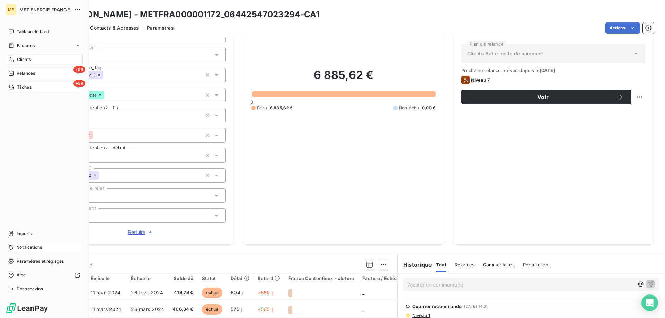
click at [17, 60] on span "Clients" at bounding box center [24, 59] width 14 height 6
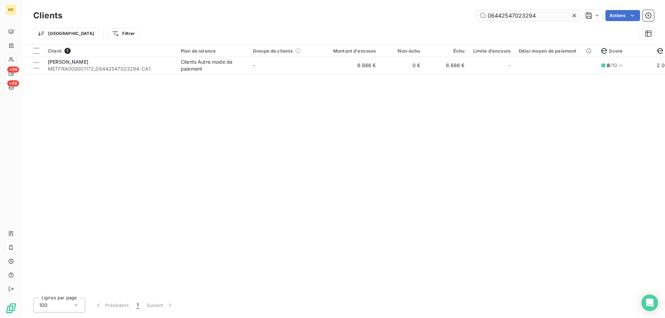
click at [517, 15] on input "06442547023294" at bounding box center [528, 15] width 104 height 11
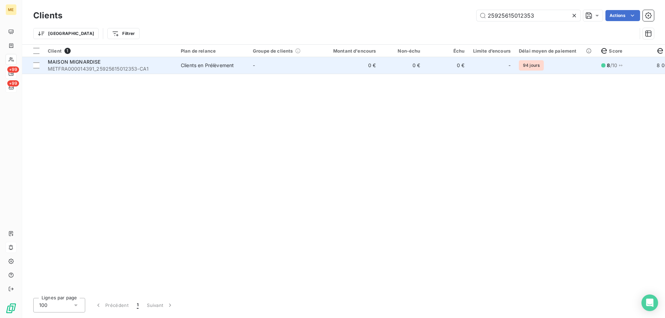
type input "25925615012353"
click at [291, 71] on td "-" at bounding box center [285, 65] width 72 height 17
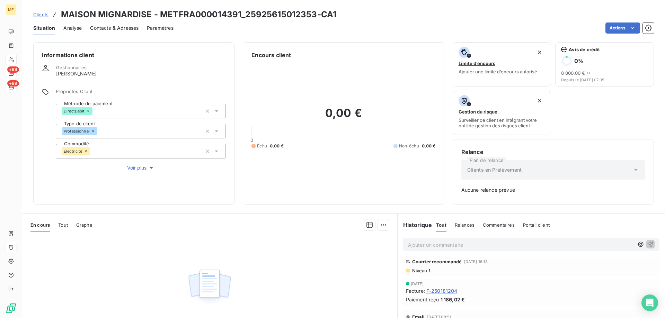
click at [136, 164] on span "Voir plus" at bounding box center [141, 167] width 28 height 7
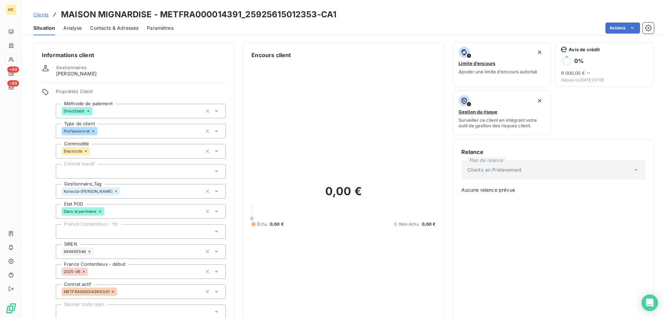
click at [10, 60] on icon at bounding box center [11, 59] width 5 height 5
click at [9, 61] on icon at bounding box center [11, 60] width 6 height 6
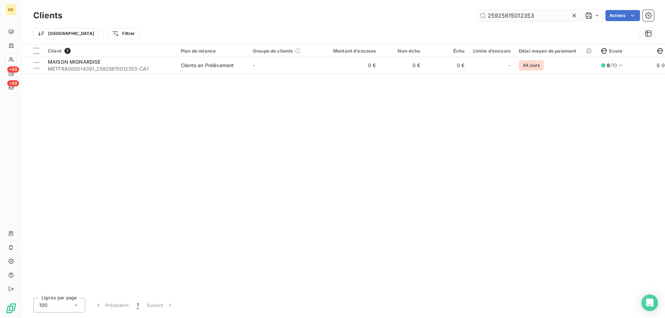
click at [501, 15] on input "25925615012353" at bounding box center [528, 15] width 104 height 11
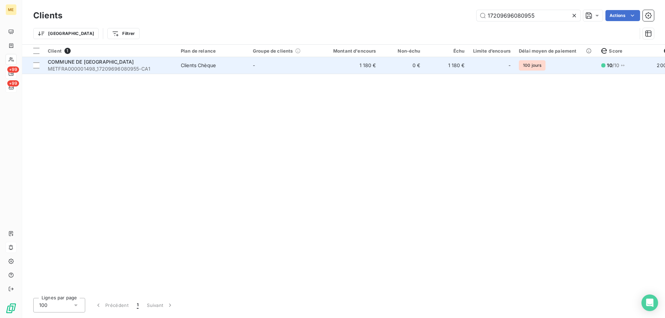
type input "17209696080955"
click at [336, 66] on td "1 180 €" at bounding box center [351, 65] width 60 height 17
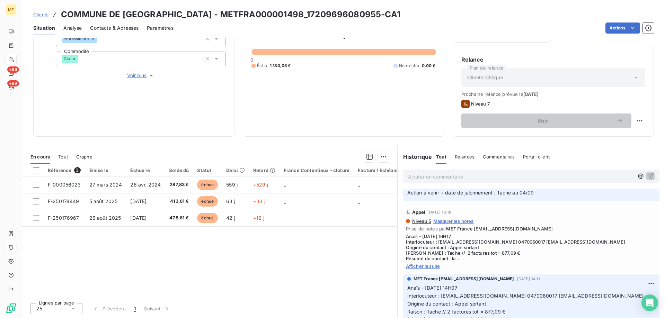
scroll to position [485, 0]
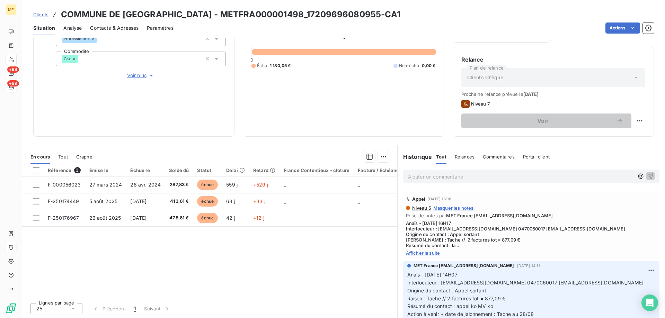
click at [429, 256] on span "Afficher la suite" at bounding box center [531, 253] width 251 height 6
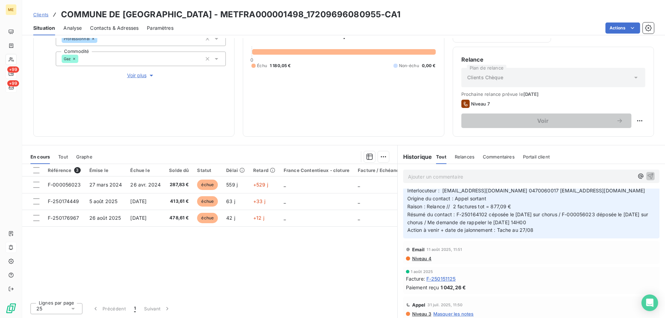
scroll to position [658, 0]
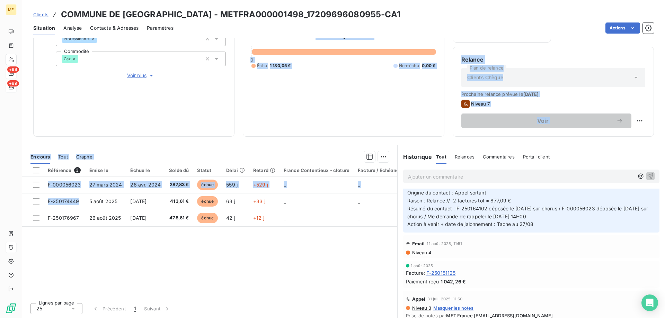
drag, startPoint x: 79, startPoint y: 200, endPoint x: 67, endPoint y: 110, distance: 91.2
click at [64, 117] on div "Informations client Gestionnaires Aucun Propriétés Client Méthode de paiement C…" at bounding box center [343, 178] width 643 height 280
click at [239, 80] on div "Informations client Gestionnaires Aucun Propriétés Client Méthode de paiement C…" at bounding box center [343, 43] width 643 height 187
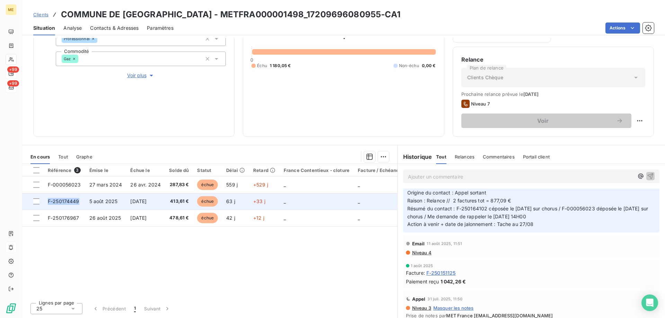
drag, startPoint x: 80, startPoint y: 201, endPoint x: 47, endPoint y: 205, distance: 33.5
click at [47, 205] on td "F-250174449" at bounding box center [65, 201] width 42 height 17
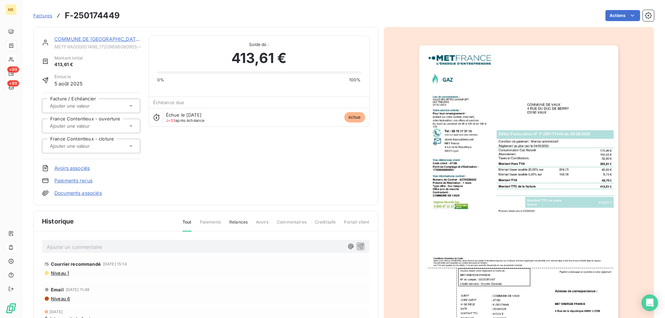
click at [75, 42] on div "COMMUNE DE [GEOGRAPHIC_DATA]" at bounding box center [97, 39] width 86 height 7
click at [74, 38] on link "COMMUNE DE [GEOGRAPHIC_DATA]" at bounding box center [97, 39] width 86 height 6
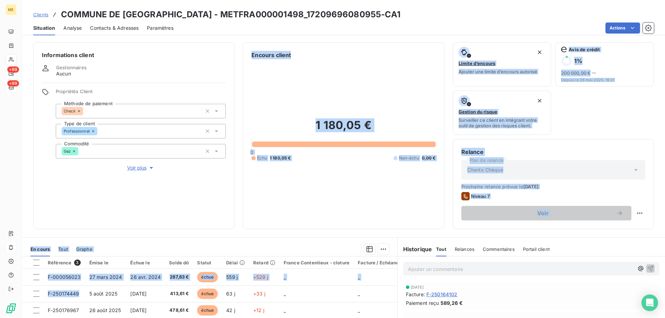
drag, startPoint x: 75, startPoint y: 294, endPoint x: 102, endPoint y: 175, distance: 121.7
click at [77, 184] on div "Informations client Gestionnaires Aucun Propriétés Client Méthode de paiement C…" at bounding box center [343, 178] width 643 height 280
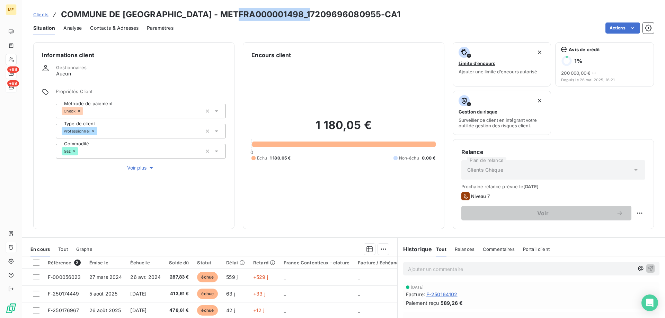
drag, startPoint x: 314, startPoint y: 14, endPoint x: 242, endPoint y: 17, distance: 72.8
click at [242, 17] on h3 "COMMUNE DE [GEOGRAPHIC_DATA] - METFRA000001498_17209696080955-CA1" at bounding box center [230, 14] width 339 height 12
drag, startPoint x: 238, startPoint y: 15, endPoint x: 154, endPoint y: 15, distance: 83.4
click at [154, 15] on h3 "COMMUNE DE [GEOGRAPHIC_DATA] - METFRA000001498_17209696080955-CA1" at bounding box center [230, 14] width 339 height 12
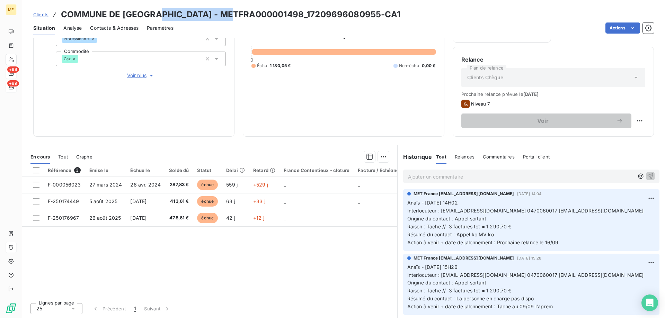
scroll to position [208, 0]
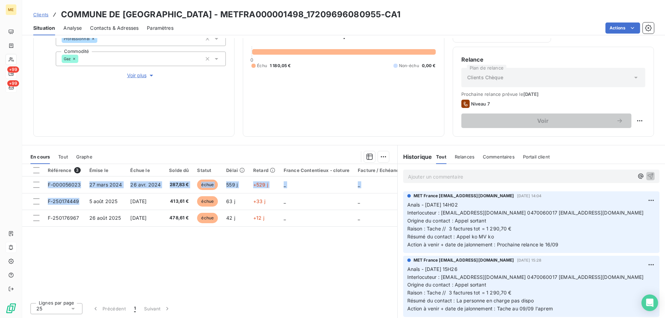
drag, startPoint x: 80, startPoint y: 202, endPoint x: 61, endPoint y: 249, distance: 51.1
click at [60, 247] on div "Référence 3 Émise le Échue le Solde dû Statut Délai Retard France Contentieux -…" at bounding box center [209, 230] width 375 height 133
drag, startPoint x: 79, startPoint y: 217, endPoint x: 71, endPoint y: 274, distance: 57.4
click at [64, 268] on div "Référence 3 Émise le Échue le Solde dû Statut Délai Retard France Contentieux -…" at bounding box center [209, 230] width 375 height 133
click at [508, 238] on p "Anaïs - [DATE] 14H02 Interlocuteur : [EMAIL_ADDRESS][DOMAIN_NAME] 0470060017 [E…" at bounding box center [531, 224] width 248 height 47
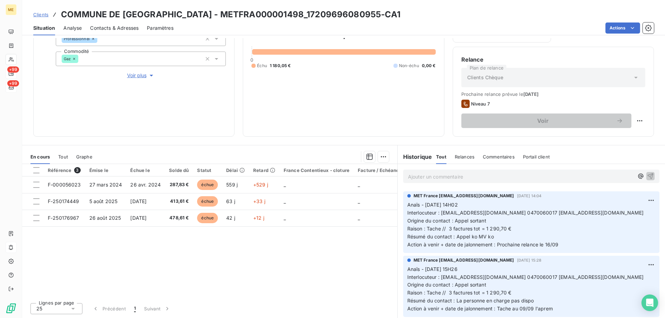
scroll to position [0, 0]
